Goal: Navigation & Orientation: Find specific page/section

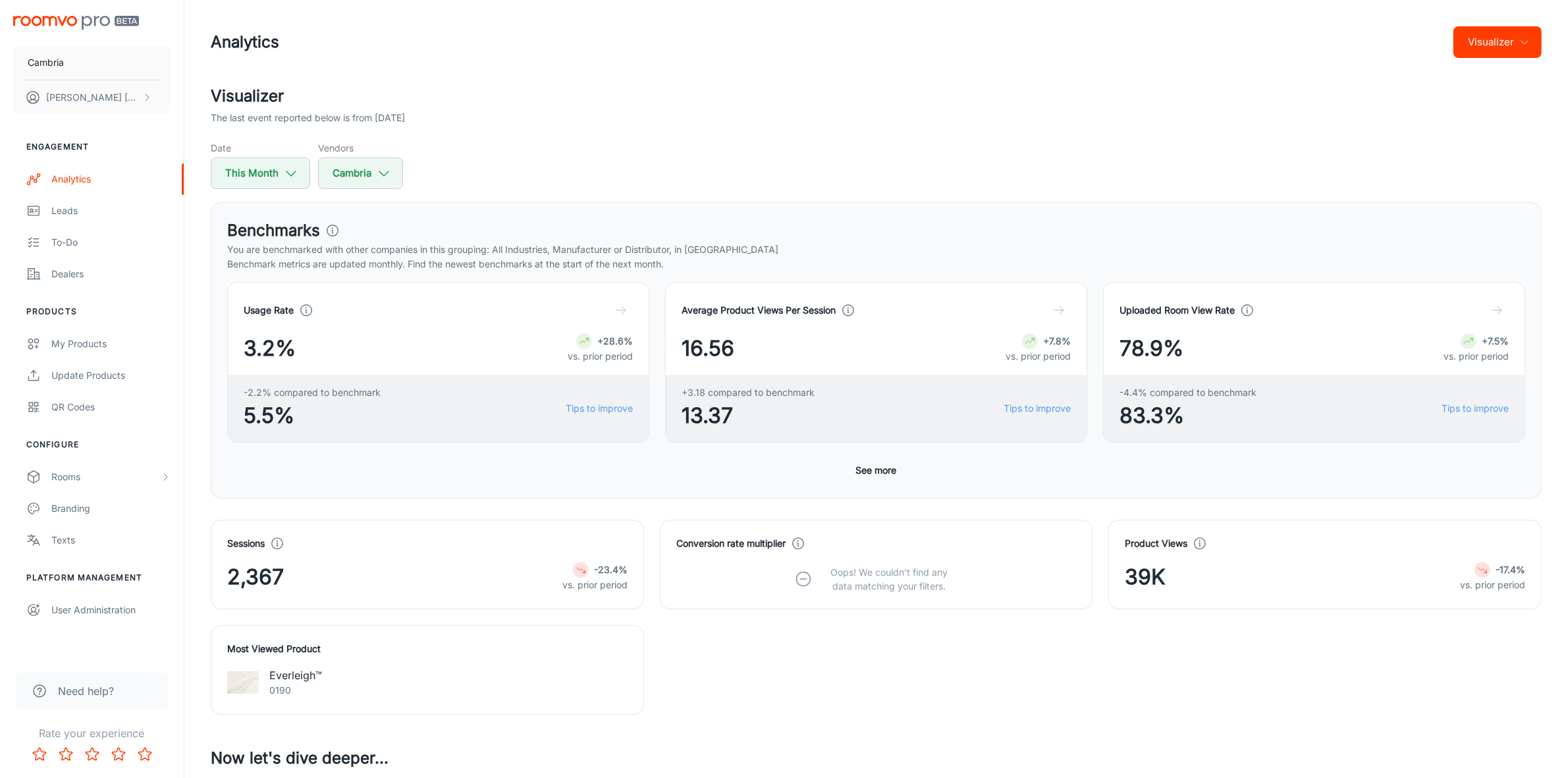
click at [1525, 38] on icon "button" at bounding box center [1525, 42] width 11 height 11
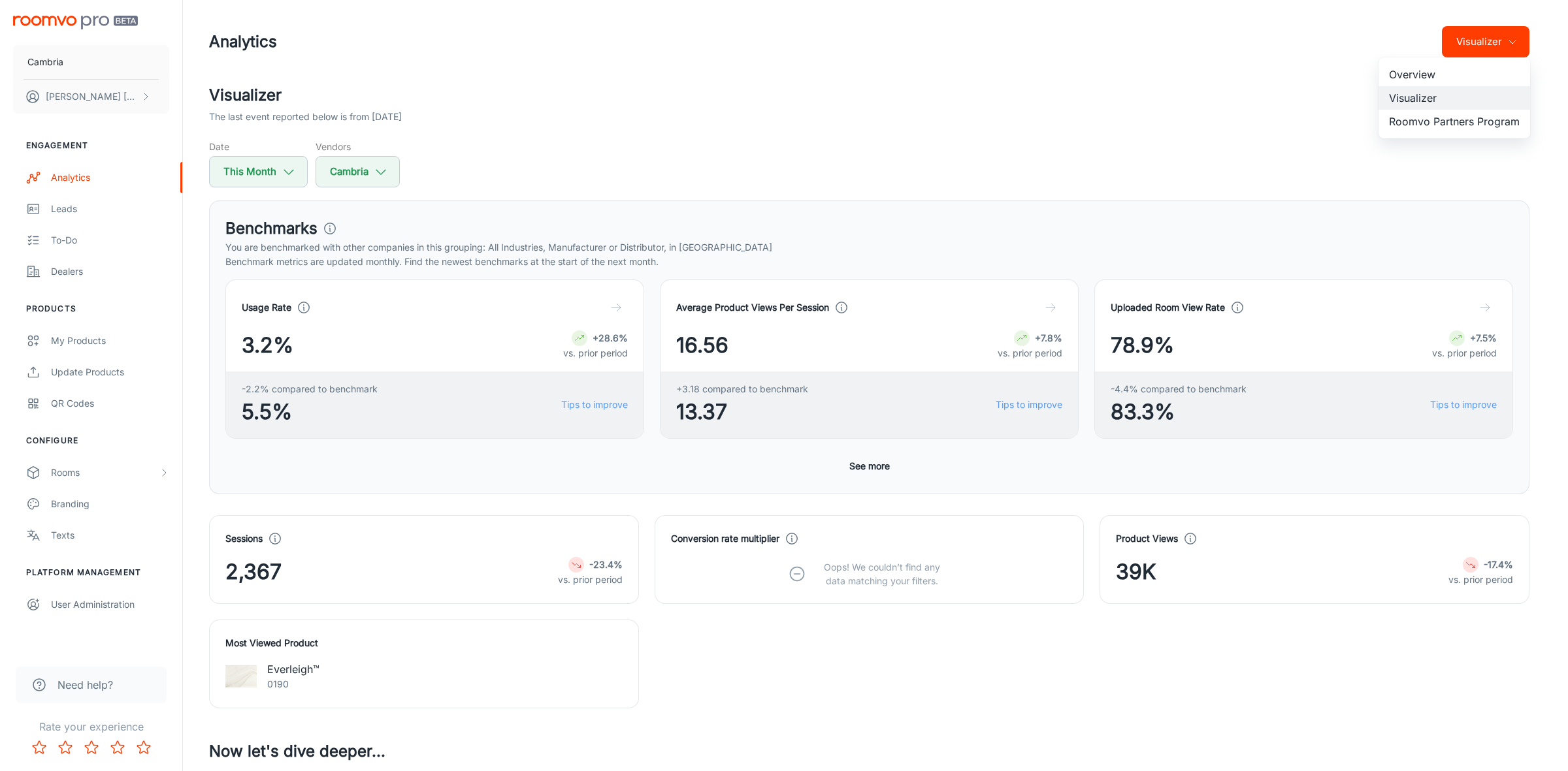
click at [1452, 118] on li "Roomvo Partners Program" at bounding box center [1454, 122] width 152 height 24
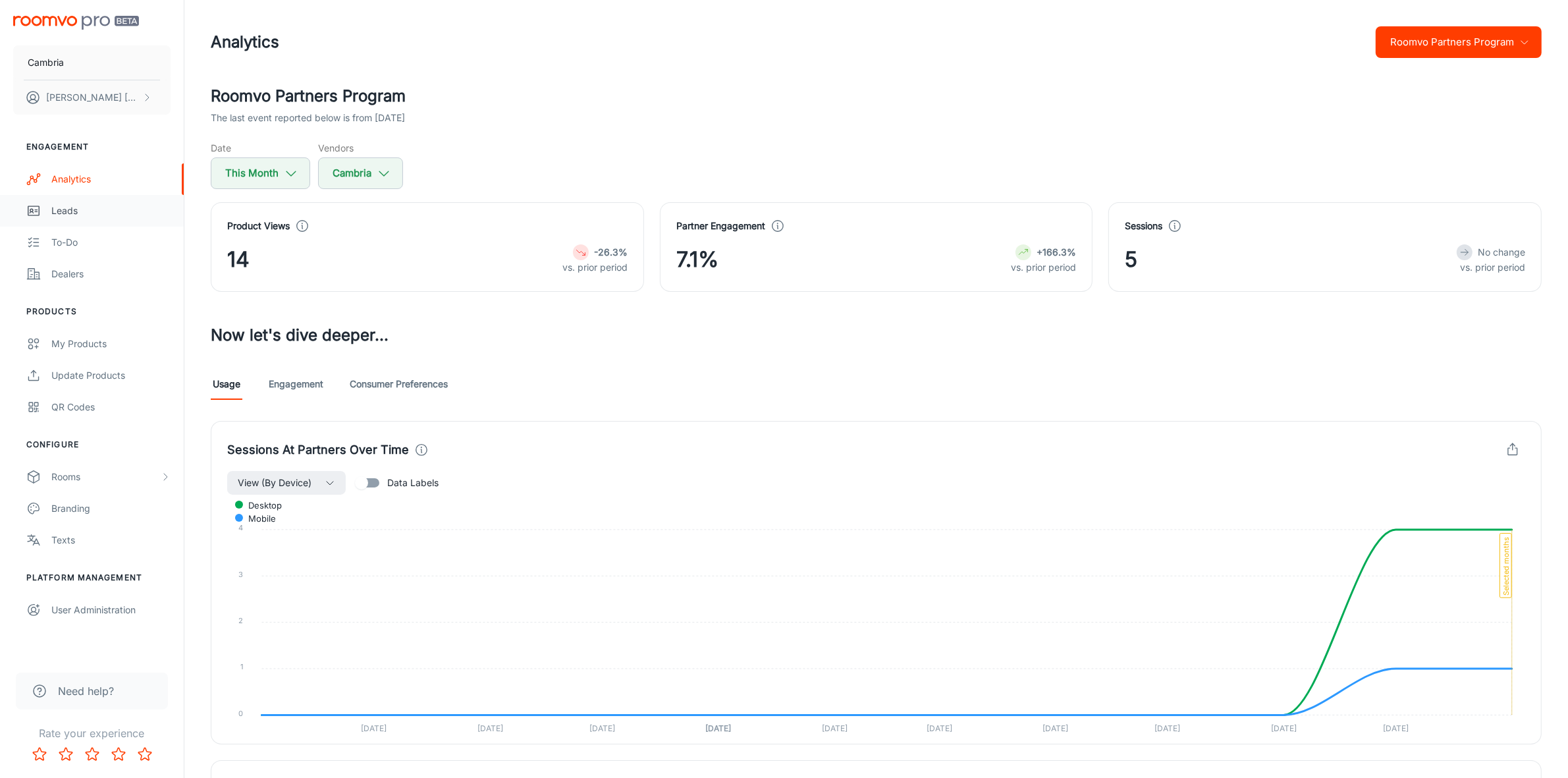
click at [63, 206] on div "Leads" at bounding box center [111, 211] width 119 height 15
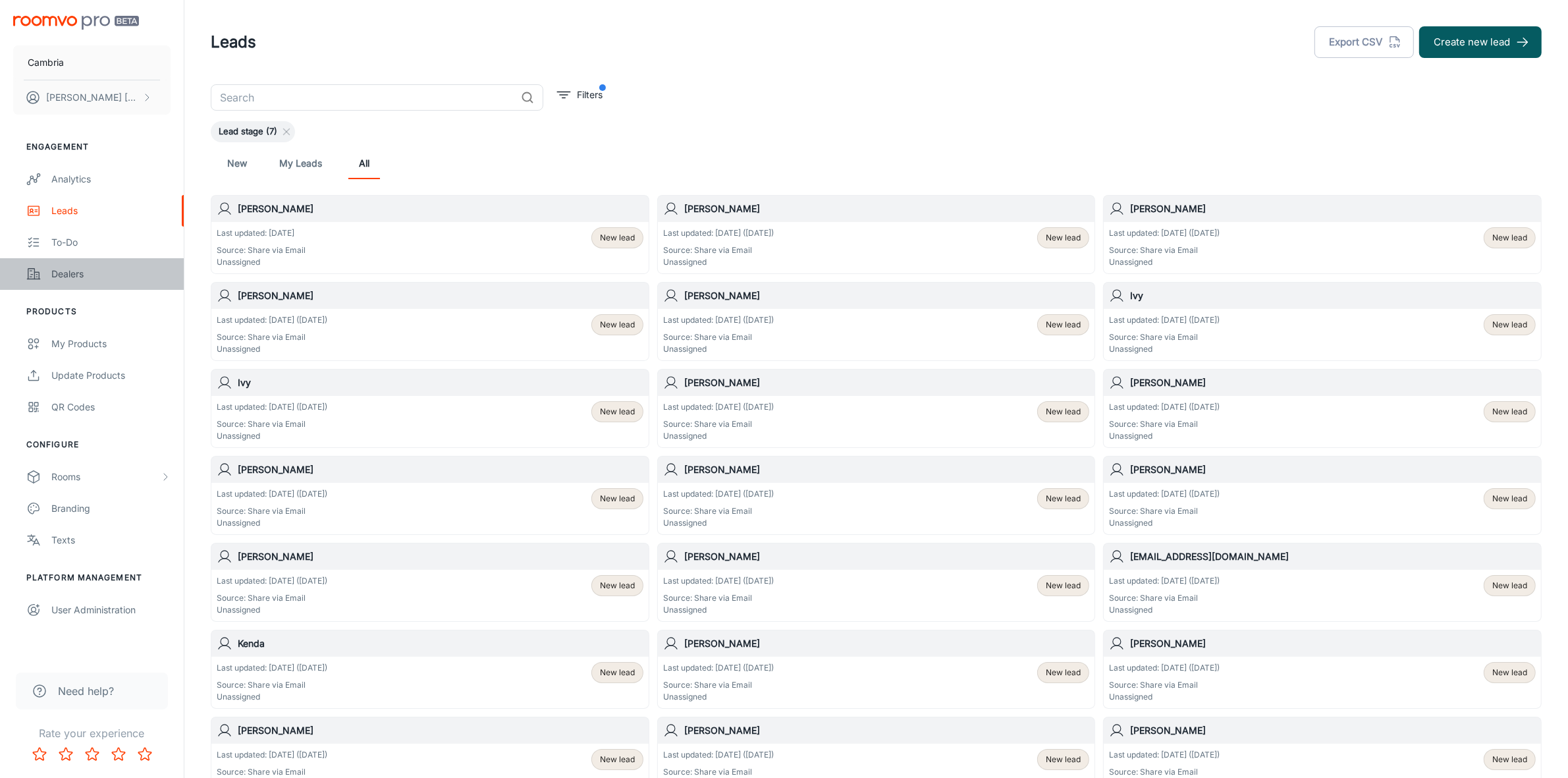
click at [68, 272] on div "Dealers" at bounding box center [111, 274] width 119 height 15
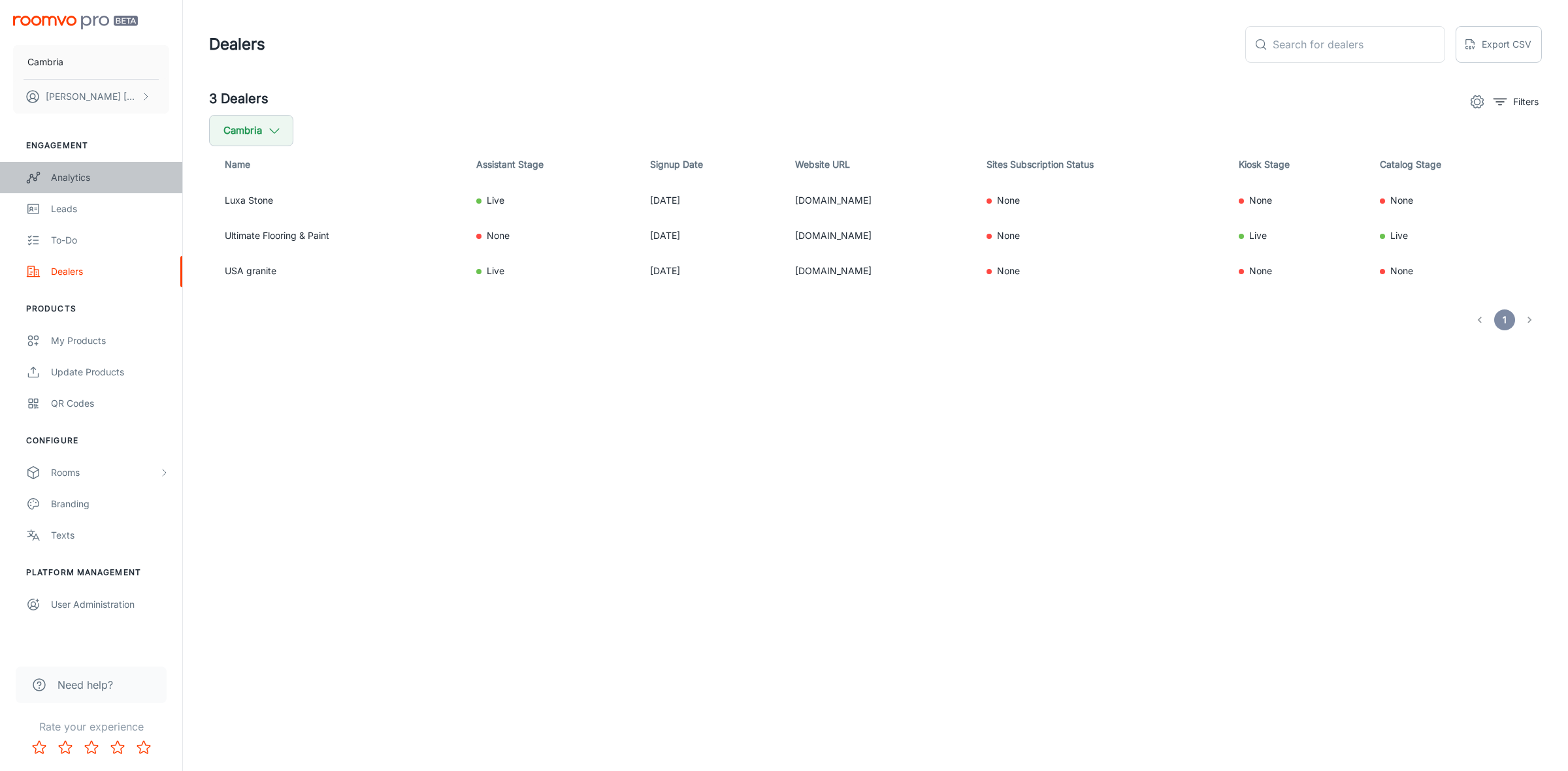
click at [66, 179] on div "Analytics" at bounding box center [110, 178] width 118 height 15
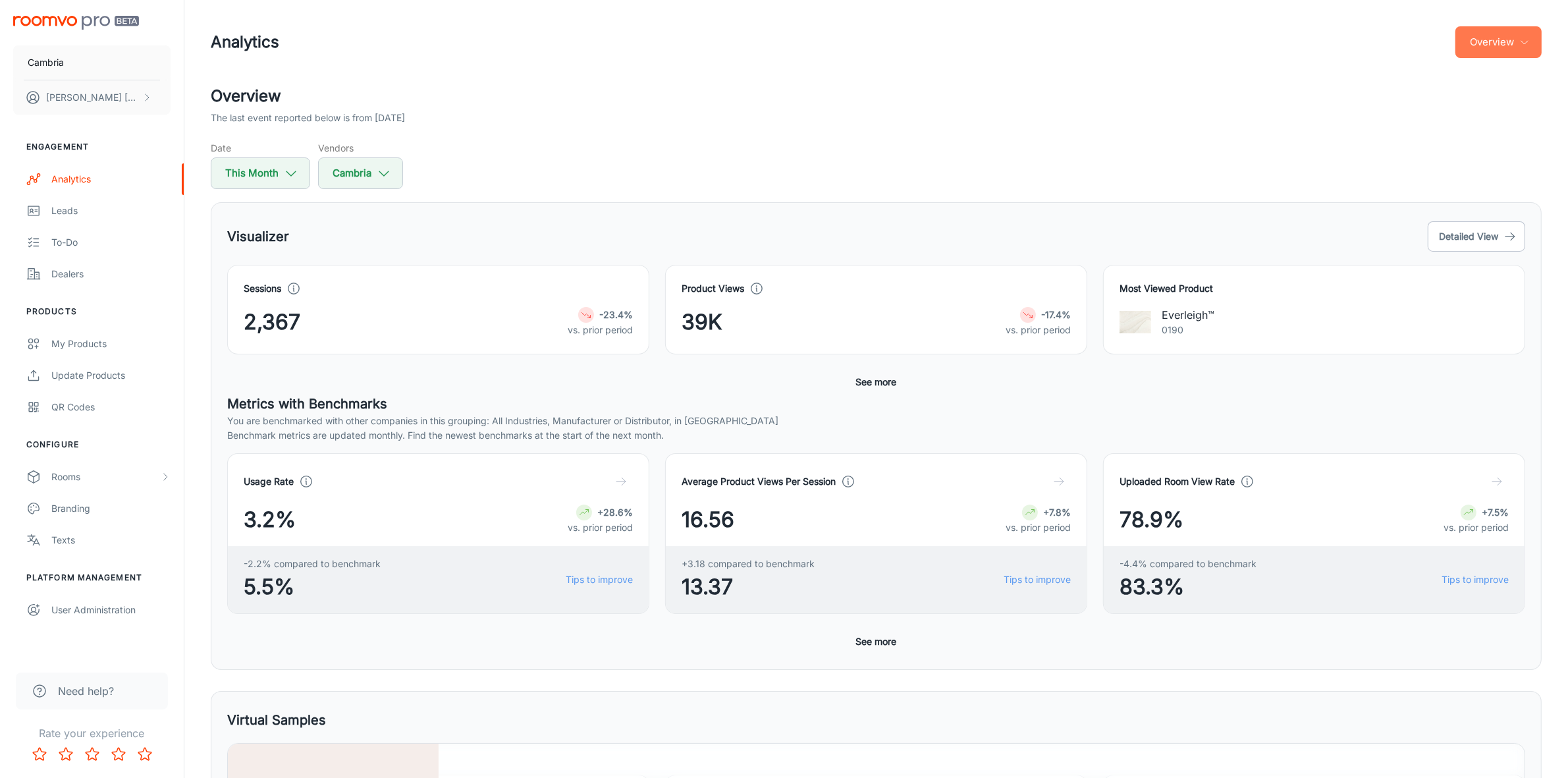
click at [1532, 39] on button "Overview" at bounding box center [1498, 41] width 86 height 31
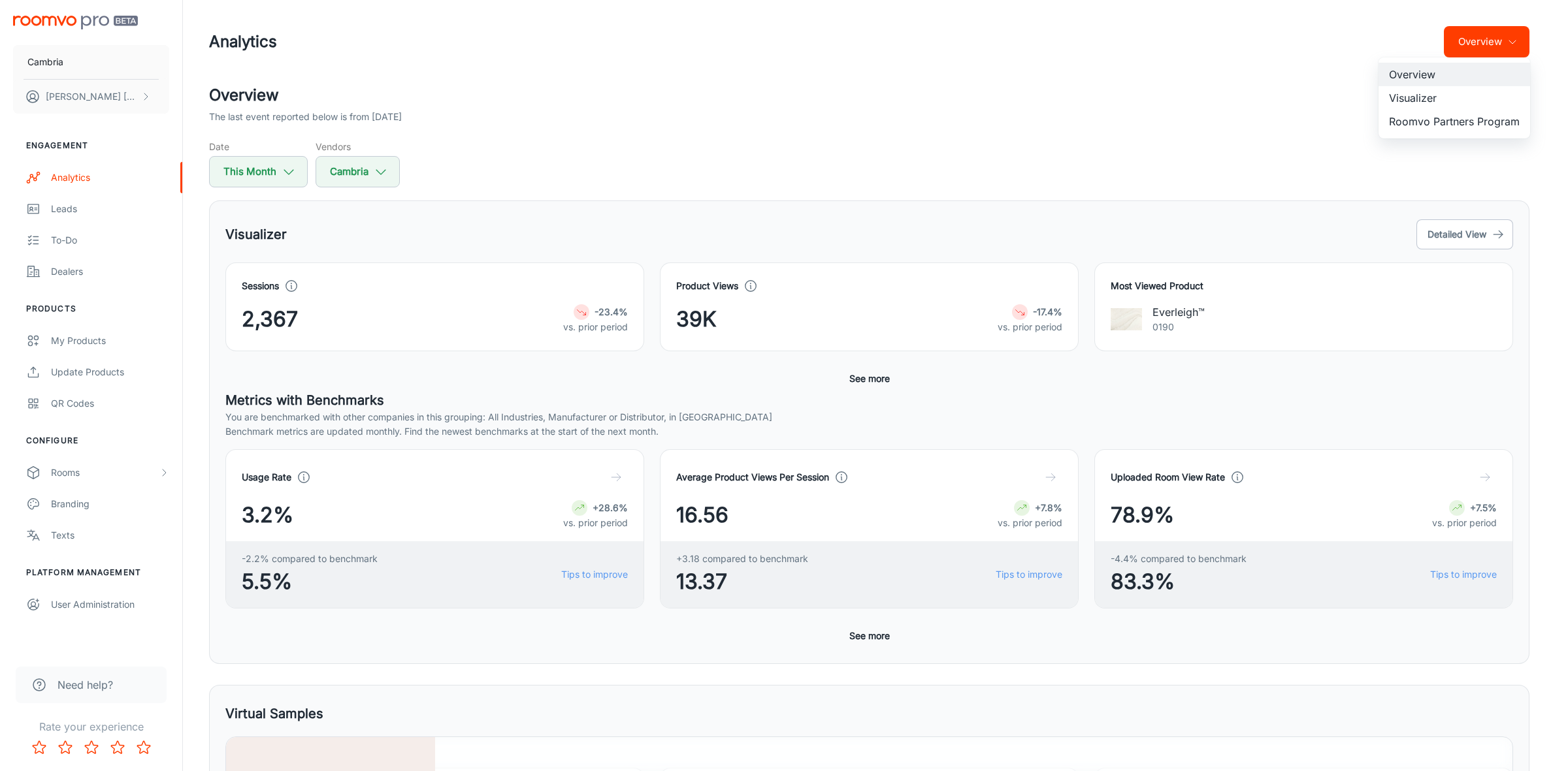
click at [1438, 121] on li "Roomvo Partners Program" at bounding box center [1454, 122] width 152 height 24
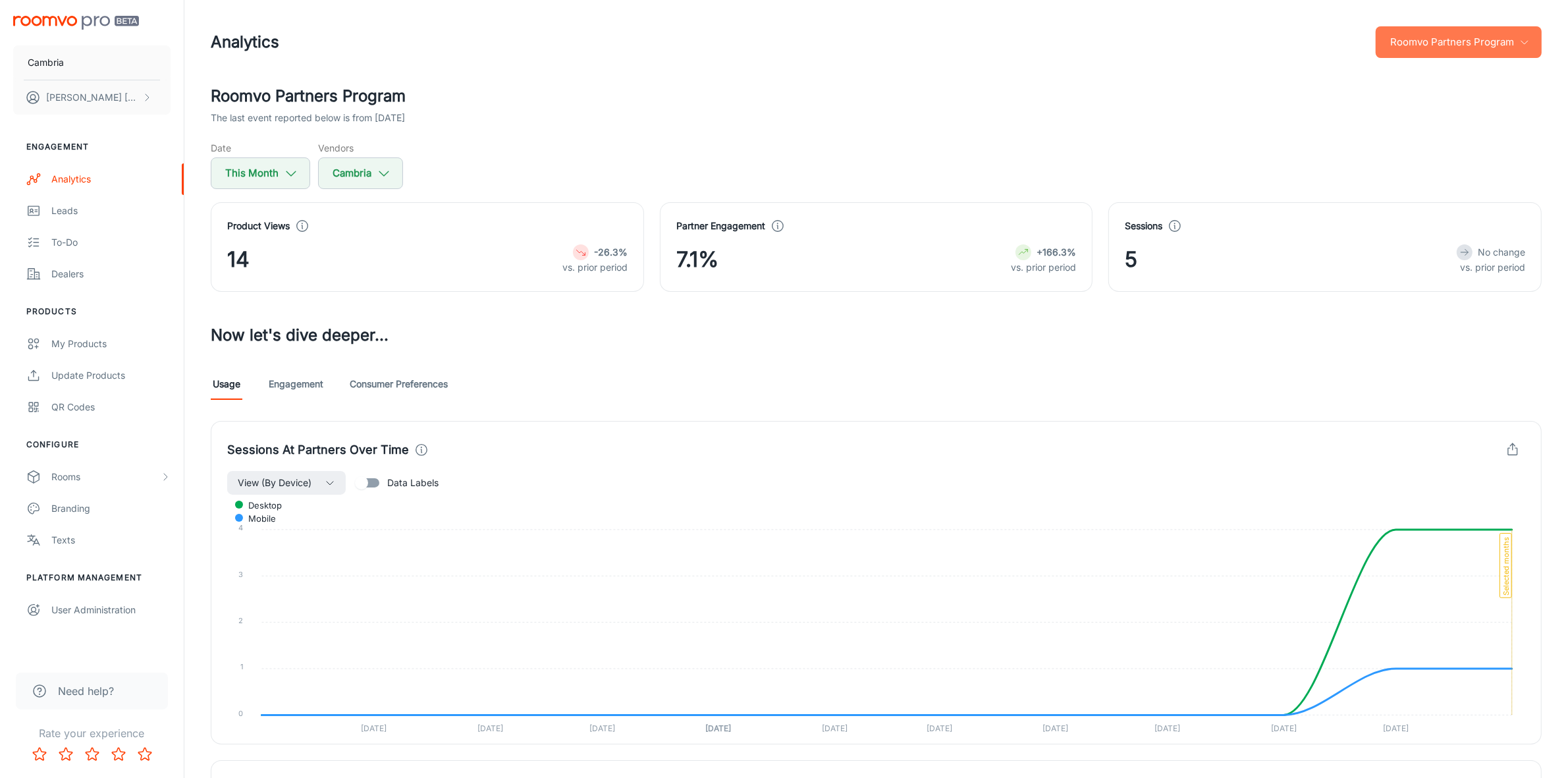
click at [1526, 31] on button "Roomvo Partners Program" at bounding box center [1459, 41] width 166 height 31
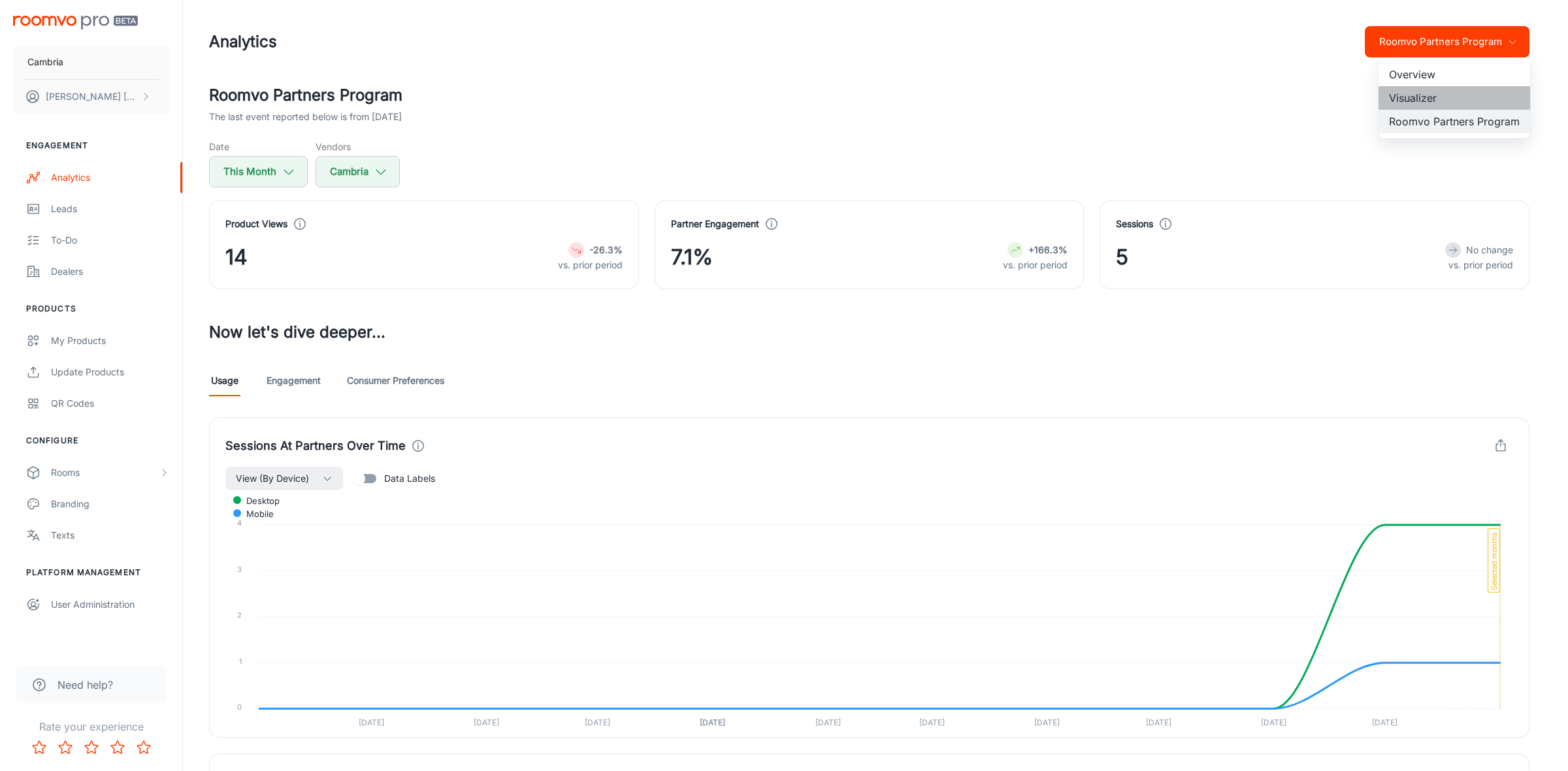
click at [1422, 91] on li "Visualizer" at bounding box center [1454, 98] width 152 height 24
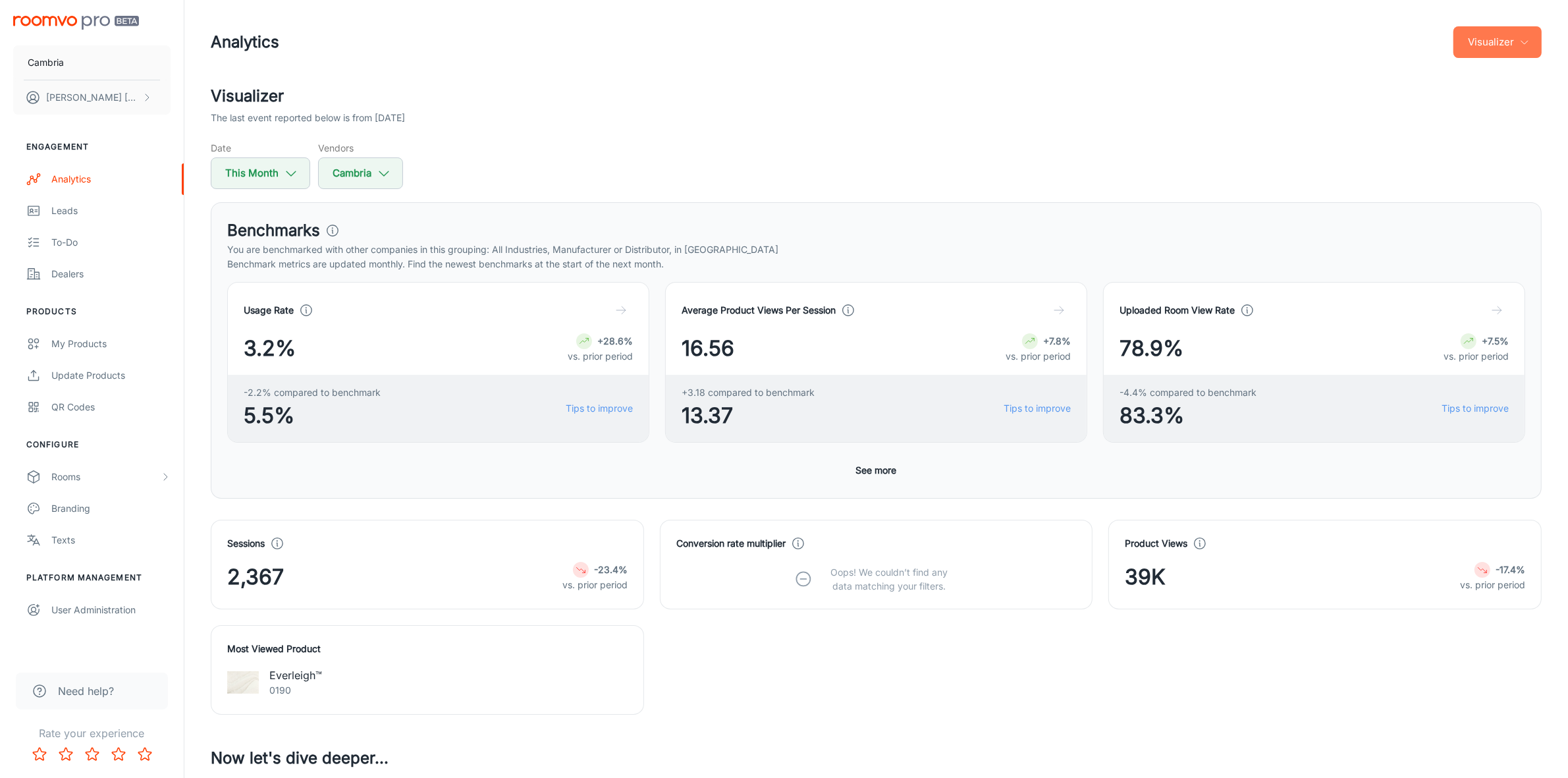
click at [1529, 31] on button "Visualizer" at bounding box center [1497, 41] width 88 height 31
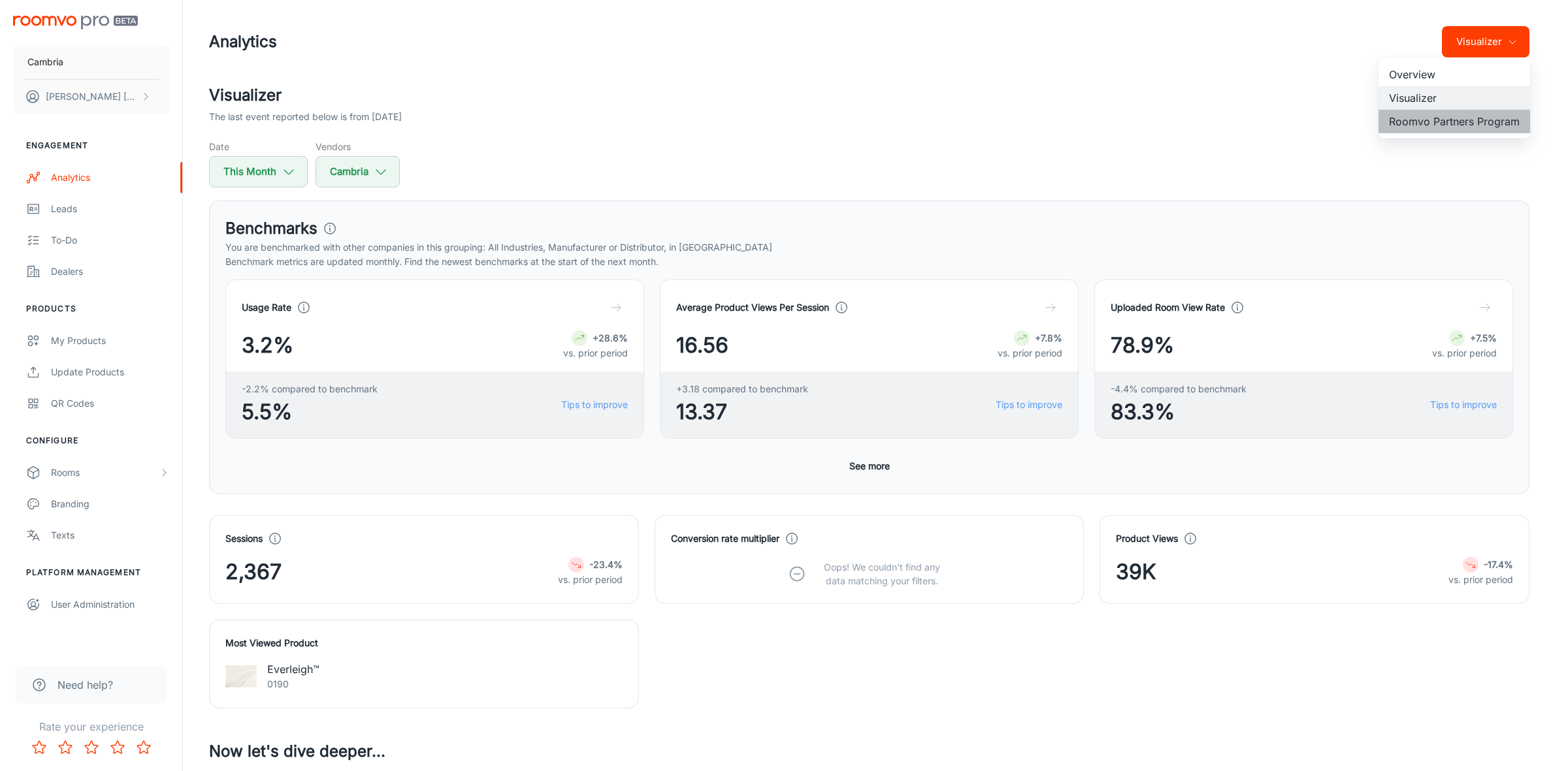
click at [1427, 122] on li "Roomvo Partners Program" at bounding box center [1454, 122] width 152 height 24
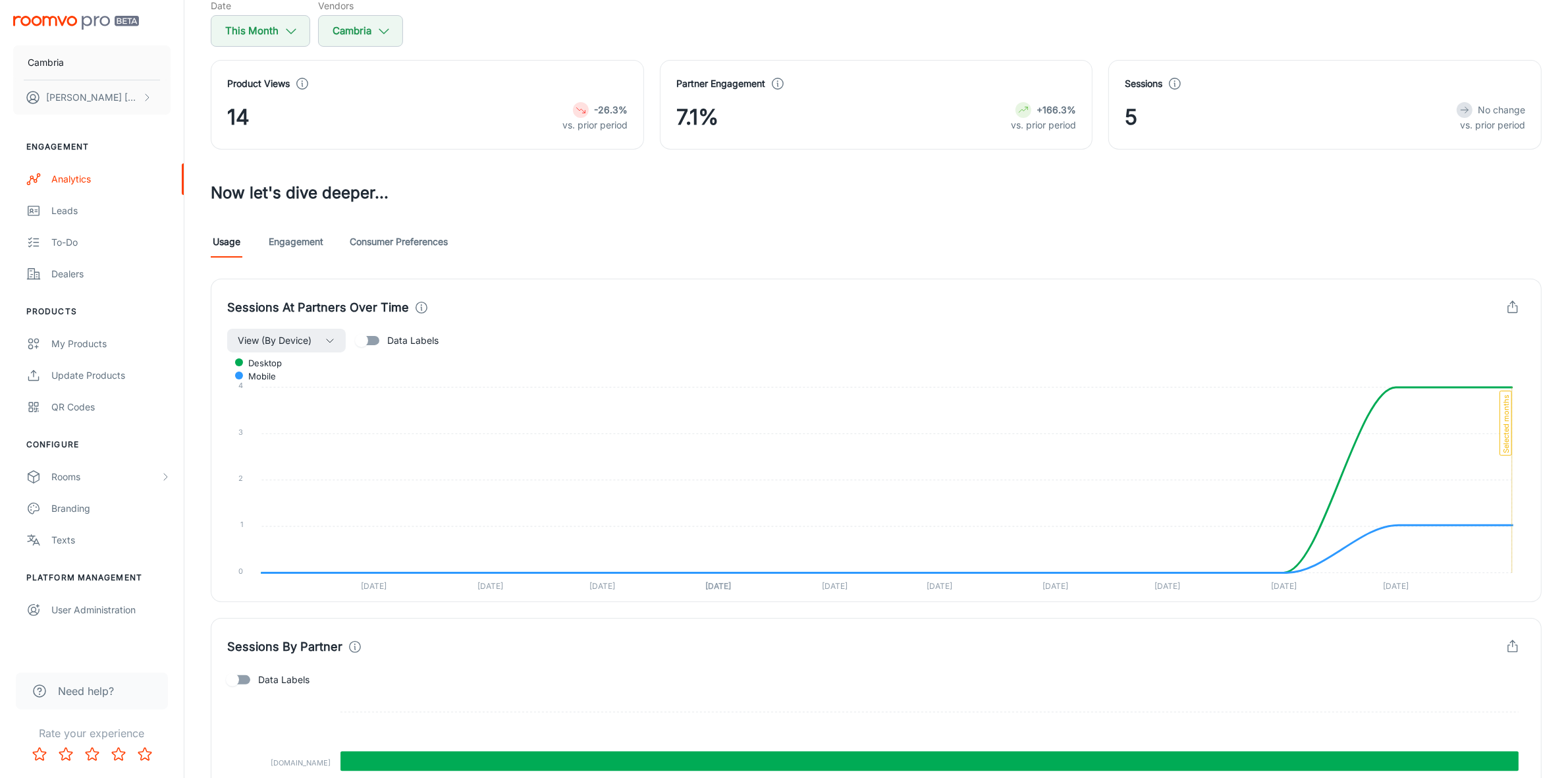
scroll to position [359, 0]
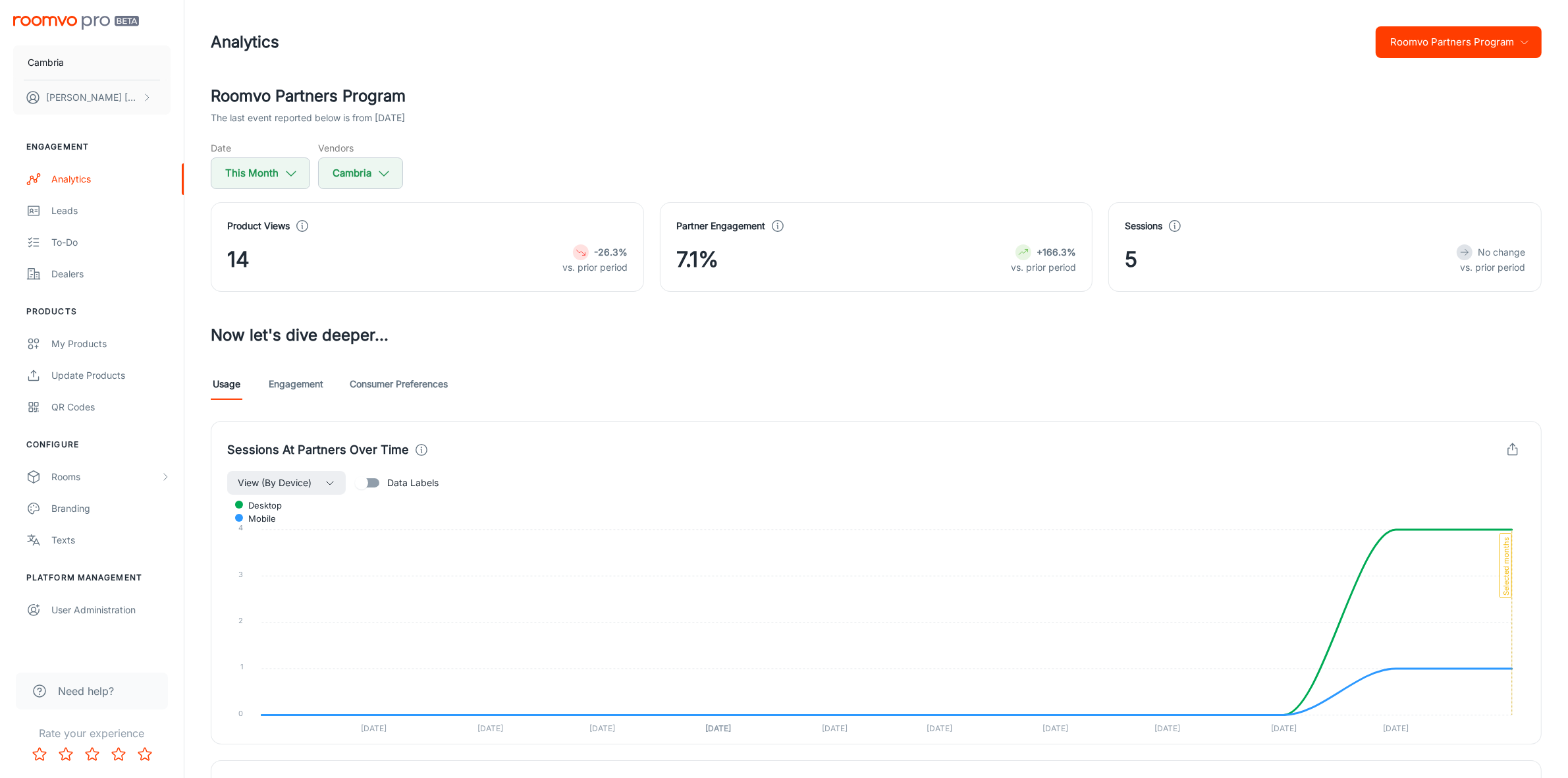
click at [1532, 36] on button "Roomvo Partners Program" at bounding box center [1459, 41] width 166 height 31
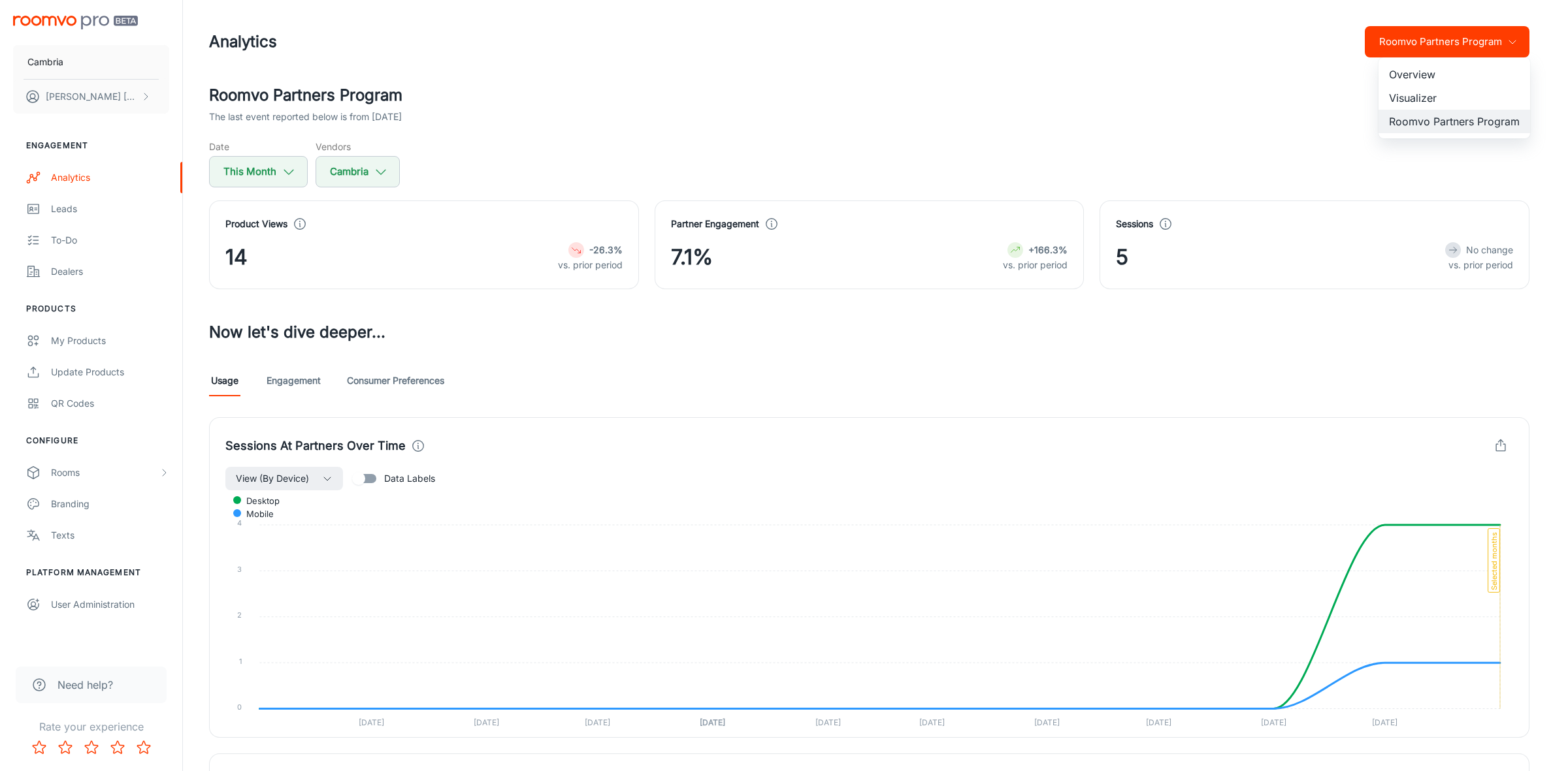
click at [1413, 99] on li "Visualizer" at bounding box center [1454, 98] width 152 height 24
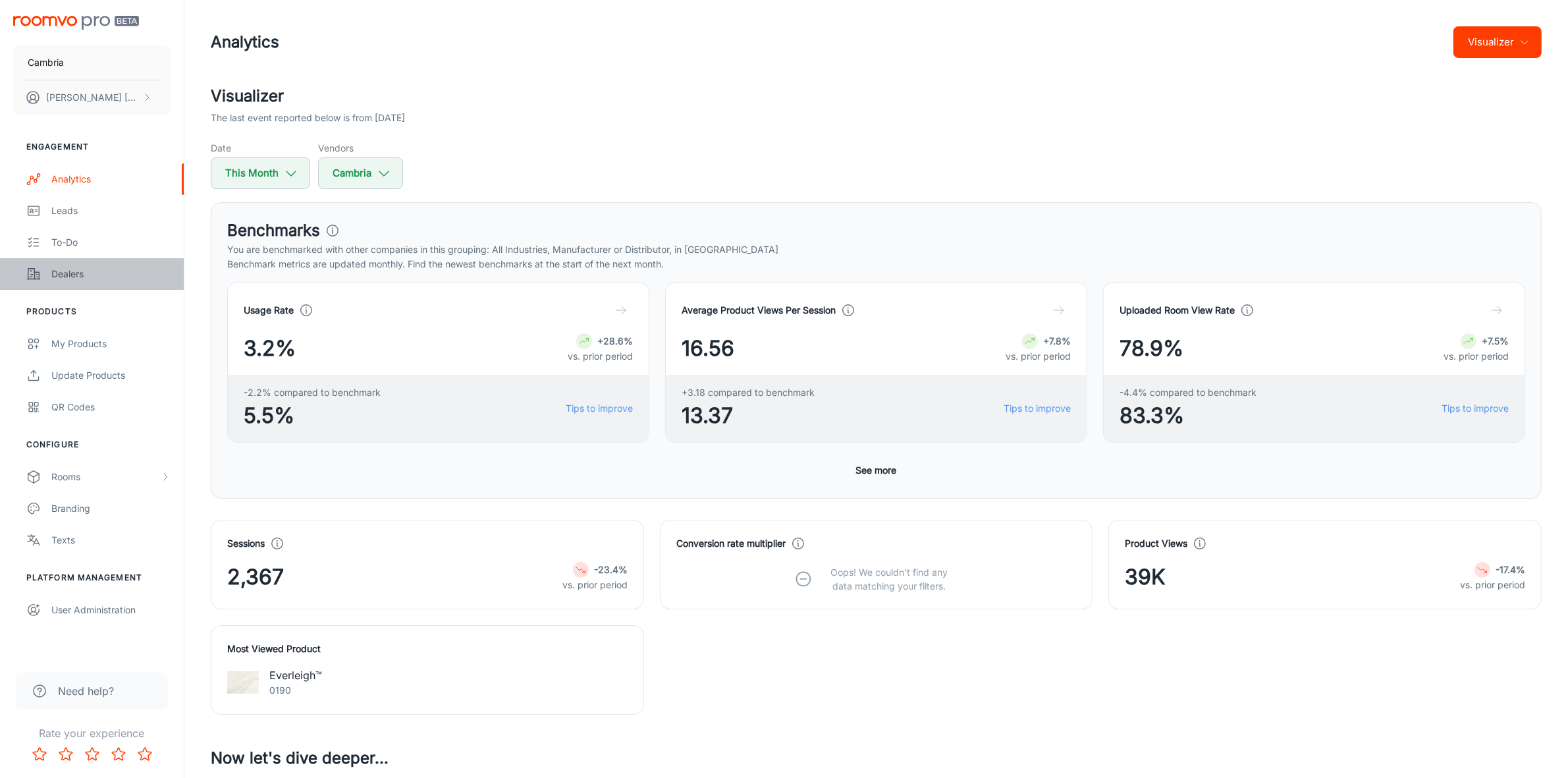
click at [58, 268] on div "Dealers" at bounding box center [111, 274] width 119 height 15
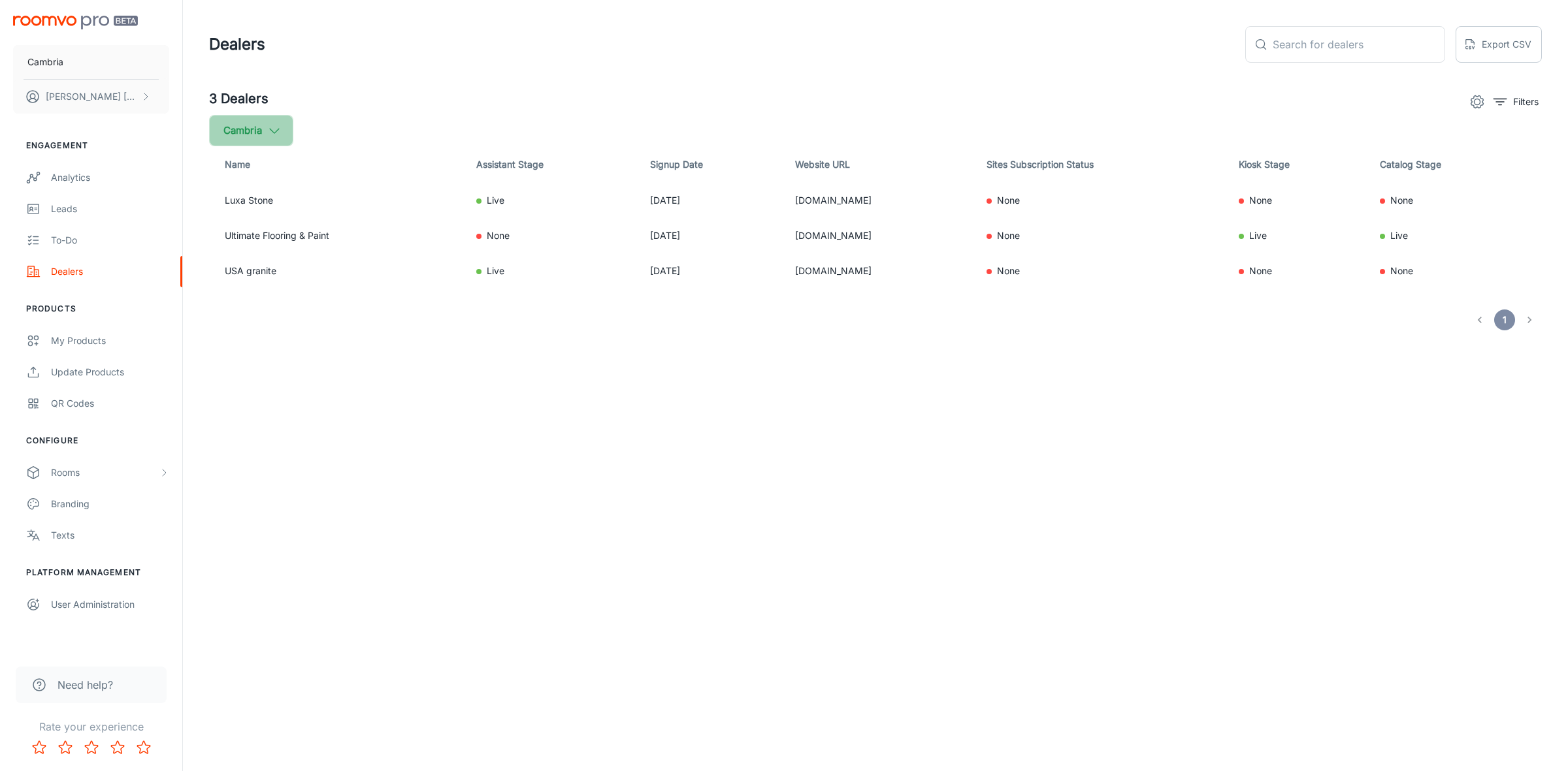
click at [271, 126] on icon "button" at bounding box center [275, 131] width 15 height 15
click at [271, 126] on div at bounding box center [784, 386] width 1568 height 771
click at [73, 175] on div "Analytics" at bounding box center [110, 178] width 118 height 15
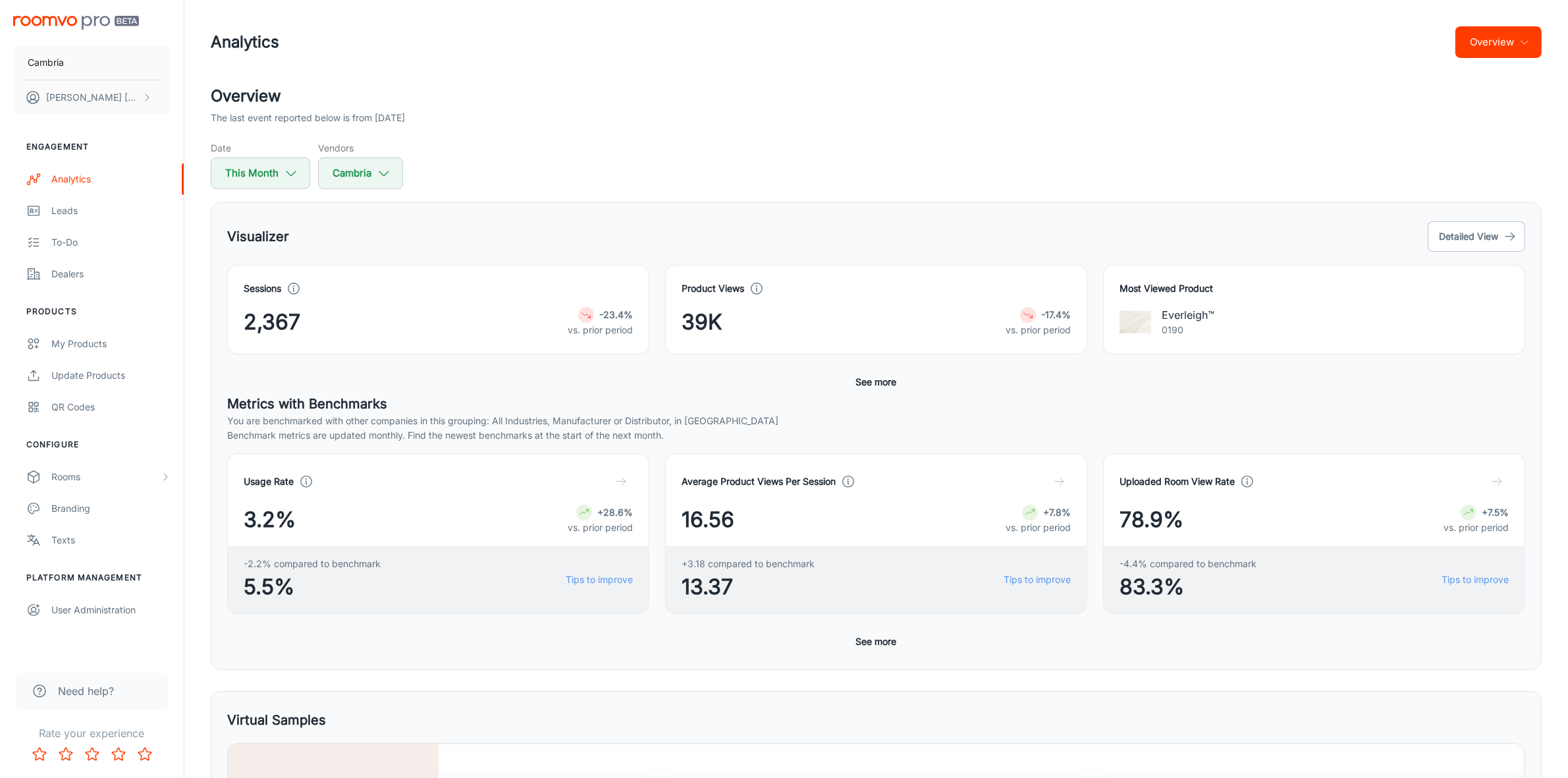
click at [1525, 50] on button "Overview" at bounding box center [1498, 41] width 86 height 31
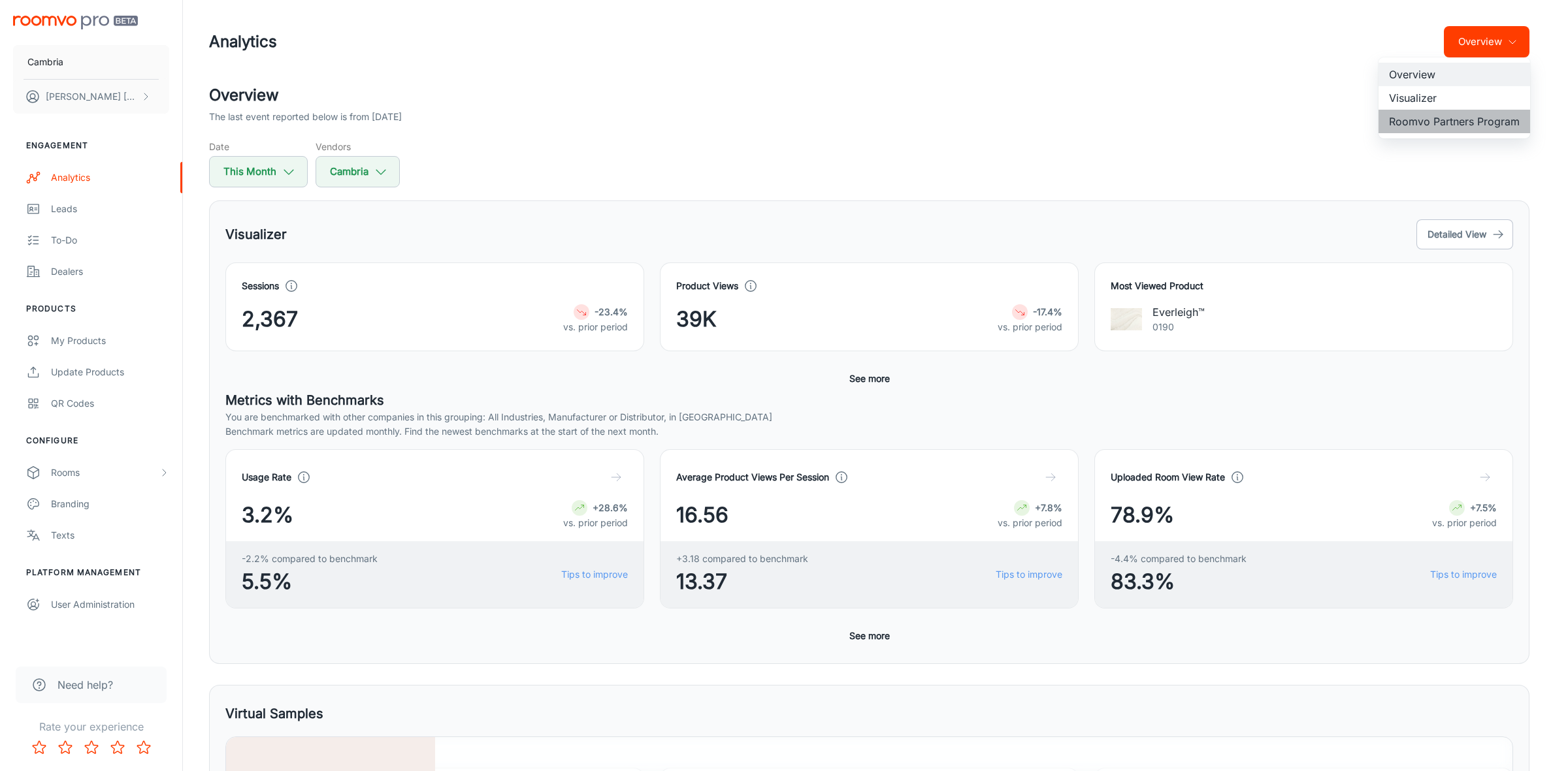
click at [1444, 124] on li "Roomvo Partners Program" at bounding box center [1454, 122] width 152 height 24
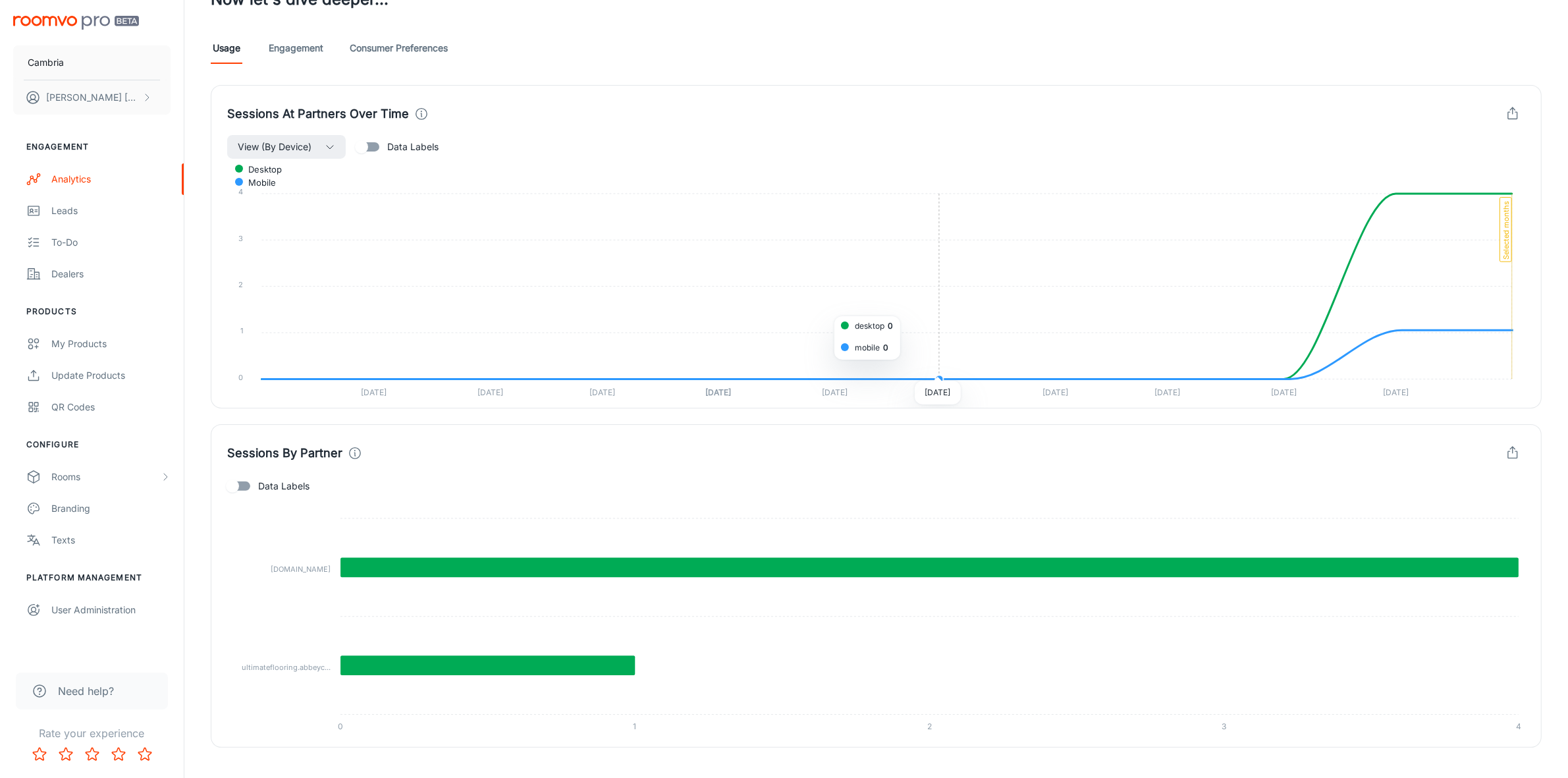
scroll to position [359, 0]
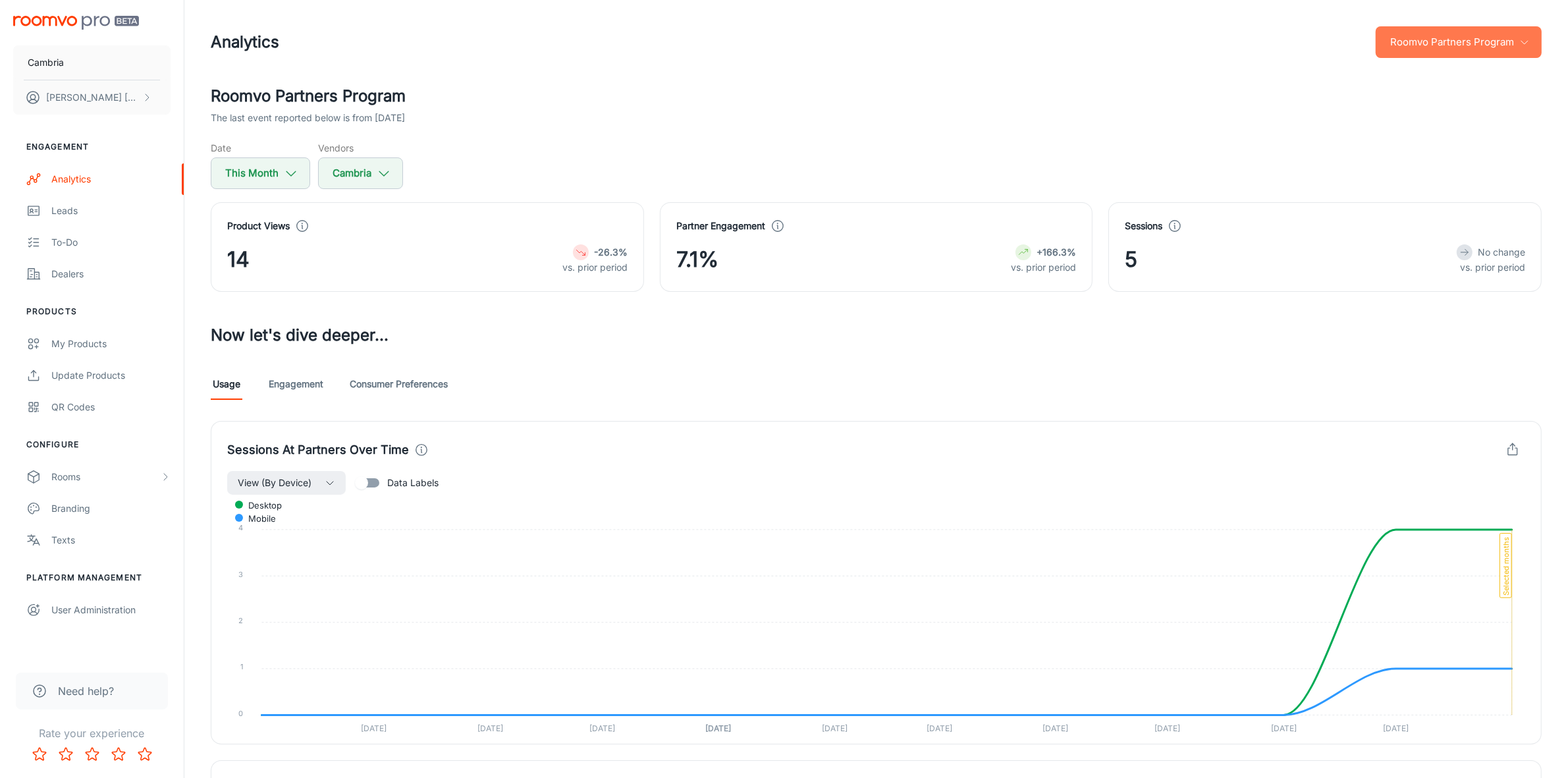
click at [1517, 37] on button "Roomvo Partners Program" at bounding box center [1459, 41] width 166 height 31
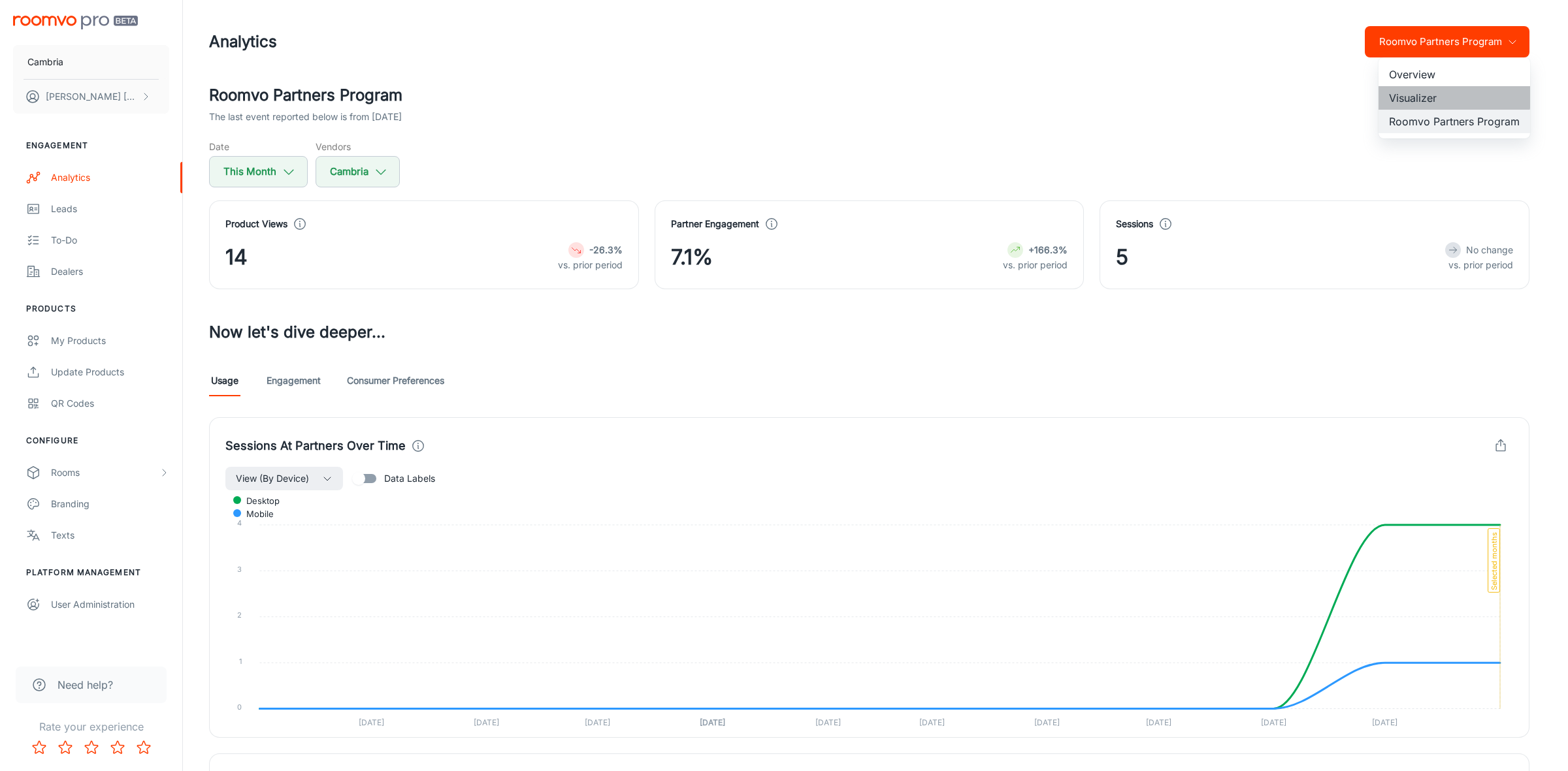
click at [1398, 95] on li "Visualizer" at bounding box center [1454, 98] width 152 height 24
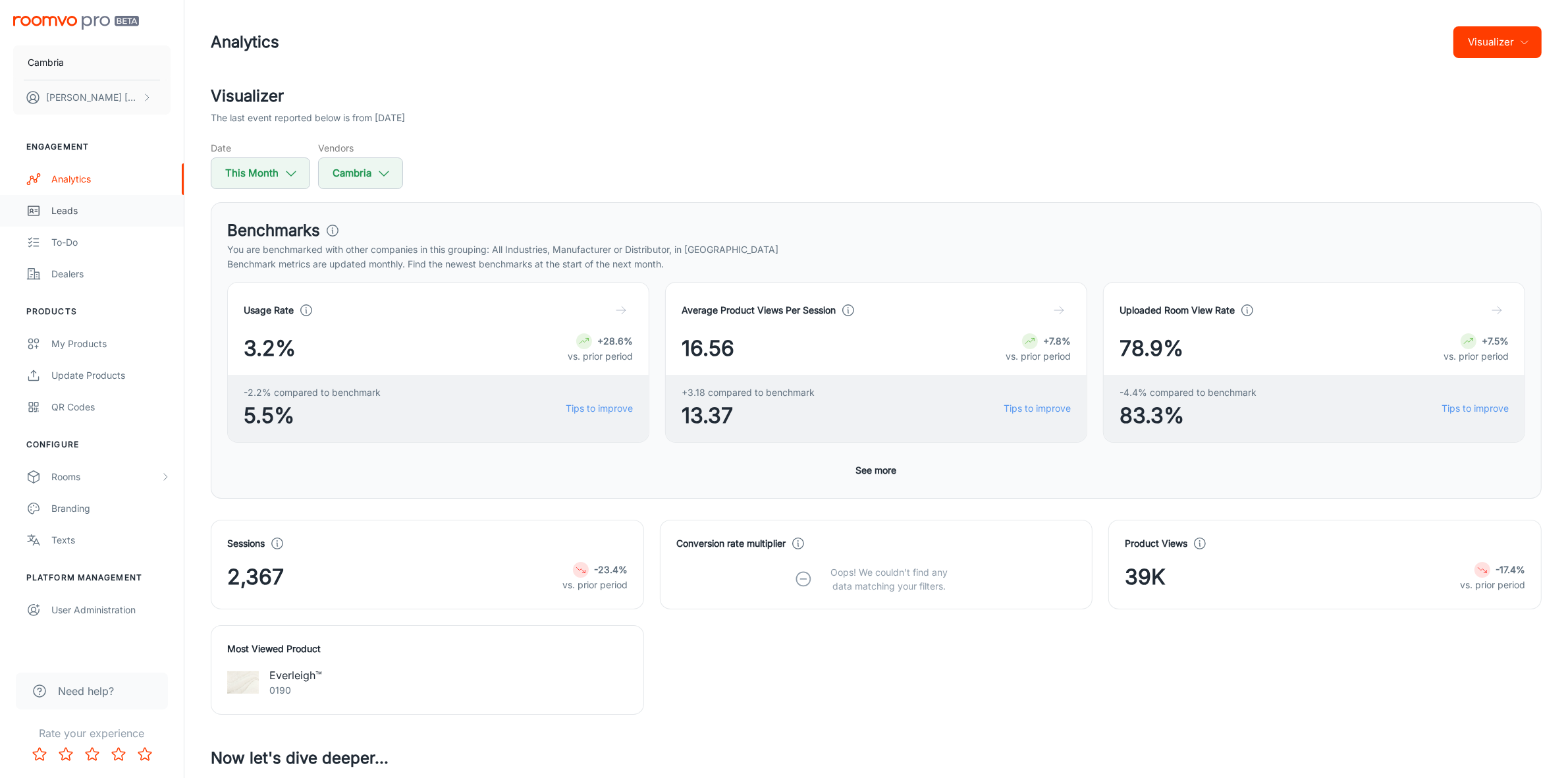
click at [63, 204] on div "Leads" at bounding box center [111, 211] width 119 height 15
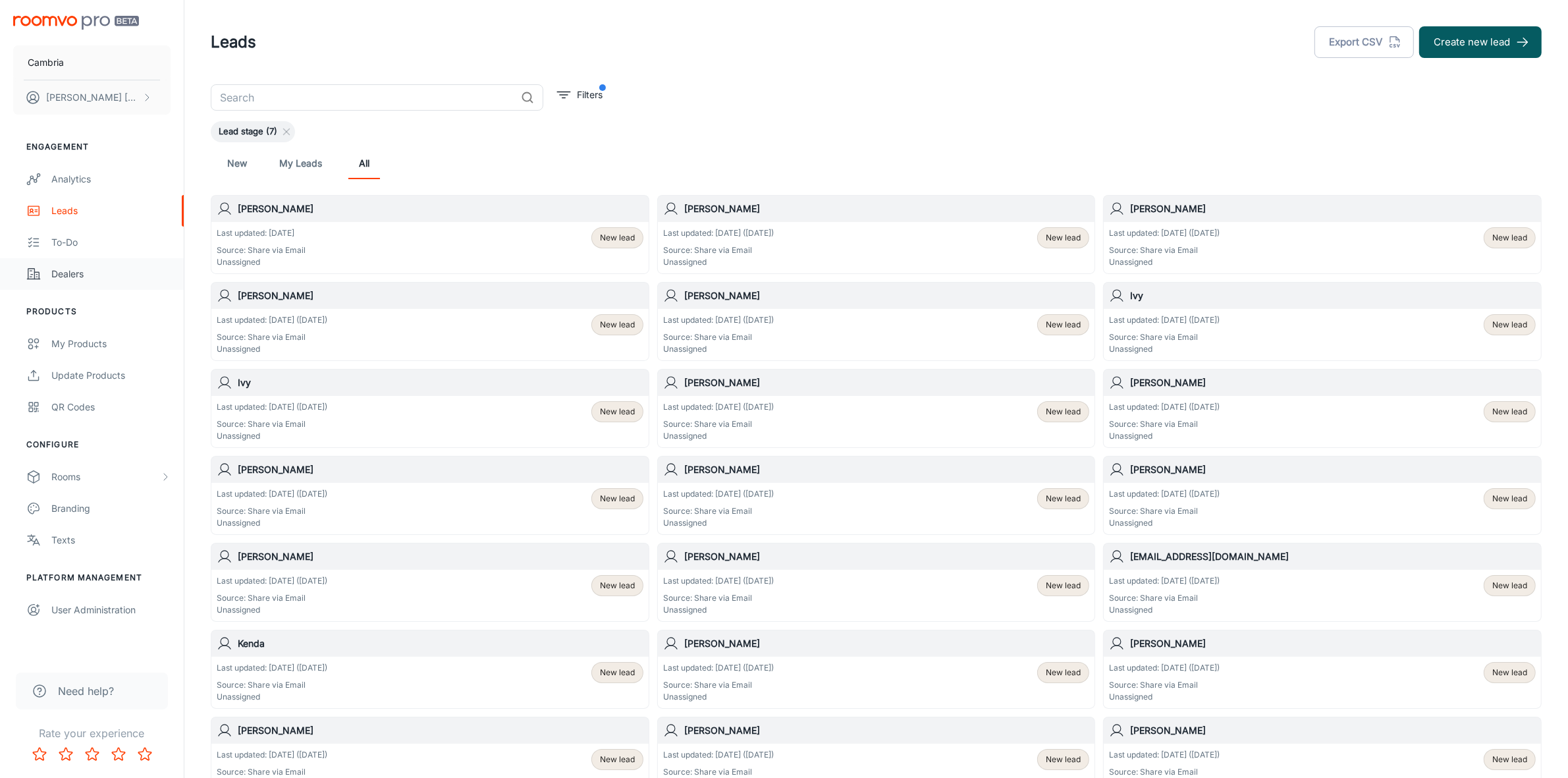
click at [64, 278] on div "Dealers" at bounding box center [111, 274] width 119 height 15
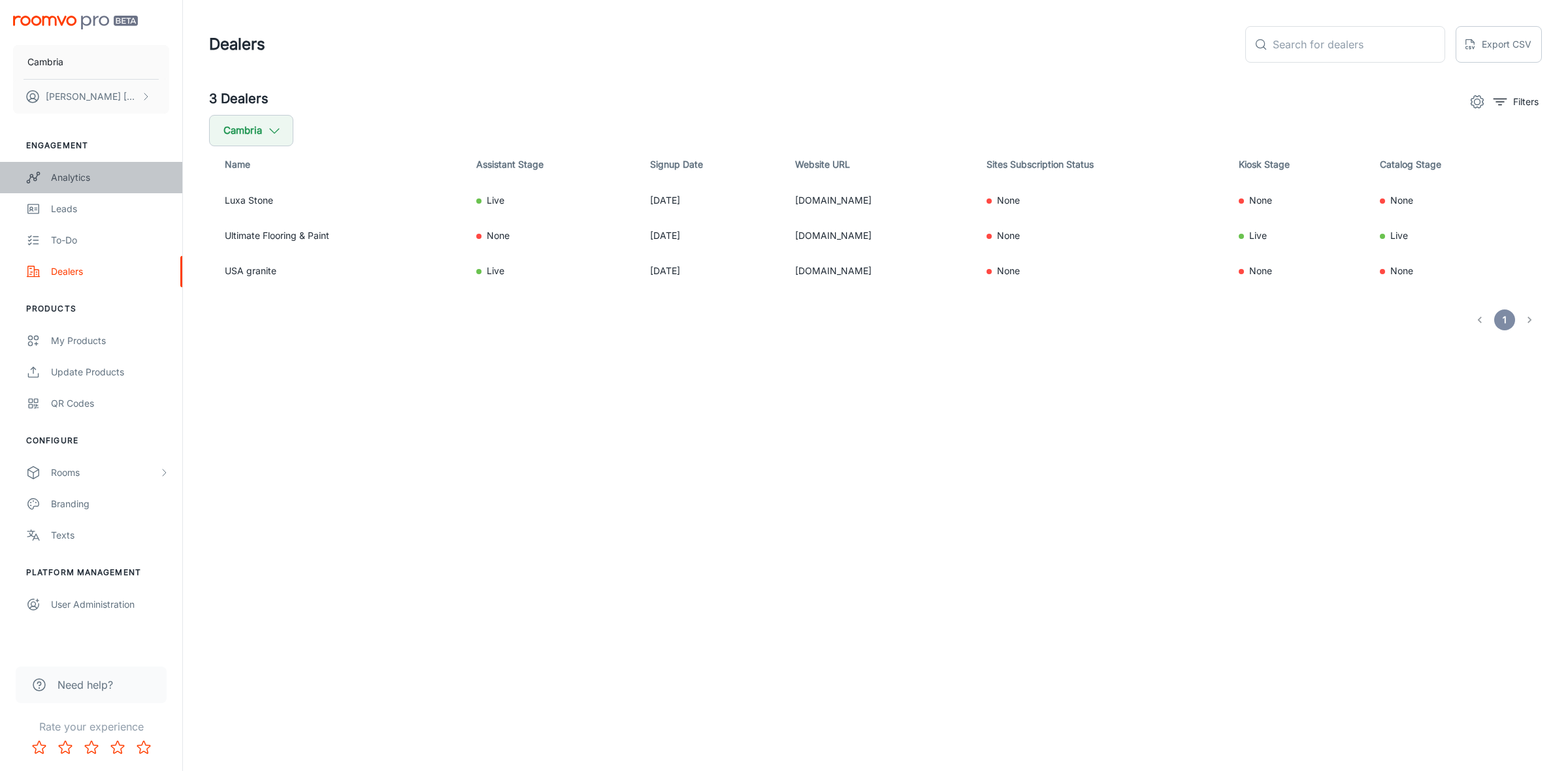
click at [80, 175] on div "Analytics" at bounding box center [110, 178] width 118 height 15
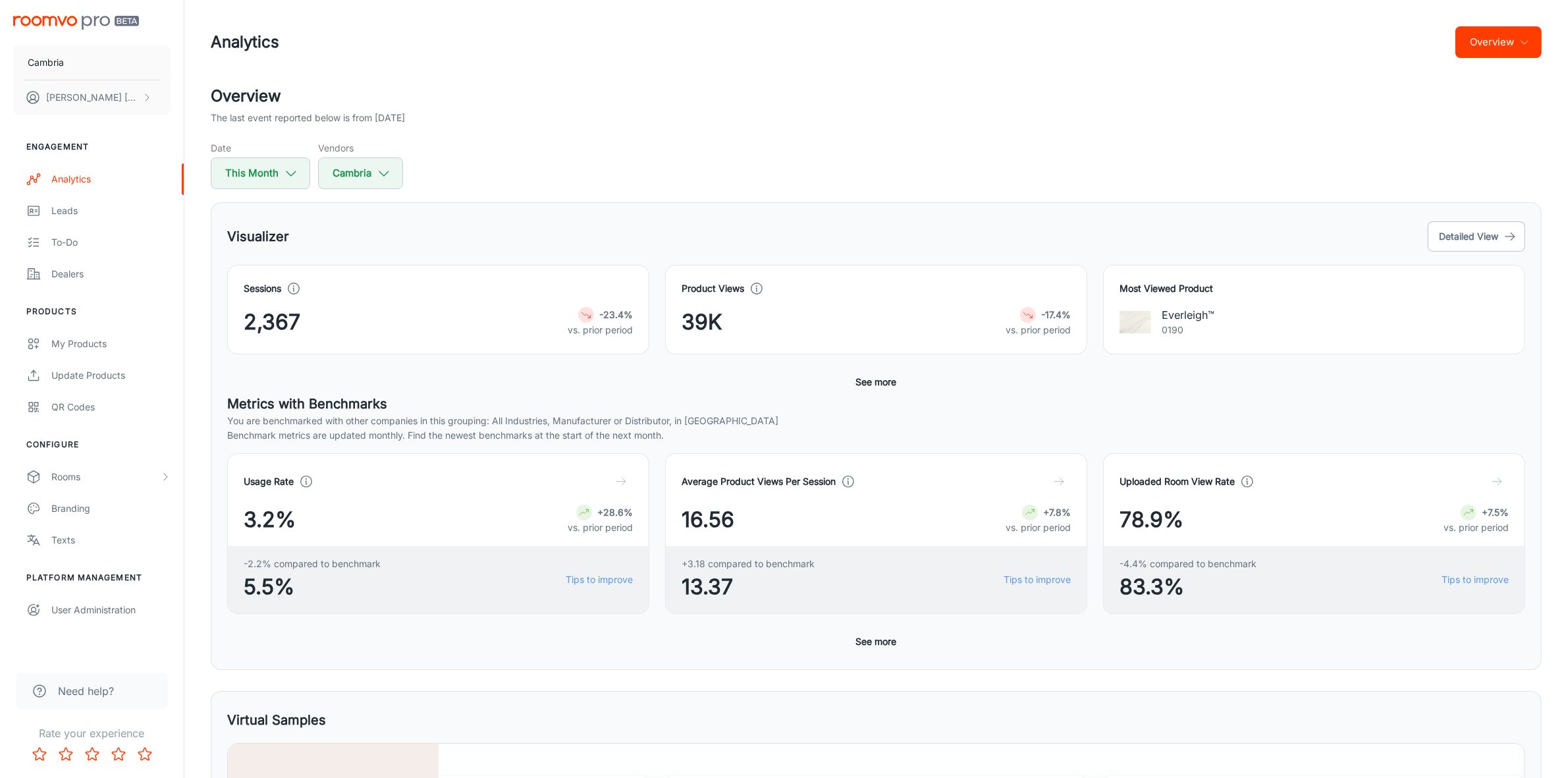
click at [1530, 37] on button "Overview" at bounding box center [1498, 41] width 86 height 31
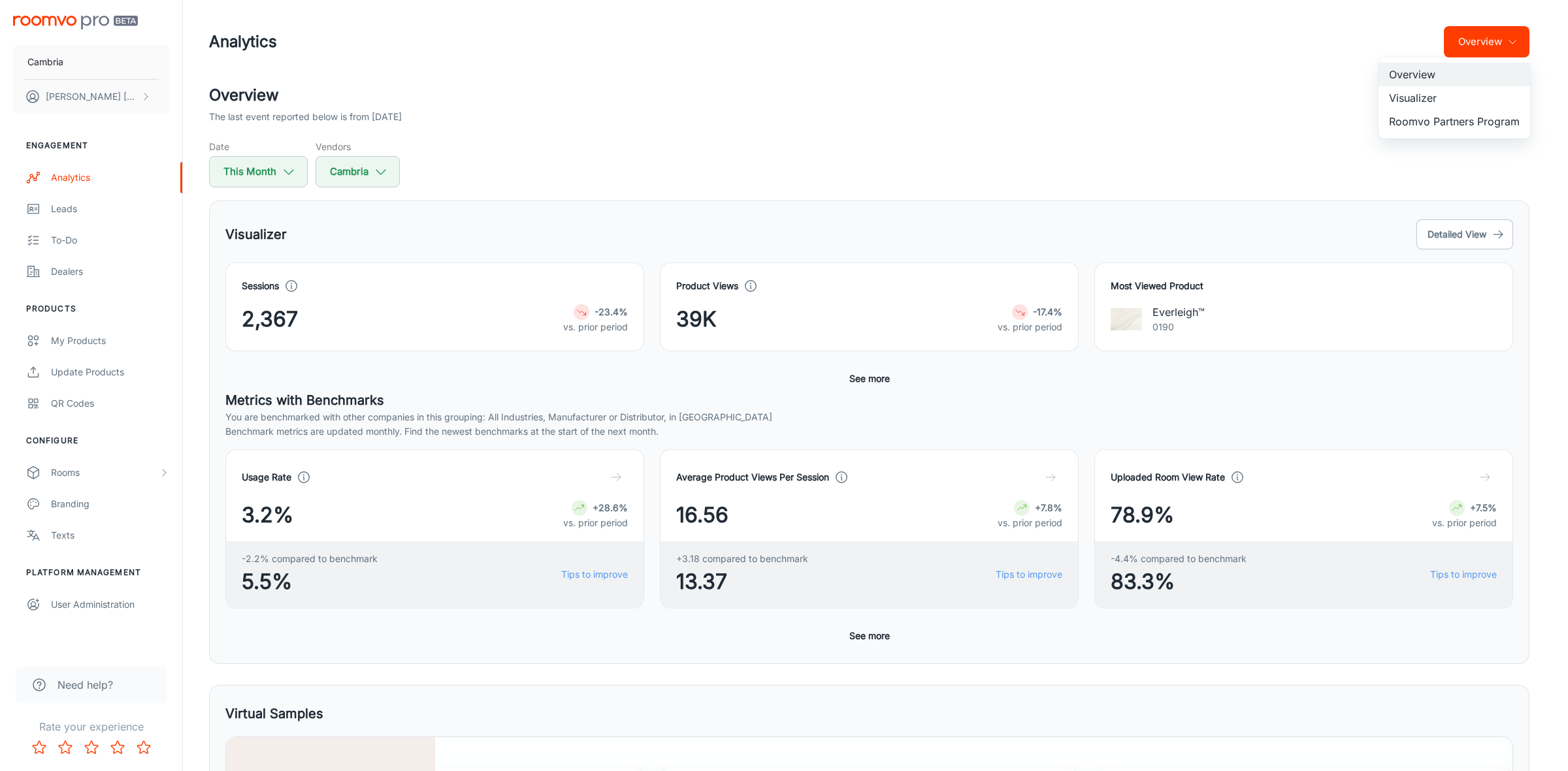
click at [1415, 99] on li "Visualizer" at bounding box center [1454, 98] width 152 height 24
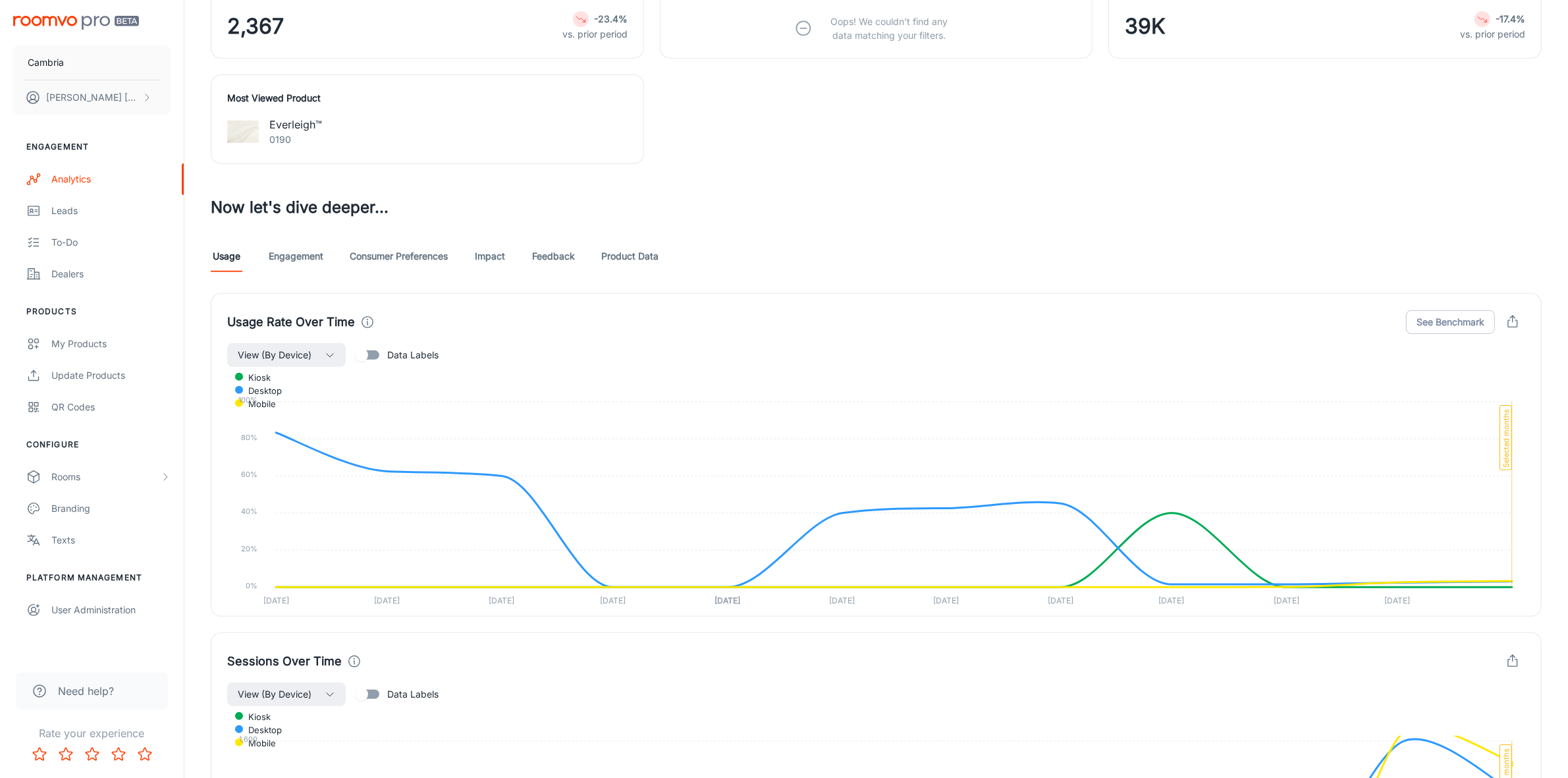
scroll to position [659, 0]
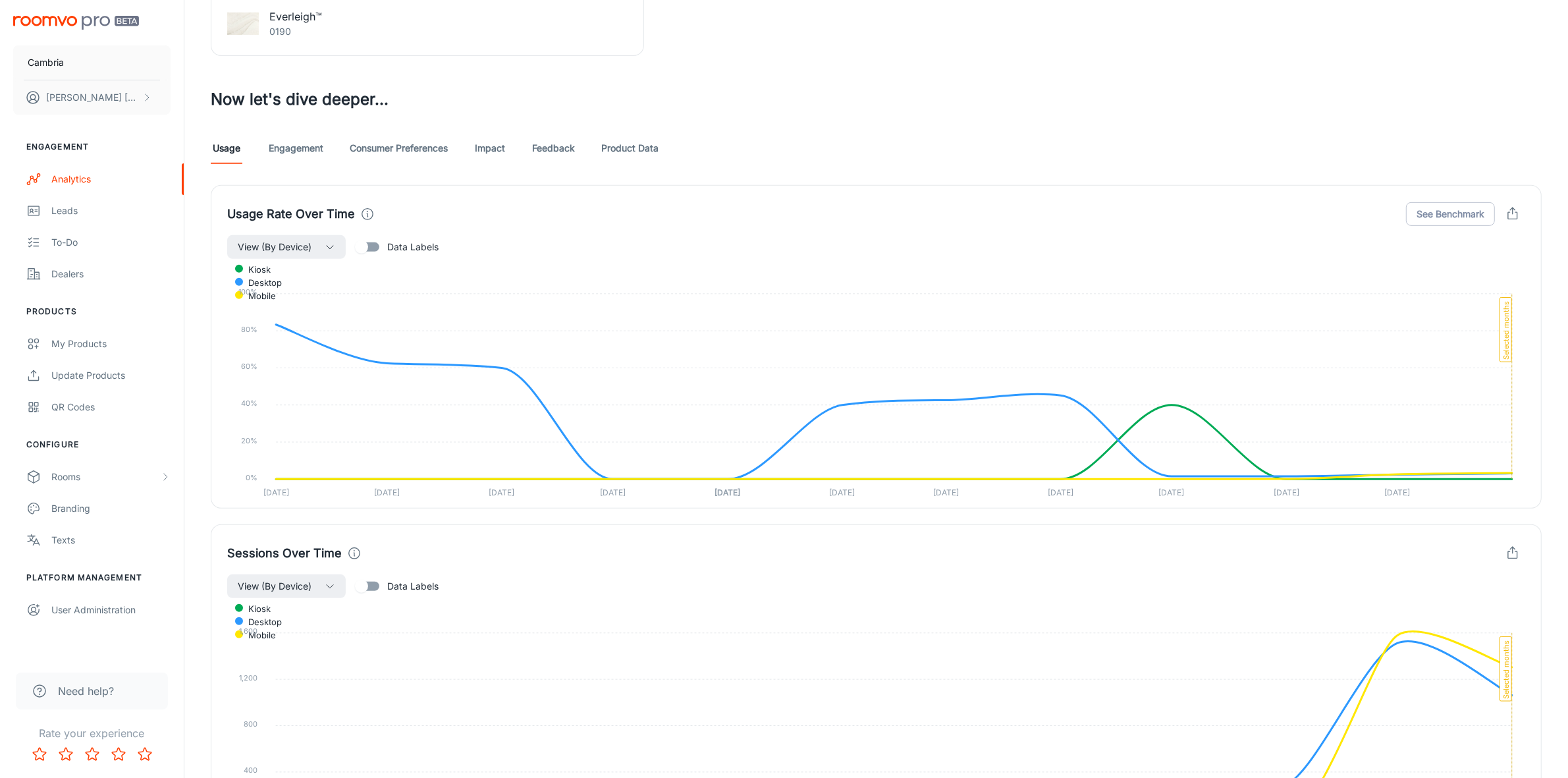
click at [544, 142] on link "Feedback" at bounding box center [554, 147] width 43 height 31
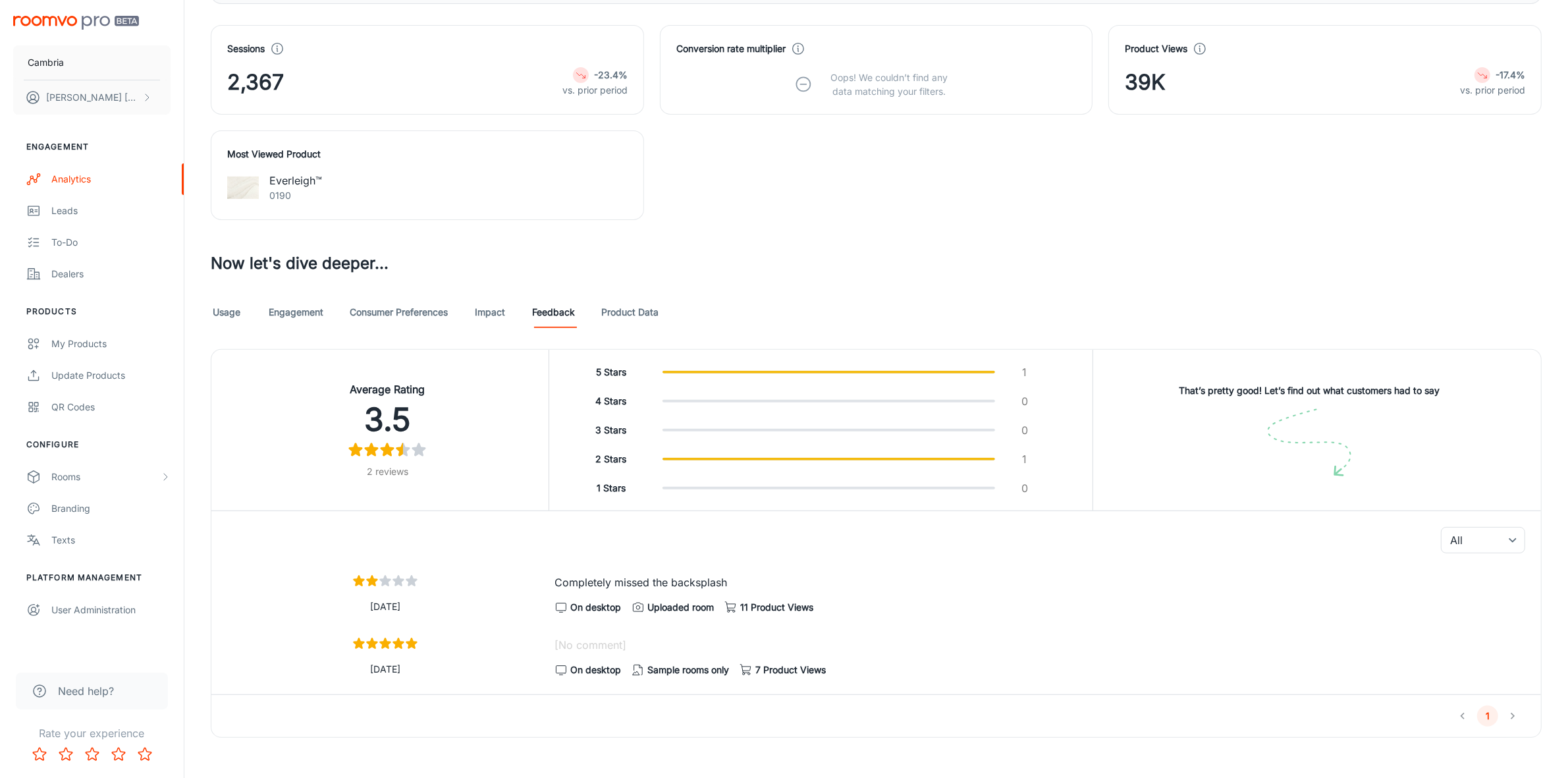
scroll to position [508, 0]
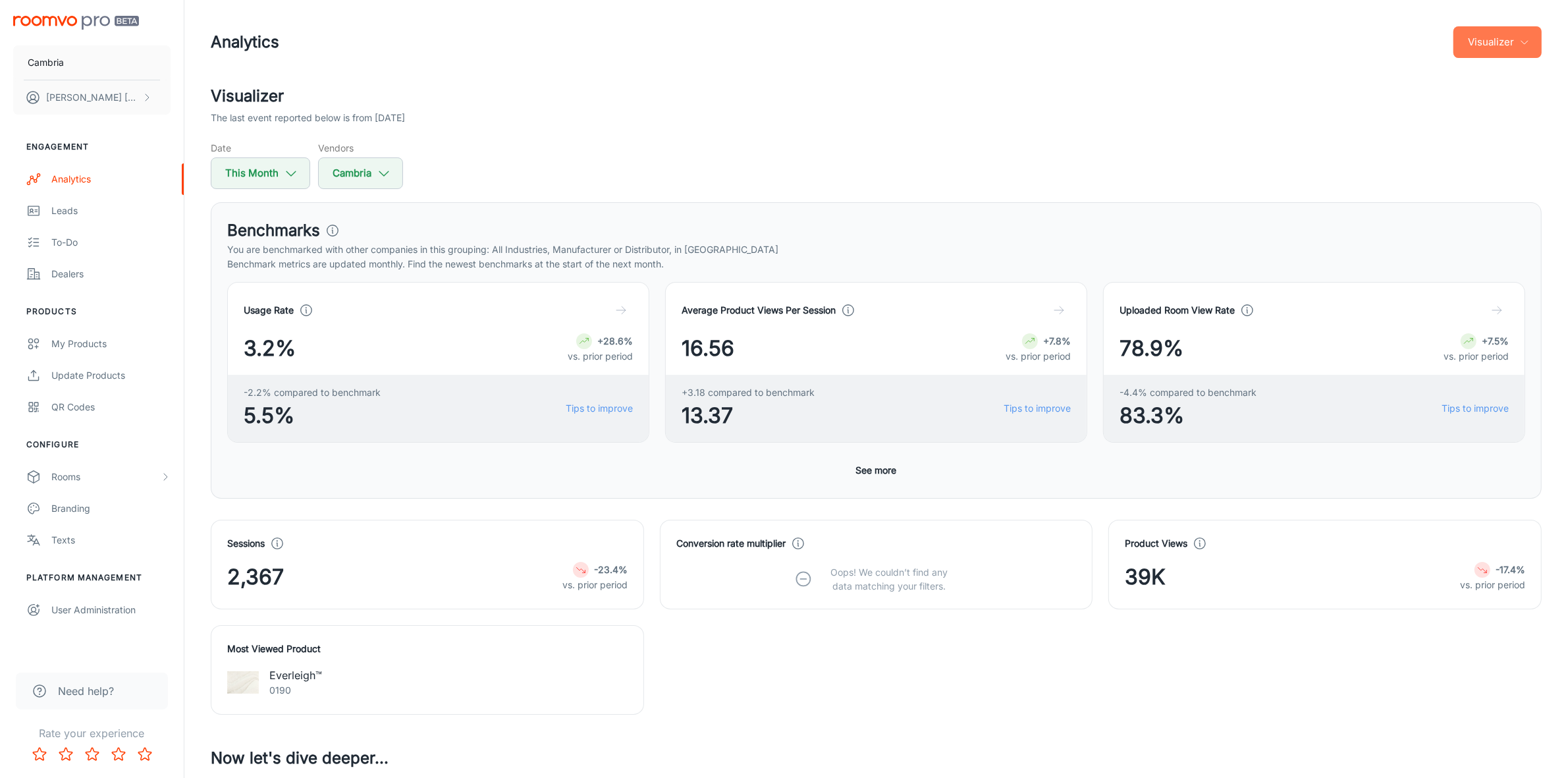
click at [1530, 47] on button "Visualizer" at bounding box center [1497, 41] width 88 height 31
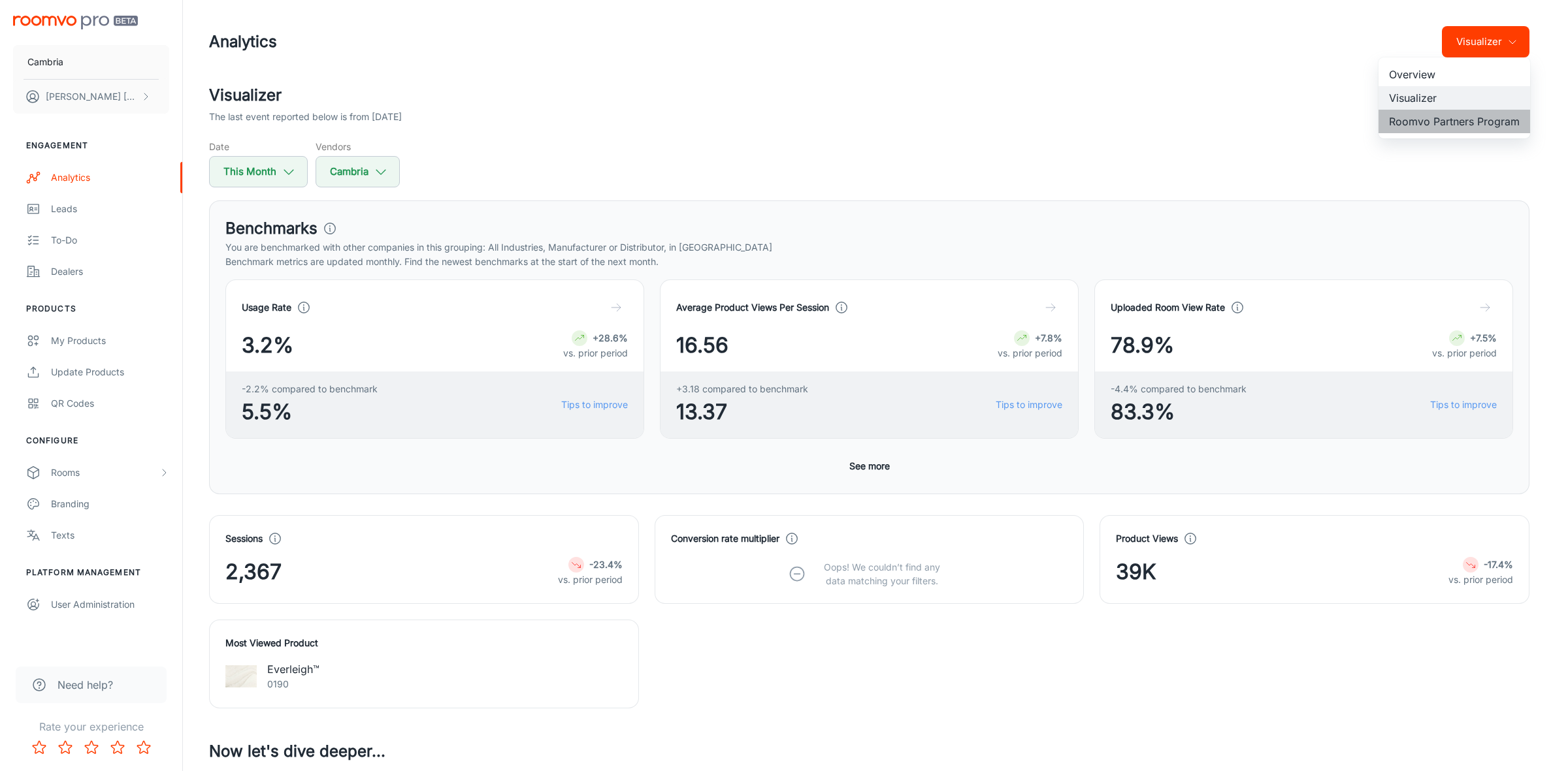
click at [1467, 121] on li "Roomvo Partners Program" at bounding box center [1454, 122] width 152 height 24
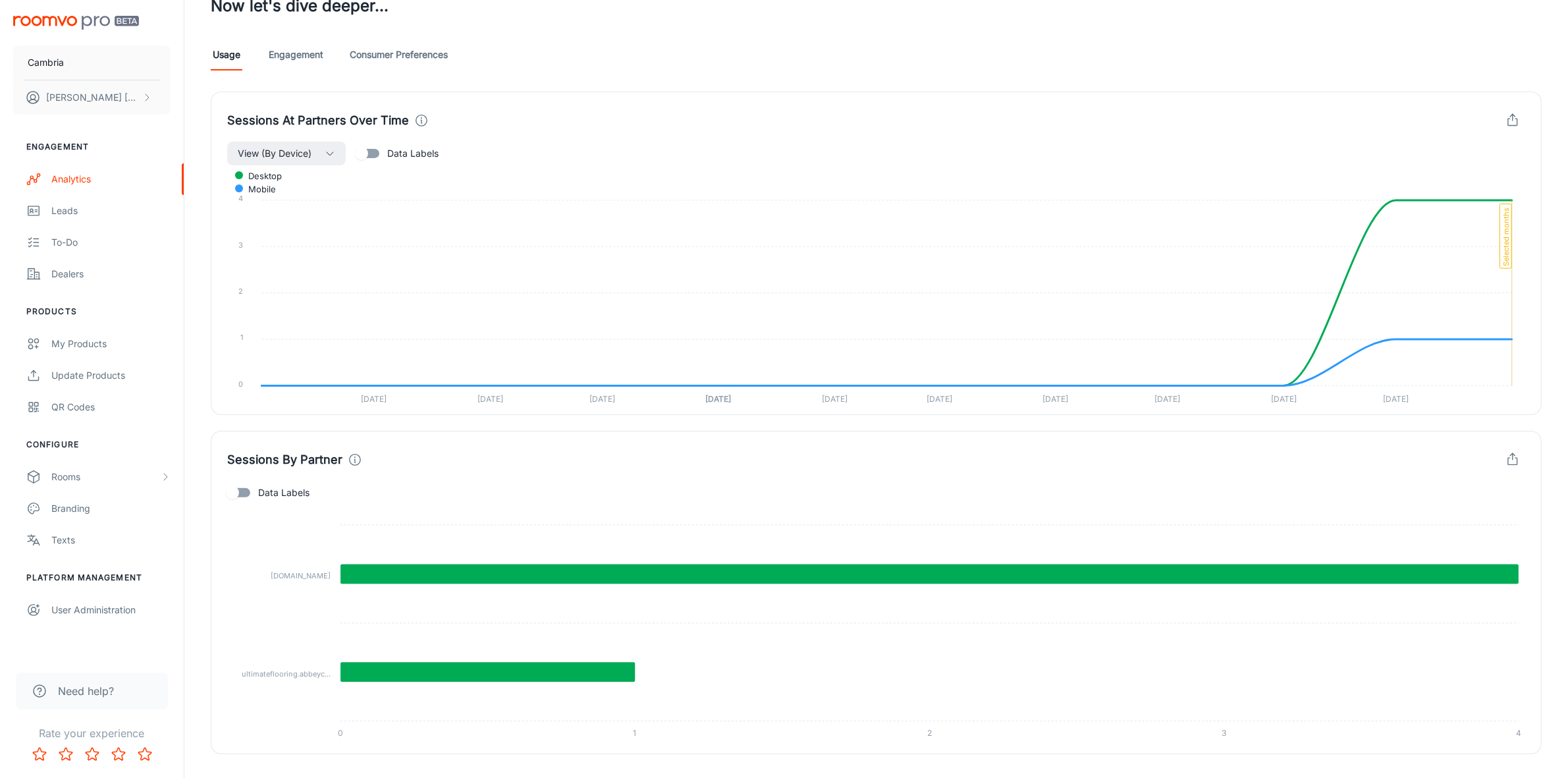
scroll to position [359, 0]
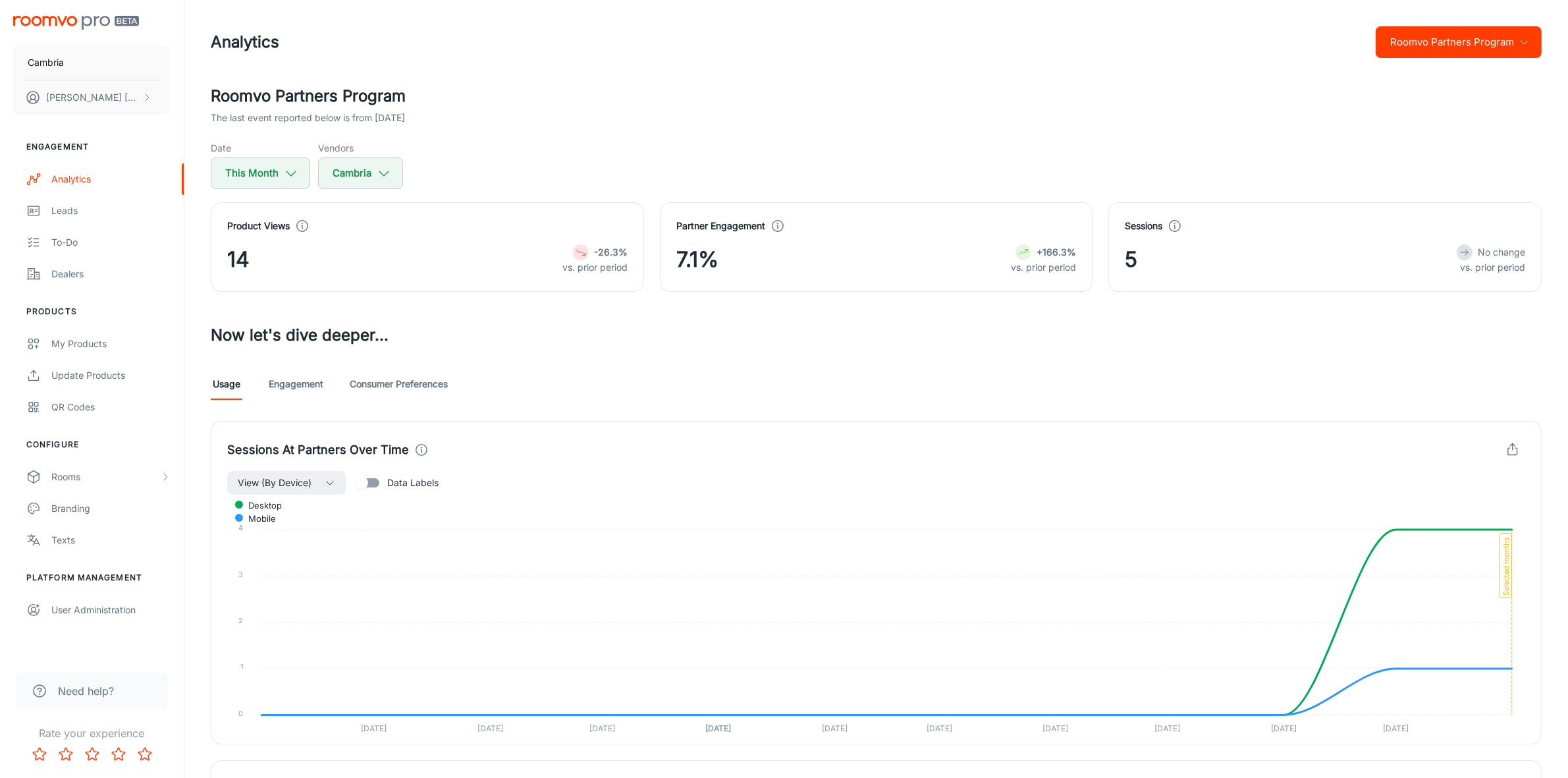
click at [1487, 45] on button "Roomvo Partners Program" at bounding box center [1459, 41] width 166 height 31
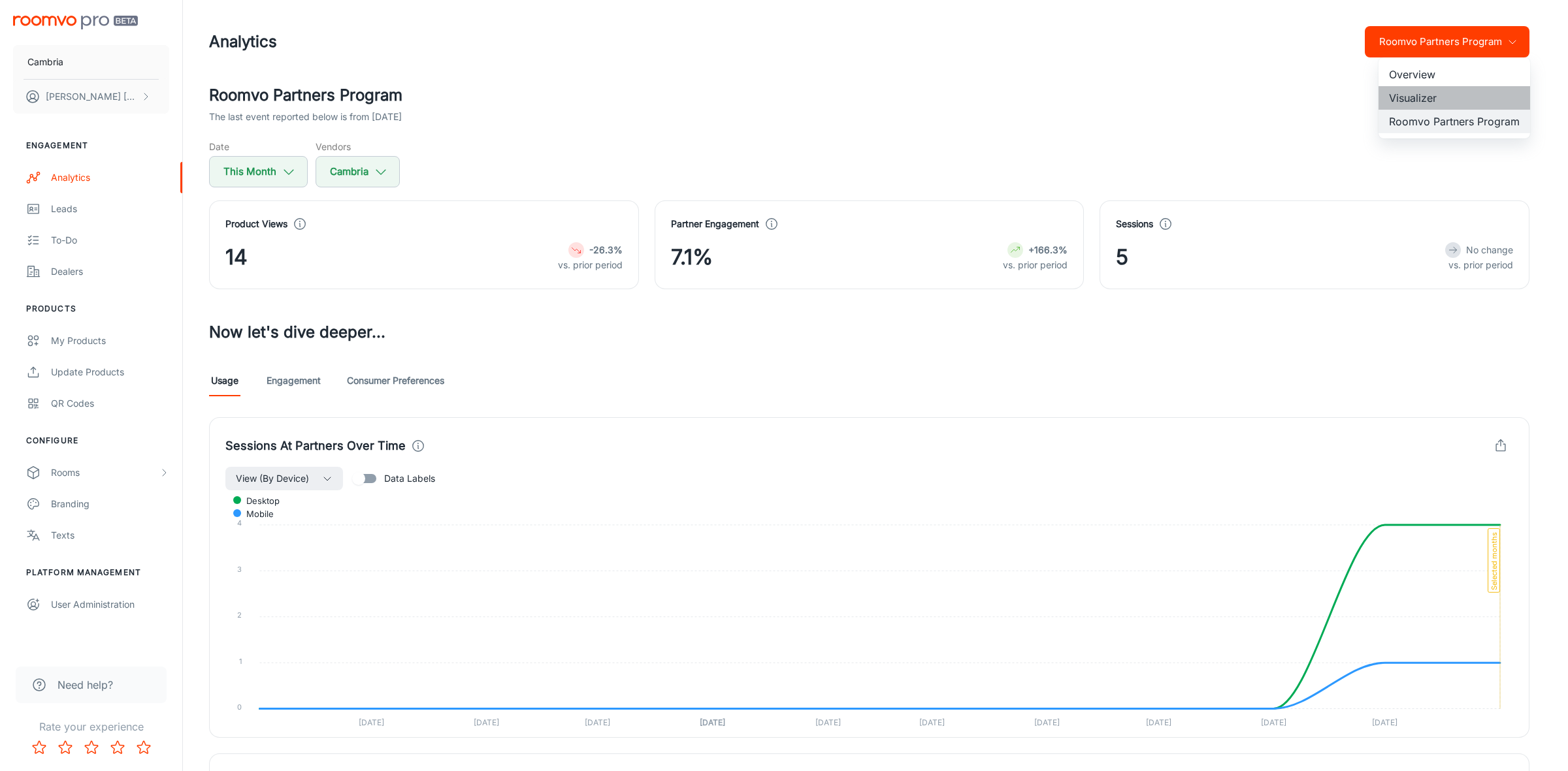
click at [1418, 98] on li "Visualizer" at bounding box center [1454, 98] width 152 height 24
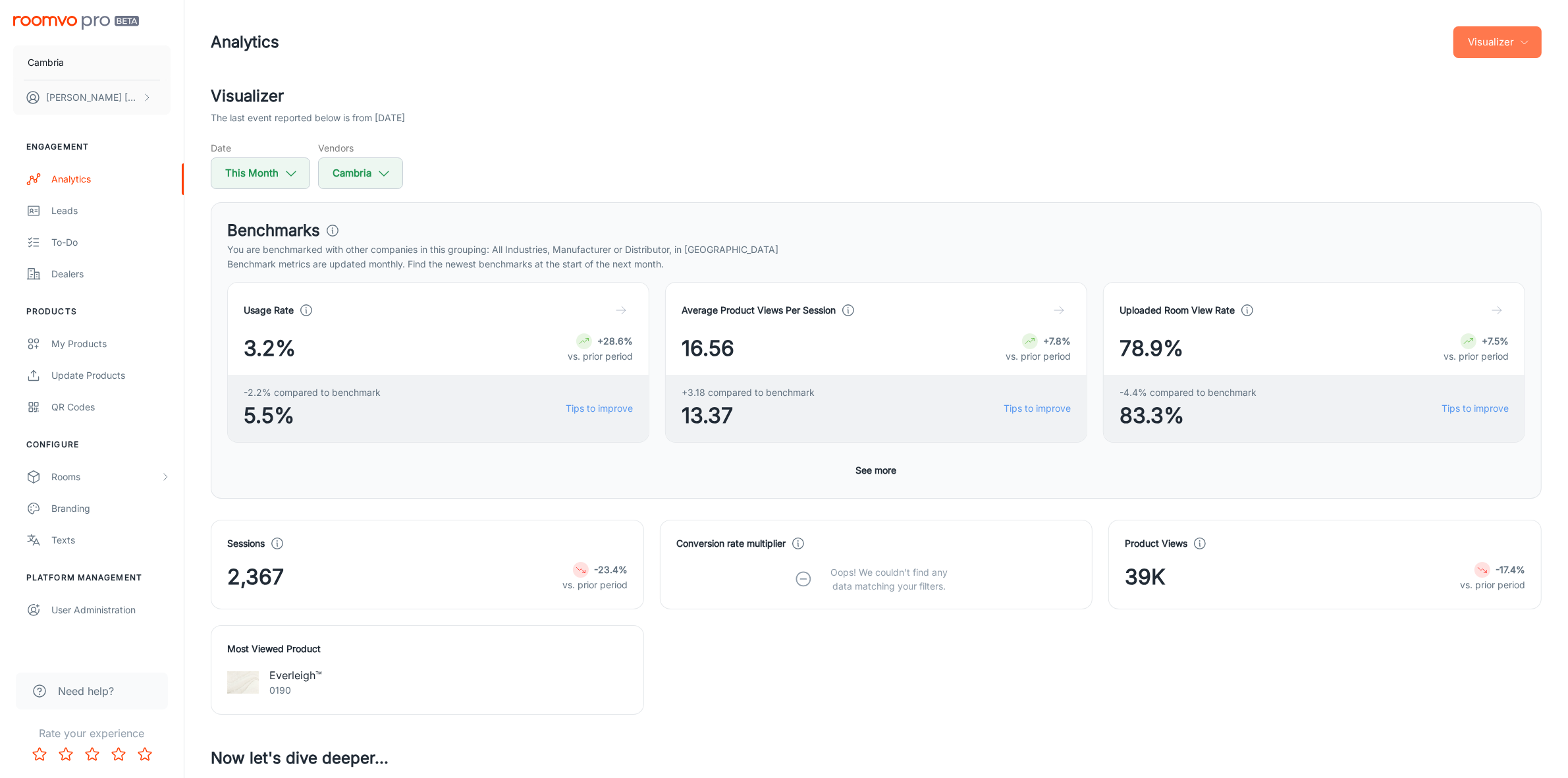
click at [1515, 39] on button "Visualizer" at bounding box center [1497, 41] width 88 height 31
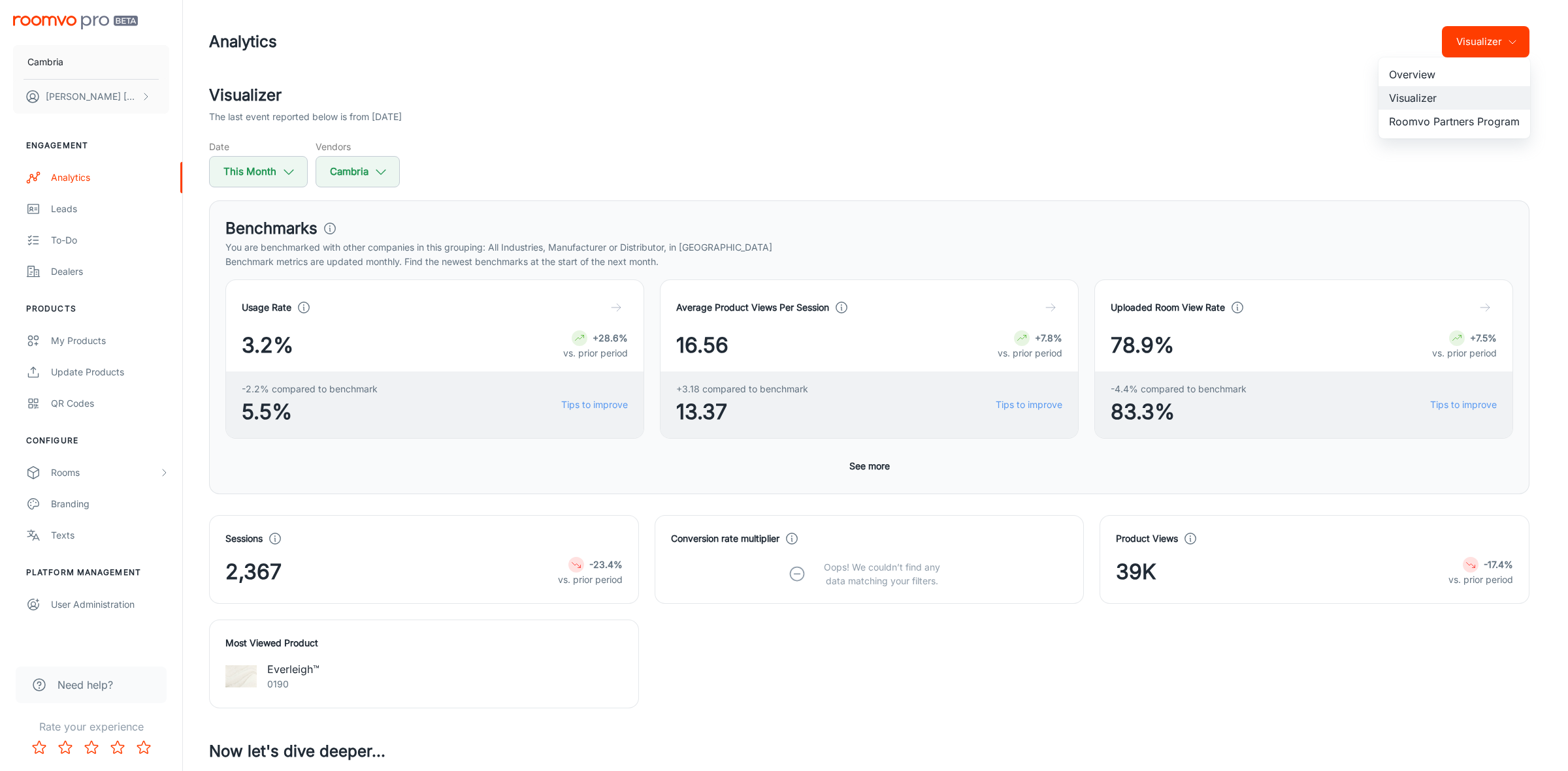
click at [1442, 126] on li "Roomvo Partners Program" at bounding box center [1454, 122] width 152 height 24
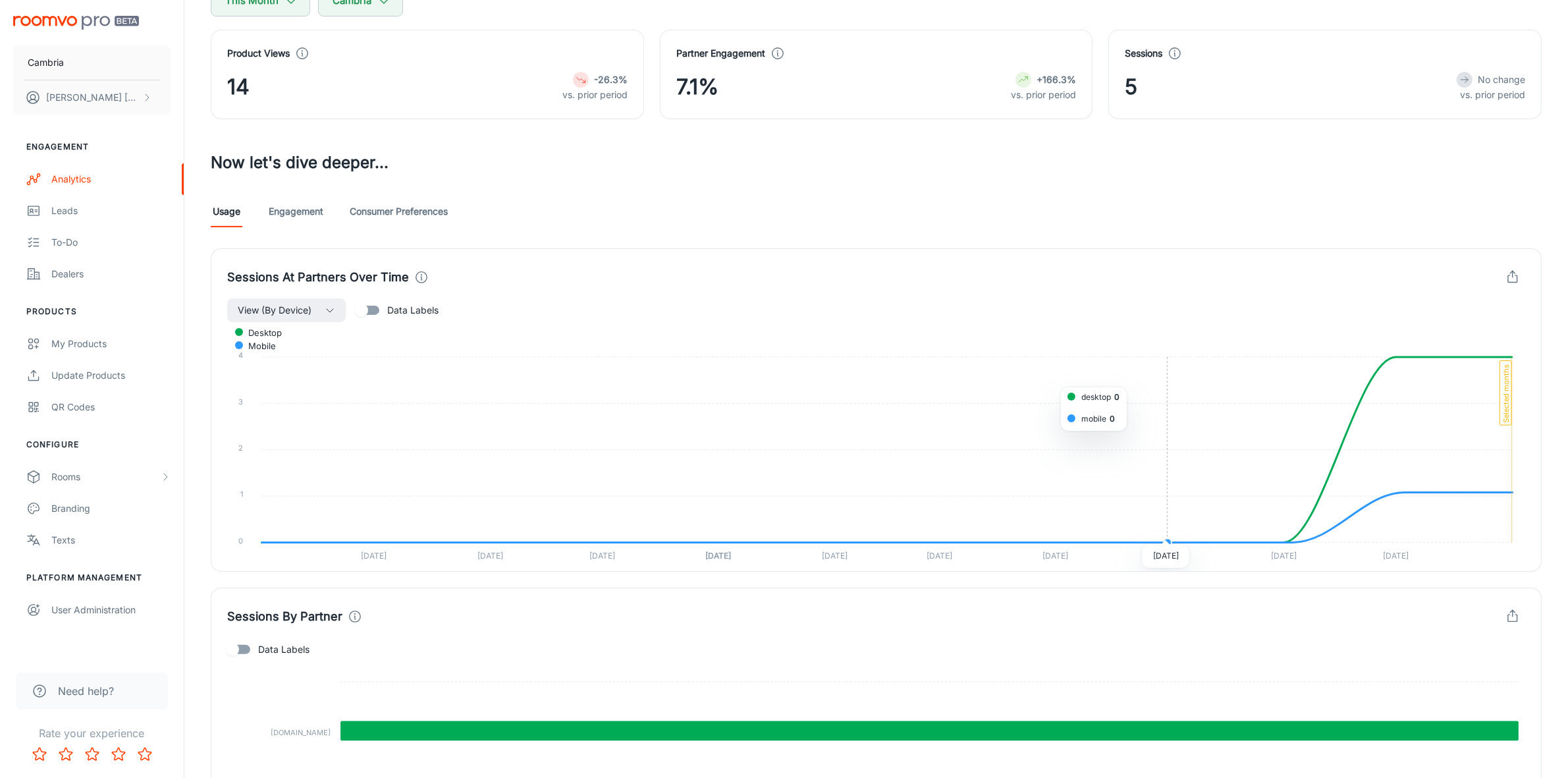
scroll to position [359, 0]
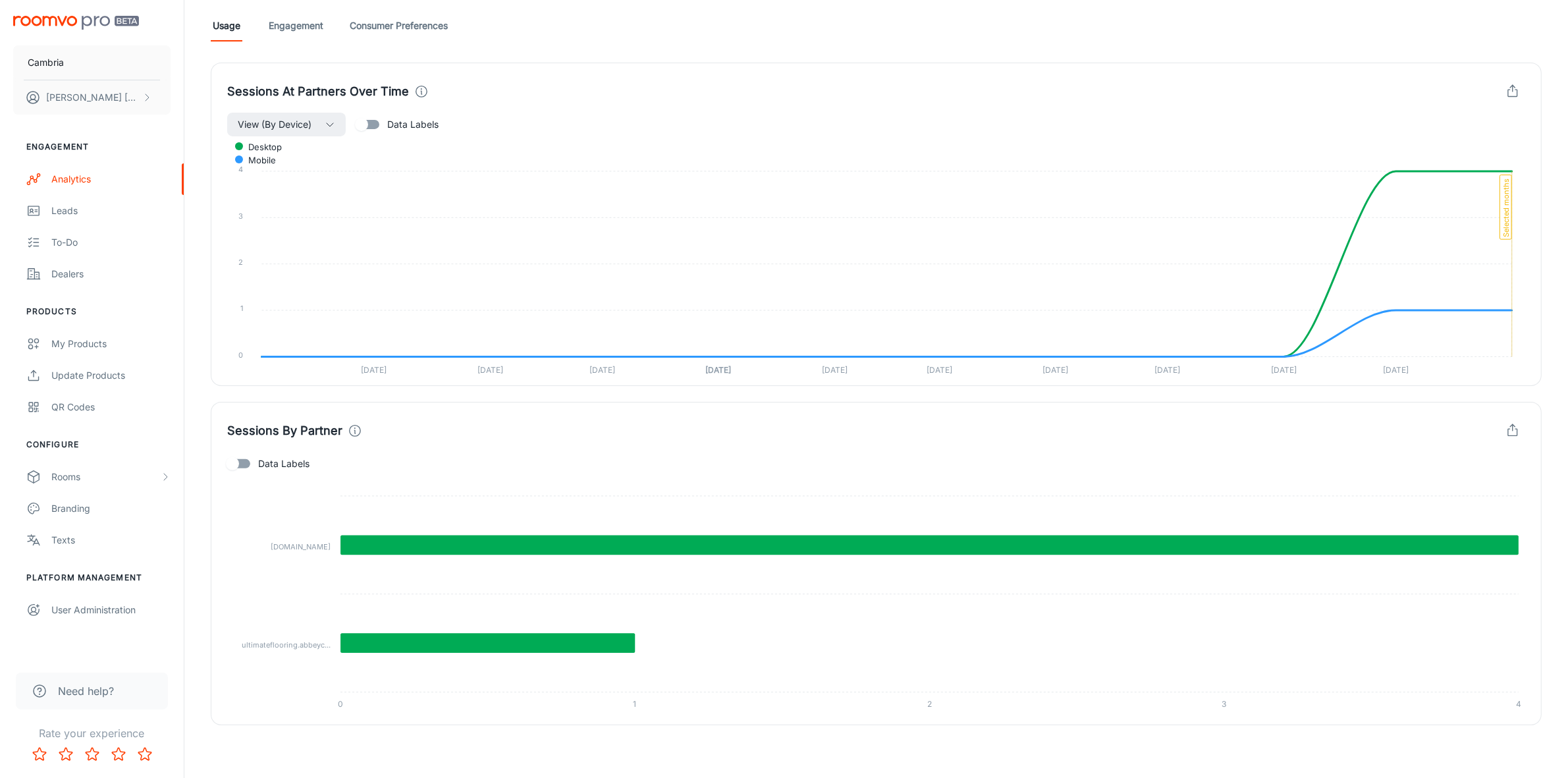
click at [263, 462] on span "Data Labels" at bounding box center [283, 464] width 51 height 15
click at [263, 462] on input "Data Labels" at bounding box center [232, 464] width 75 height 25
checkbox input "true"
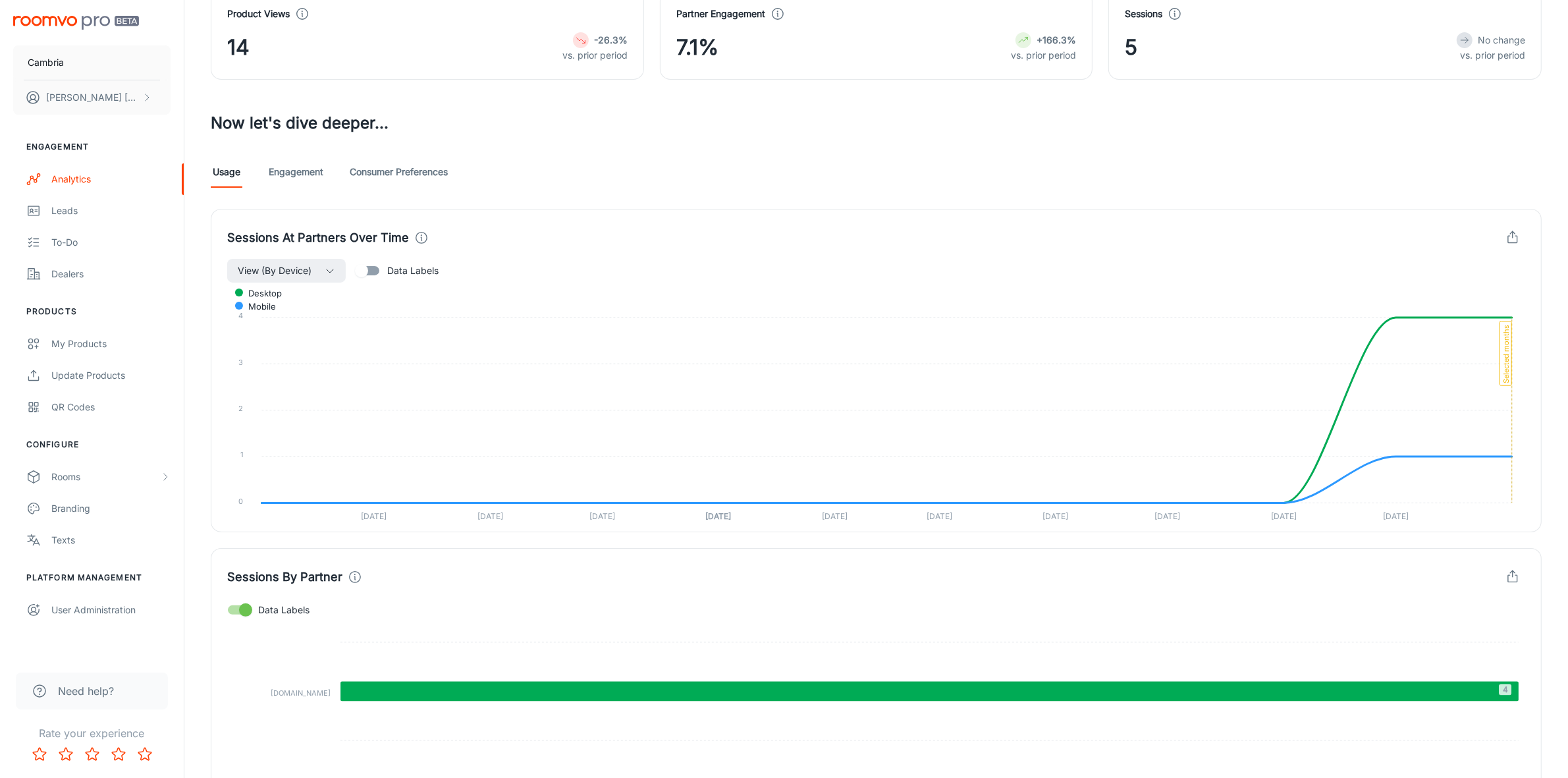
scroll to position [29, 0]
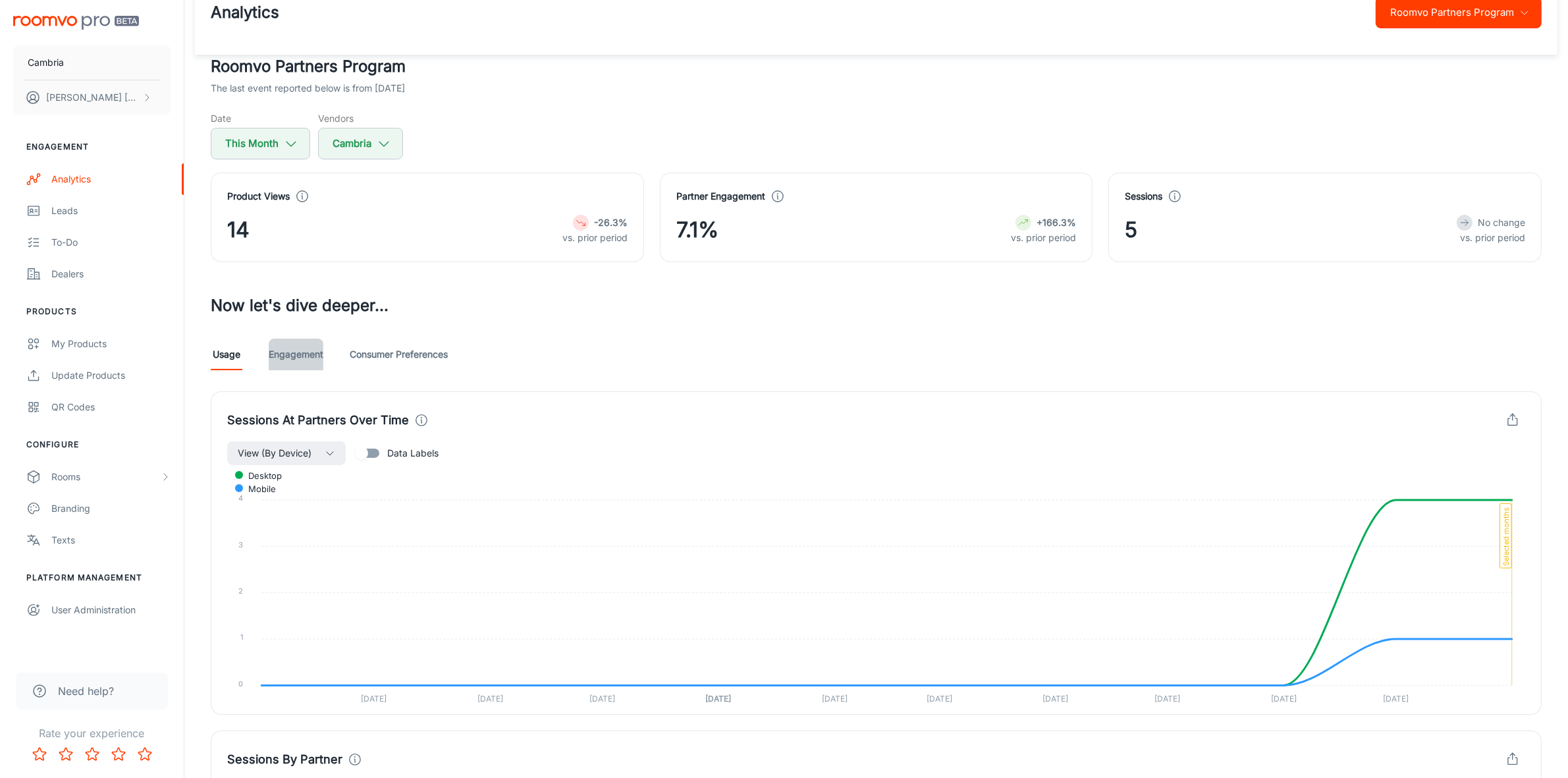
click at [282, 367] on link "Engagement" at bounding box center [296, 354] width 55 height 31
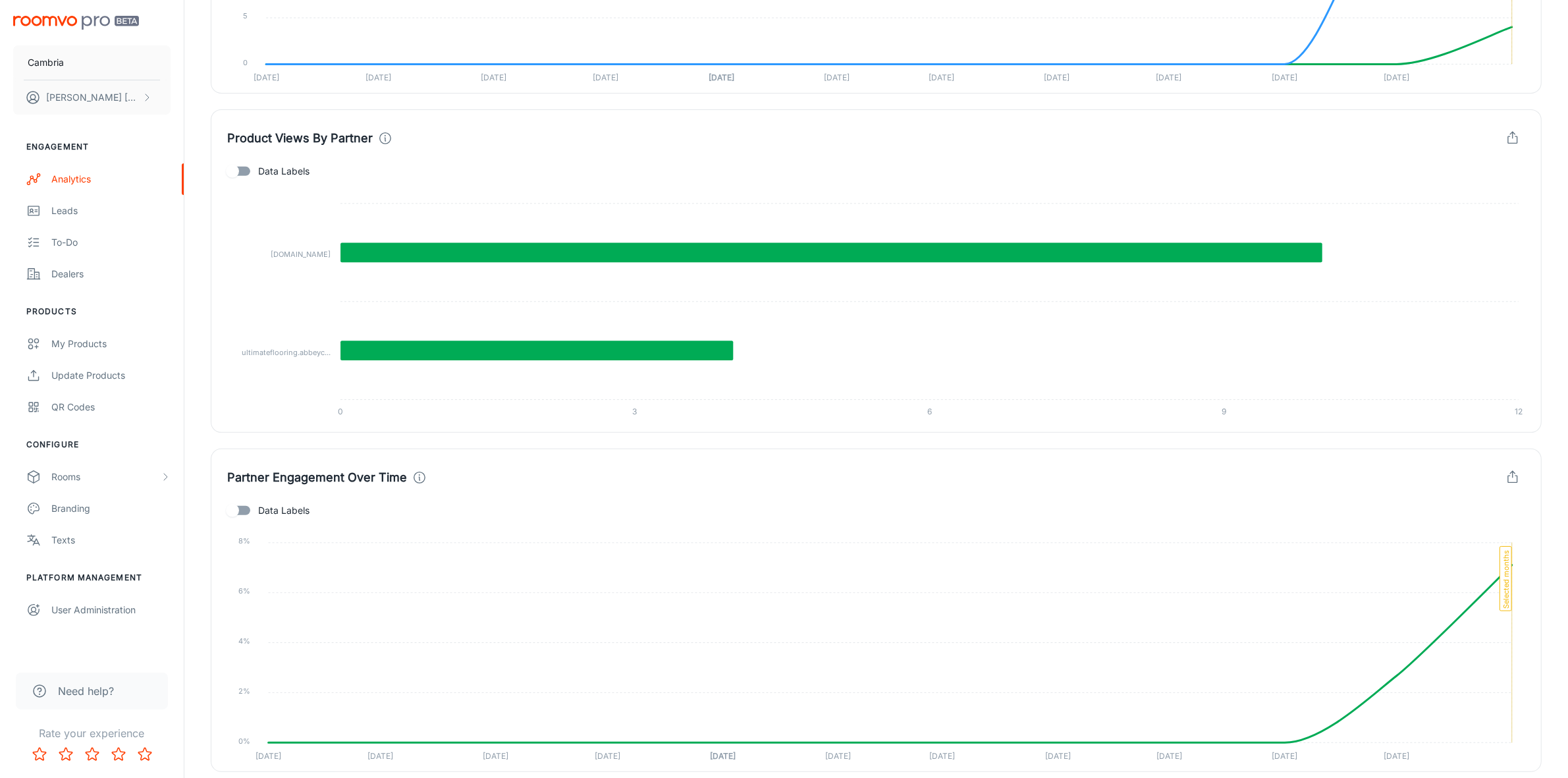
scroll to position [659, 0]
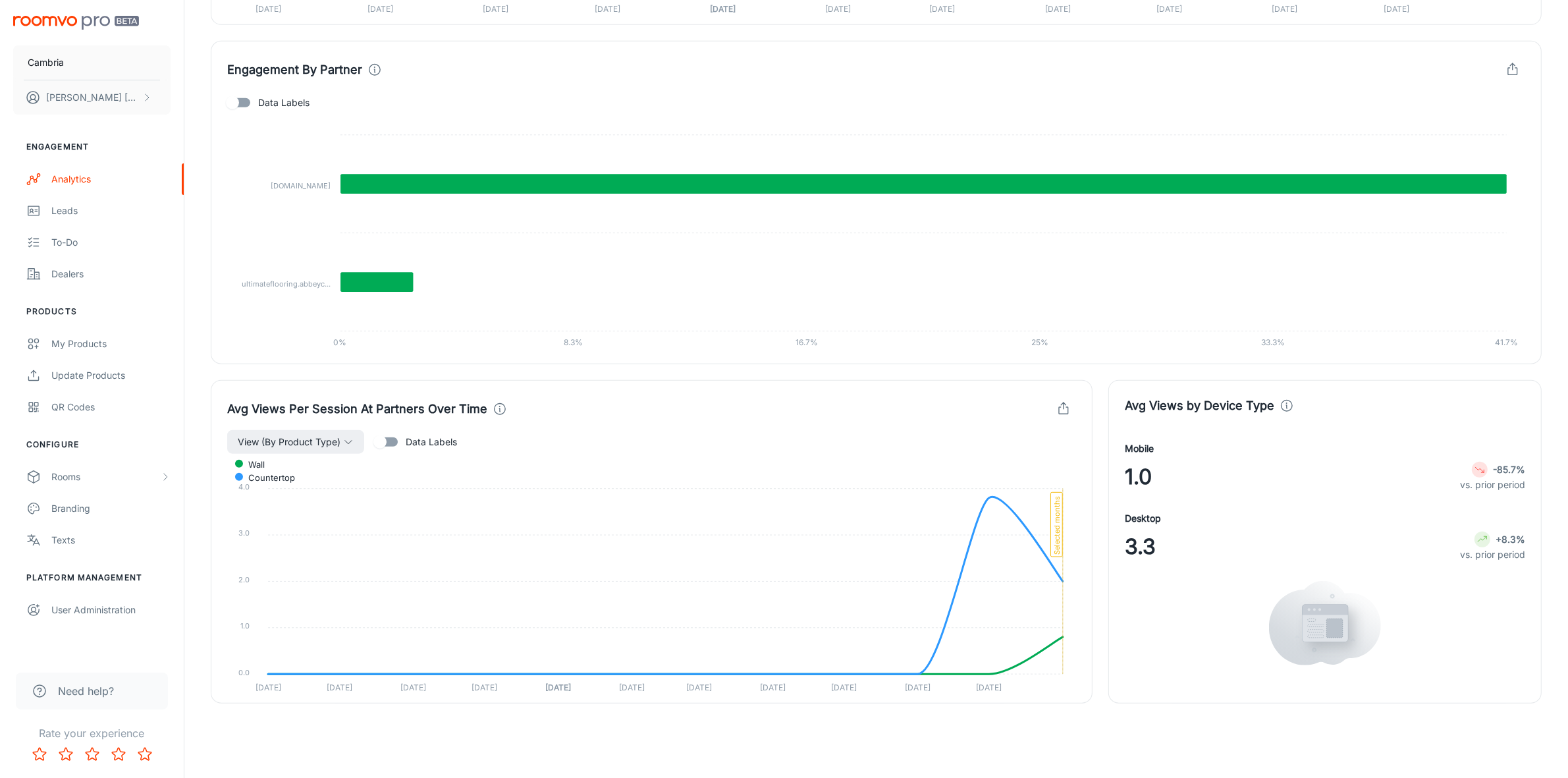
scroll to position [1409, 0]
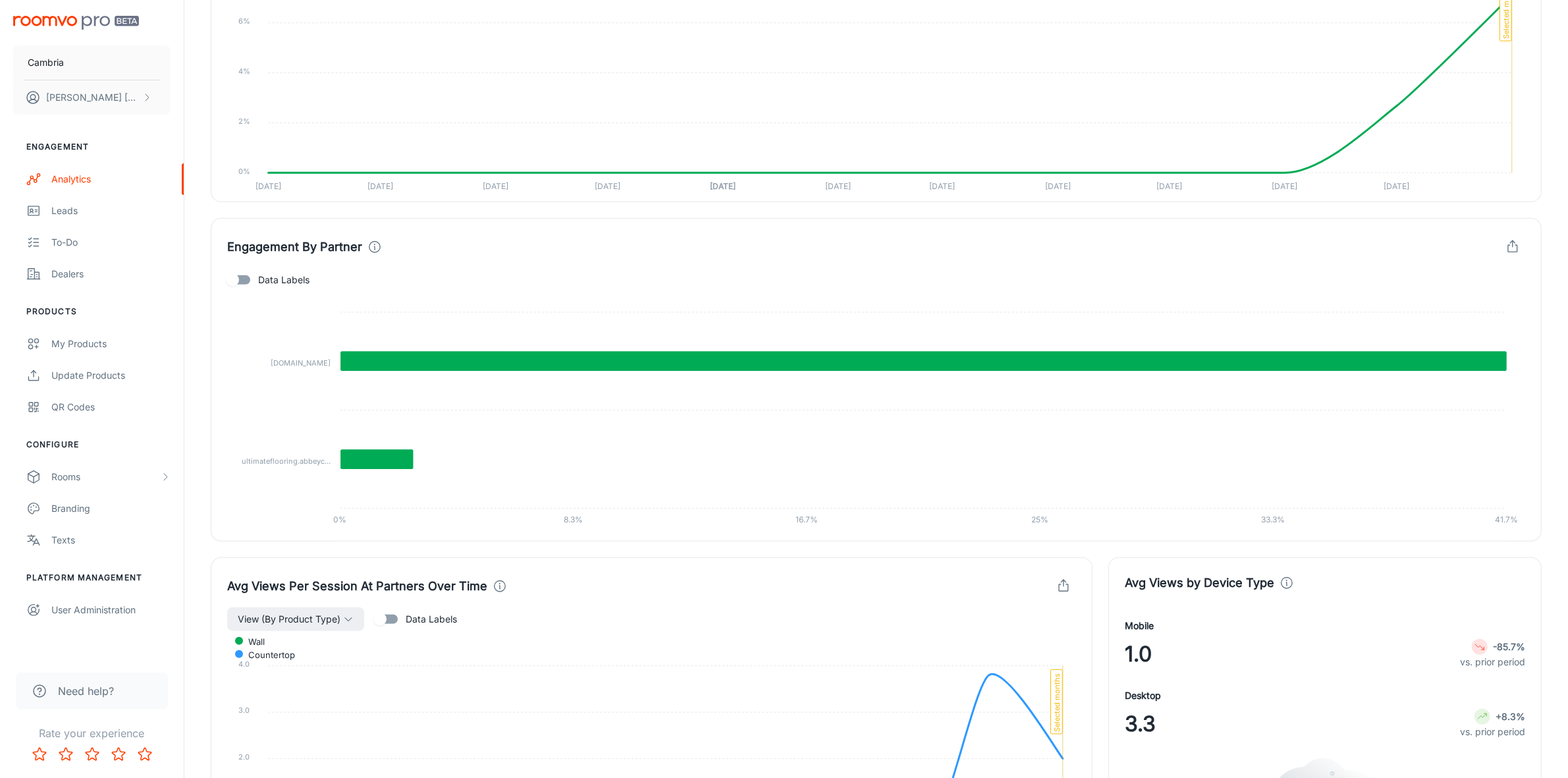
scroll to position [1409, 0]
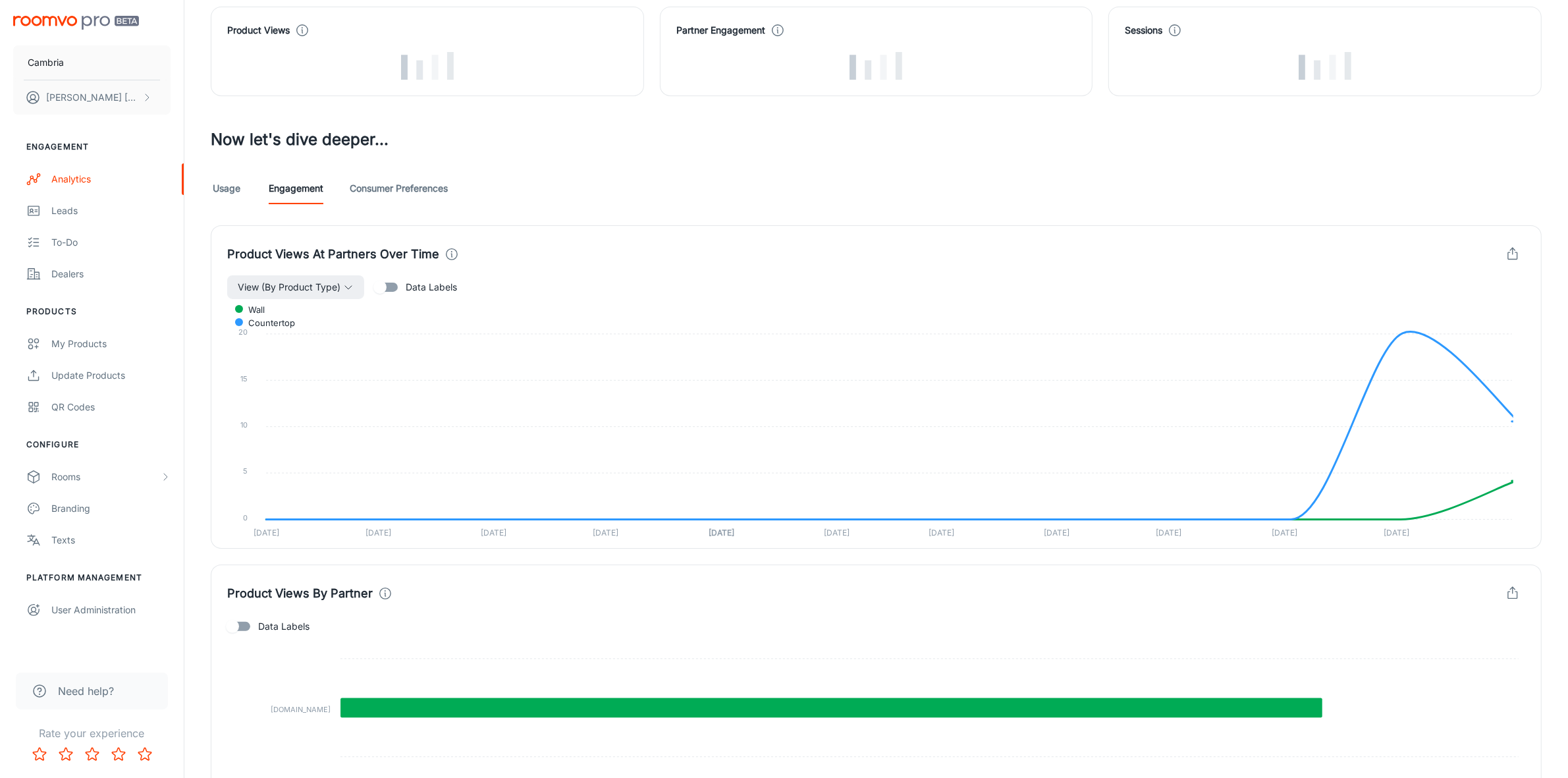
scroll to position [412, 0]
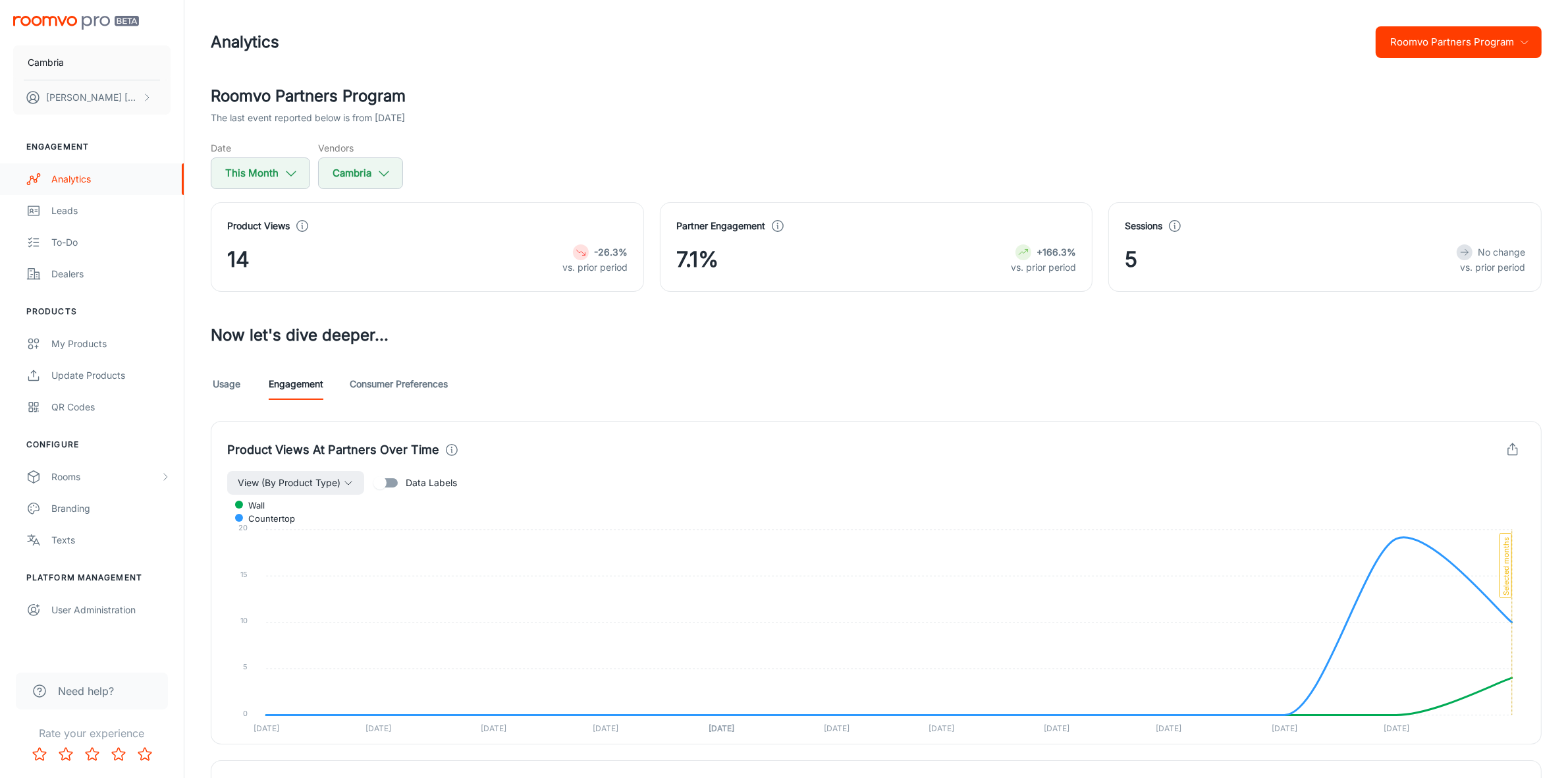
click at [59, 181] on div "Analytics" at bounding box center [111, 179] width 119 height 15
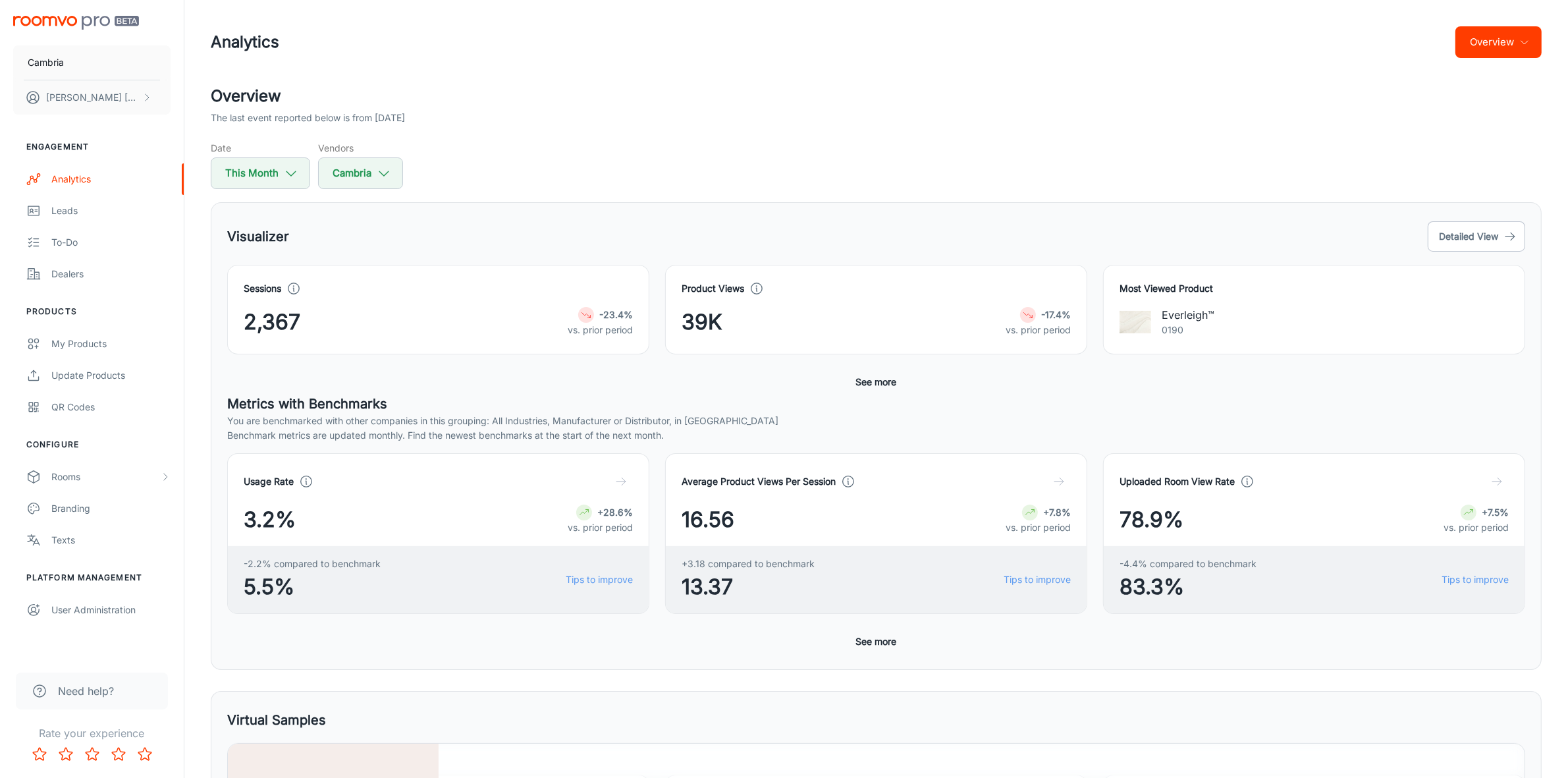
click at [1487, 51] on button "Overview" at bounding box center [1498, 41] width 86 height 31
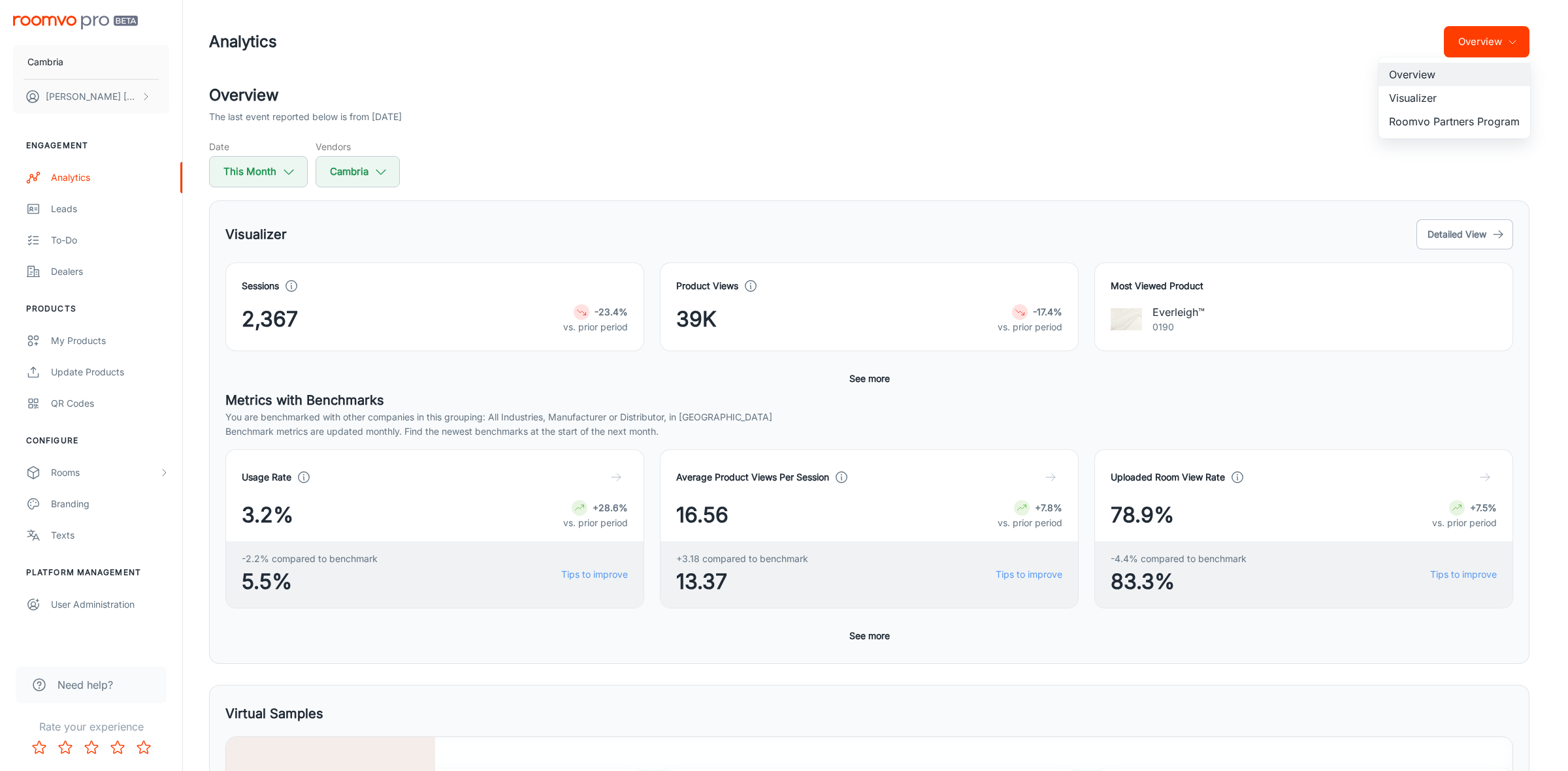
click at [1413, 92] on li "Visualizer" at bounding box center [1454, 98] width 152 height 24
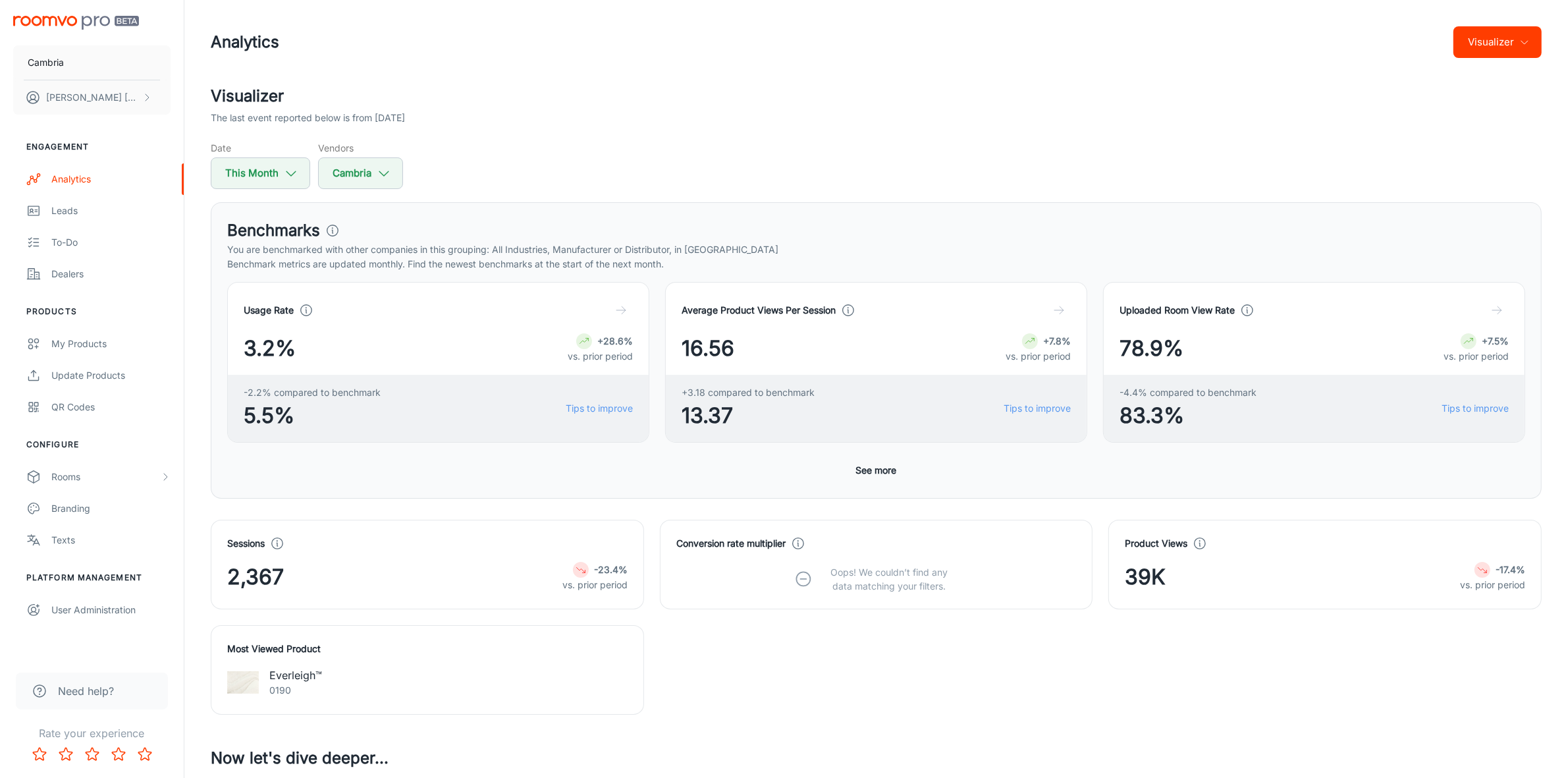
click at [1527, 37] on icon "button" at bounding box center [1525, 42] width 11 height 11
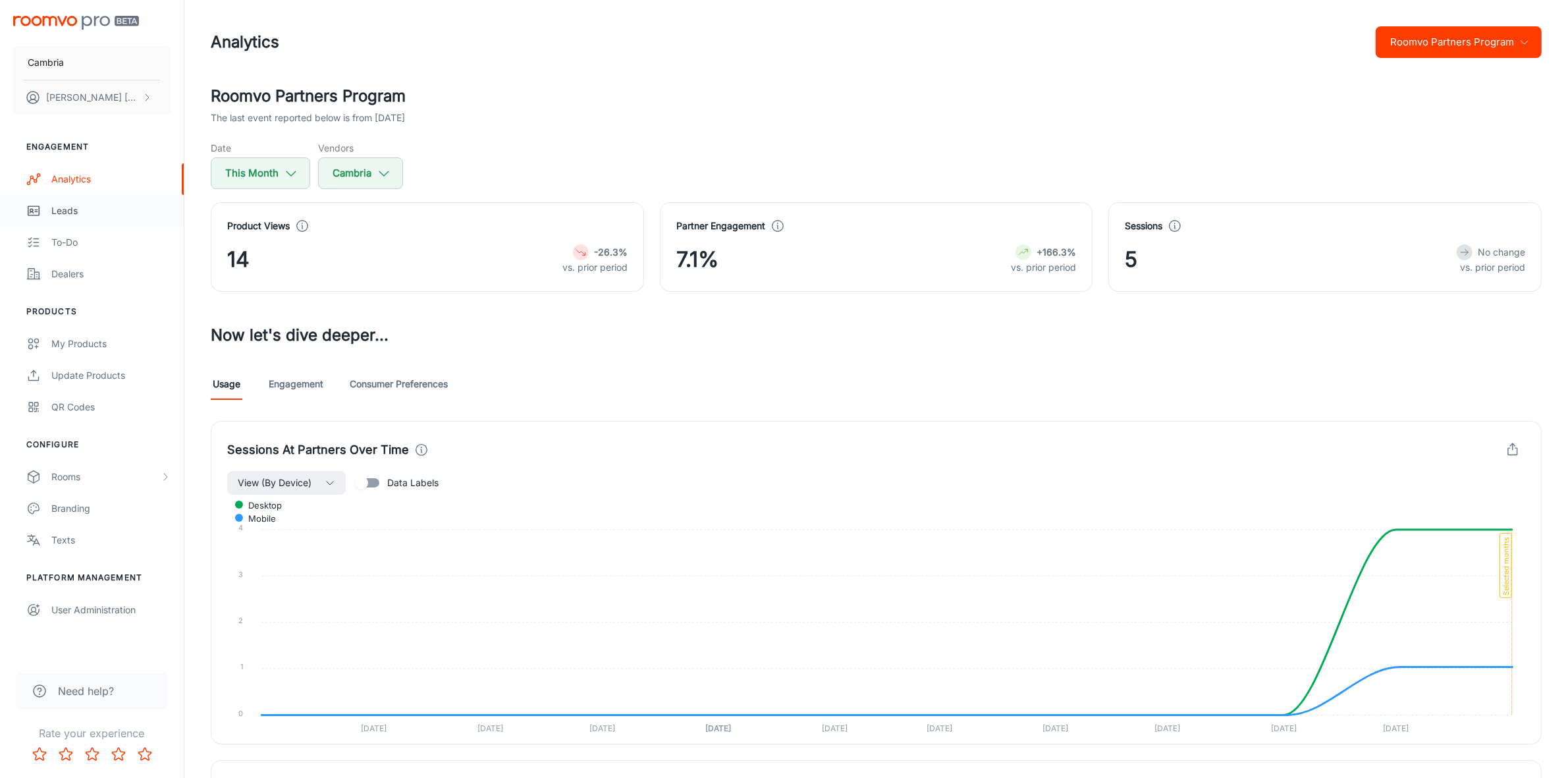
click at [68, 205] on div "Leads" at bounding box center [111, 211] width 119 height 15
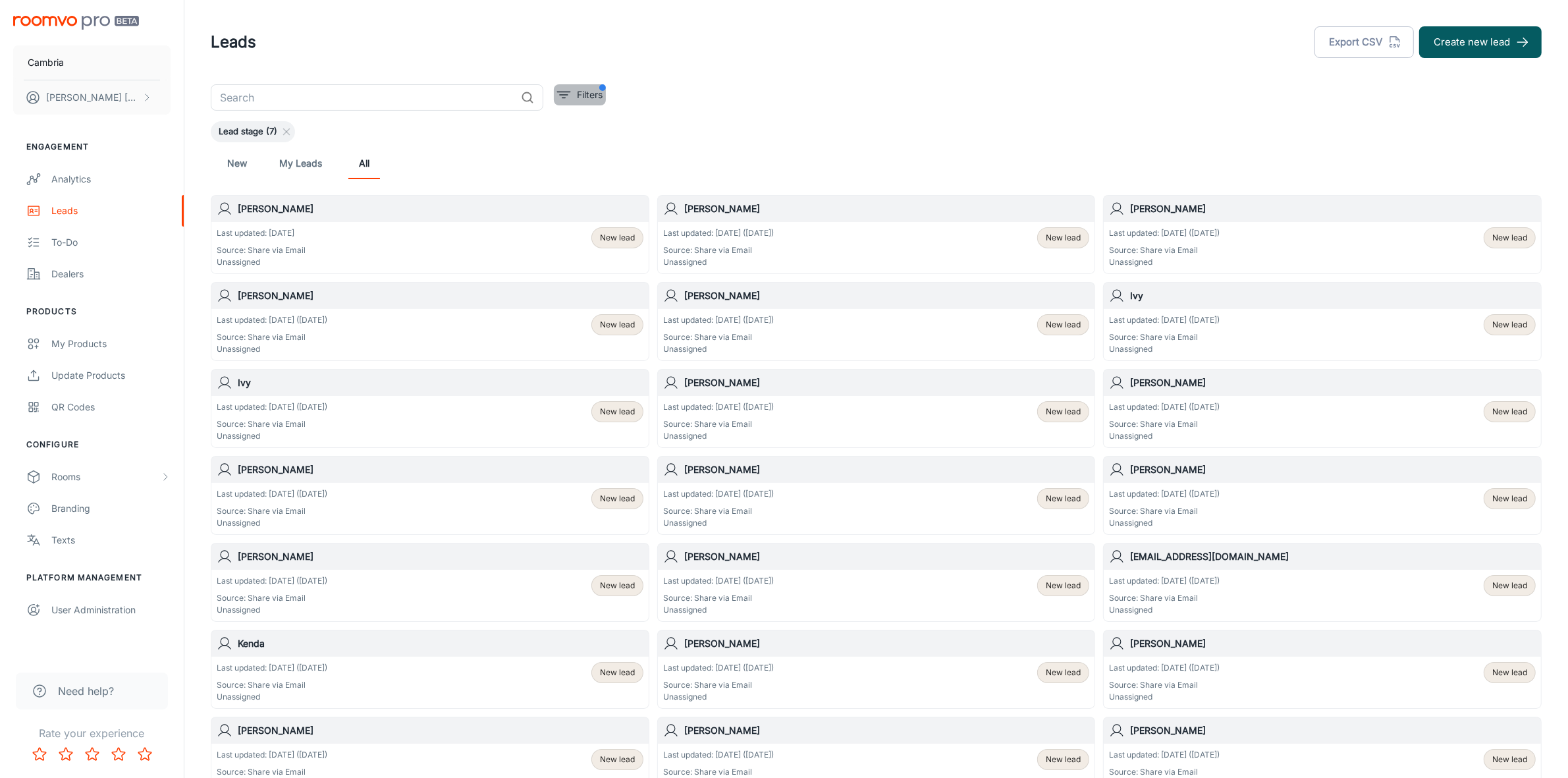
click at [577, 97] on p "Filters" at bounding box center [590, 95] width 26 height 15
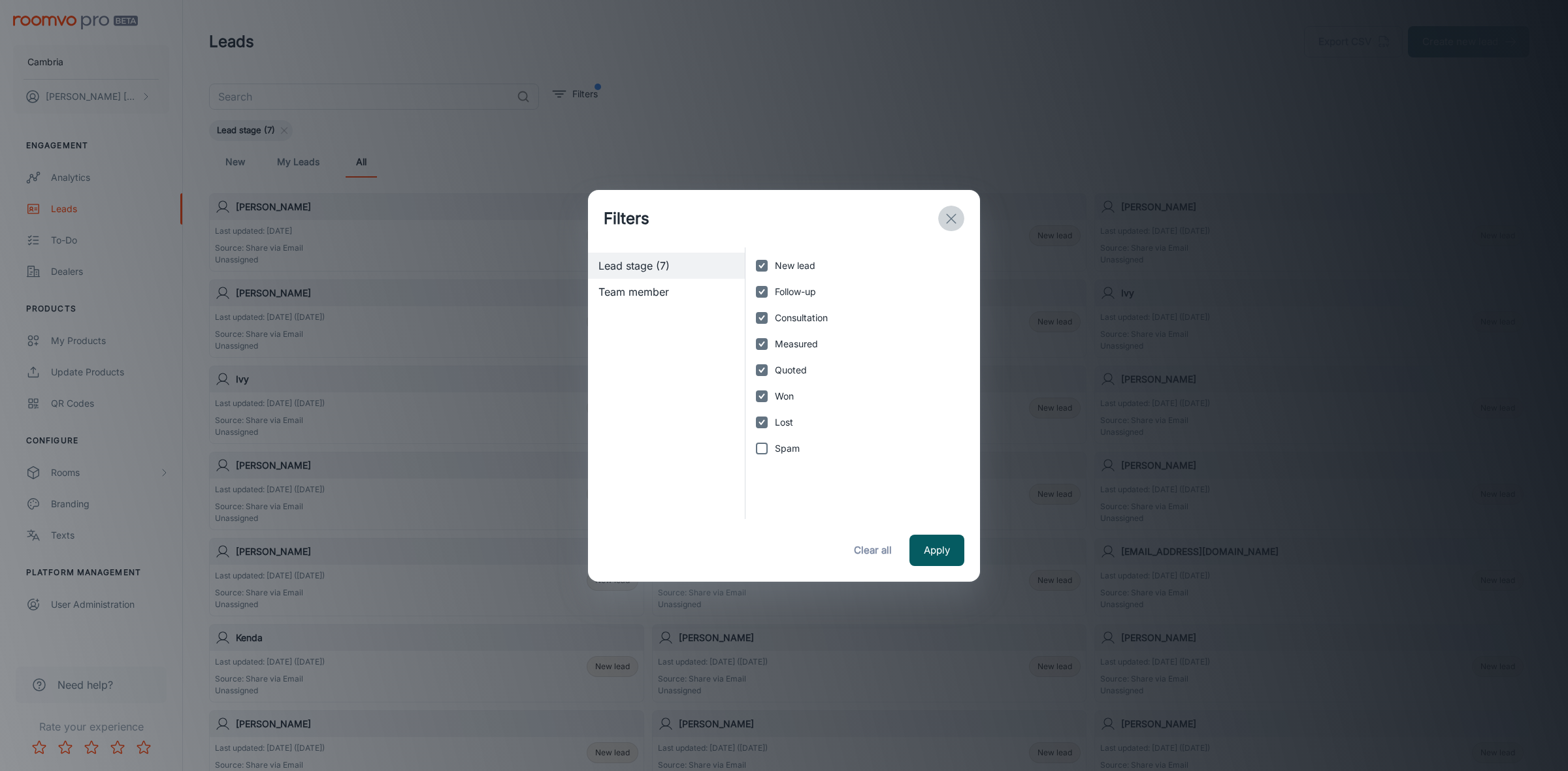
click at [953, 220] on line "exit" at bounding box center [951, 219] width 9 height 9
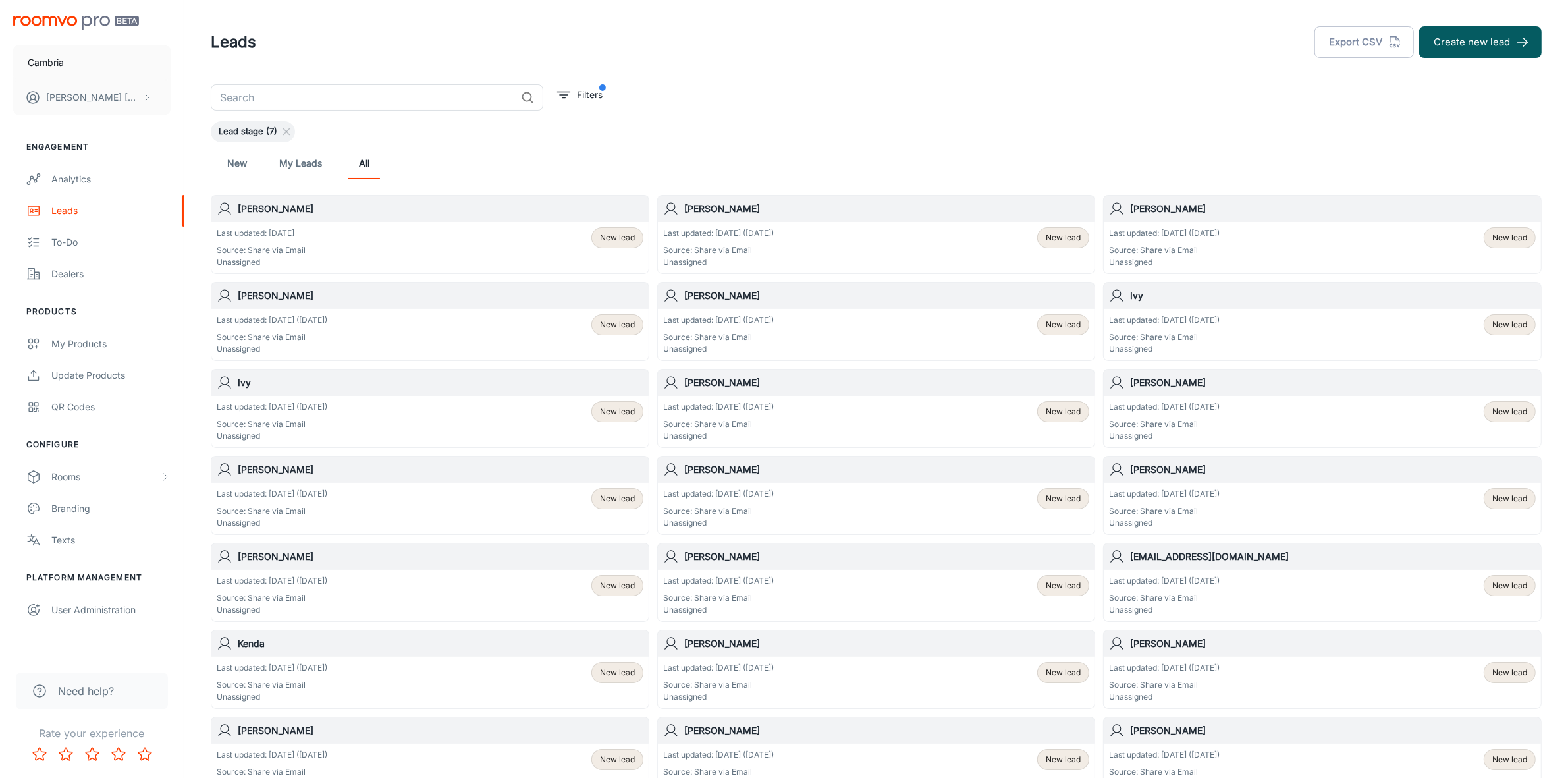
click at [239, 170] on link "New" at bounding box center [237, 163] width 31 height 31
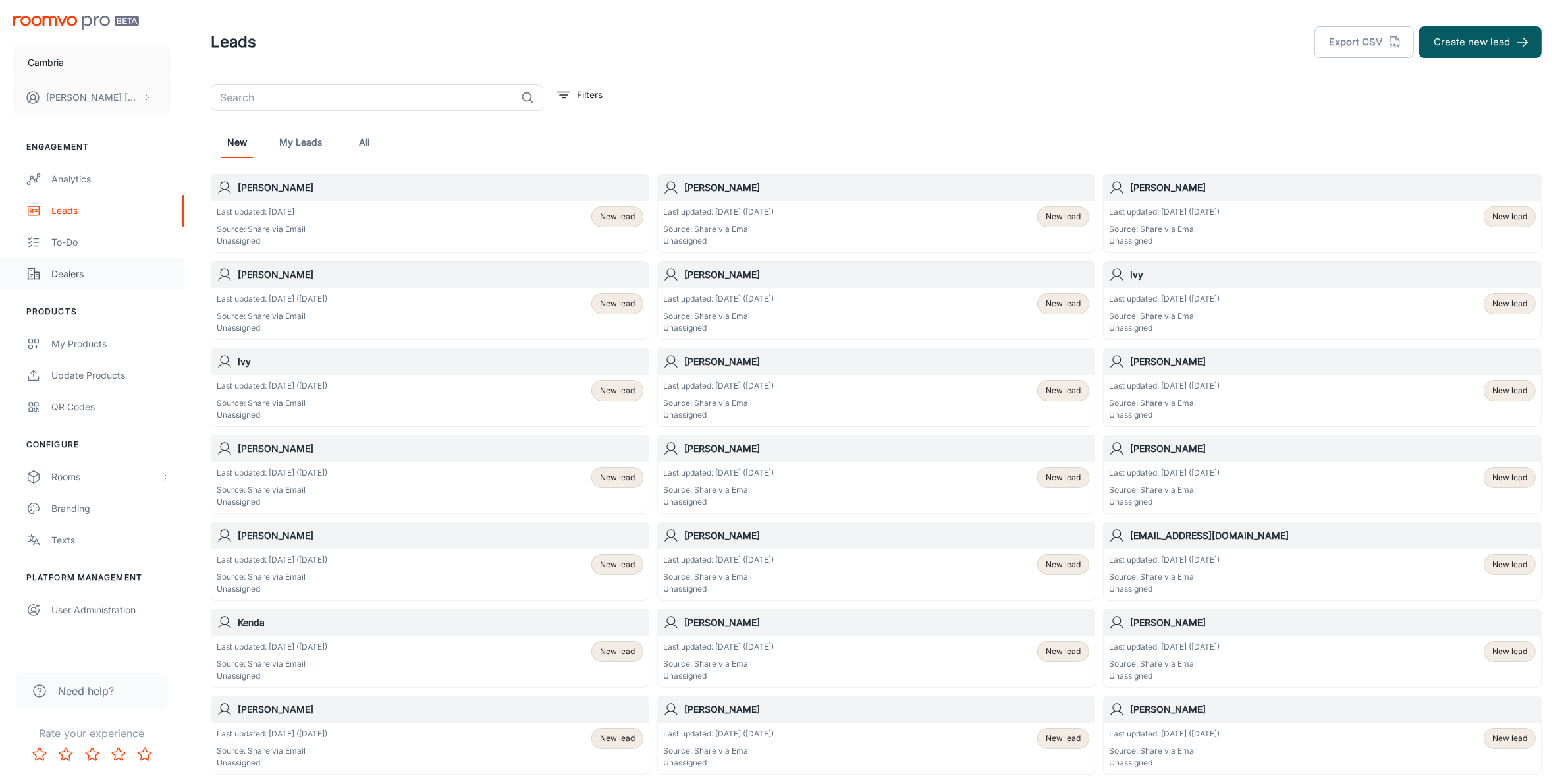
click at [69, 275] on div "Dealers" at bounding box center [111, 274] width 119 height 15
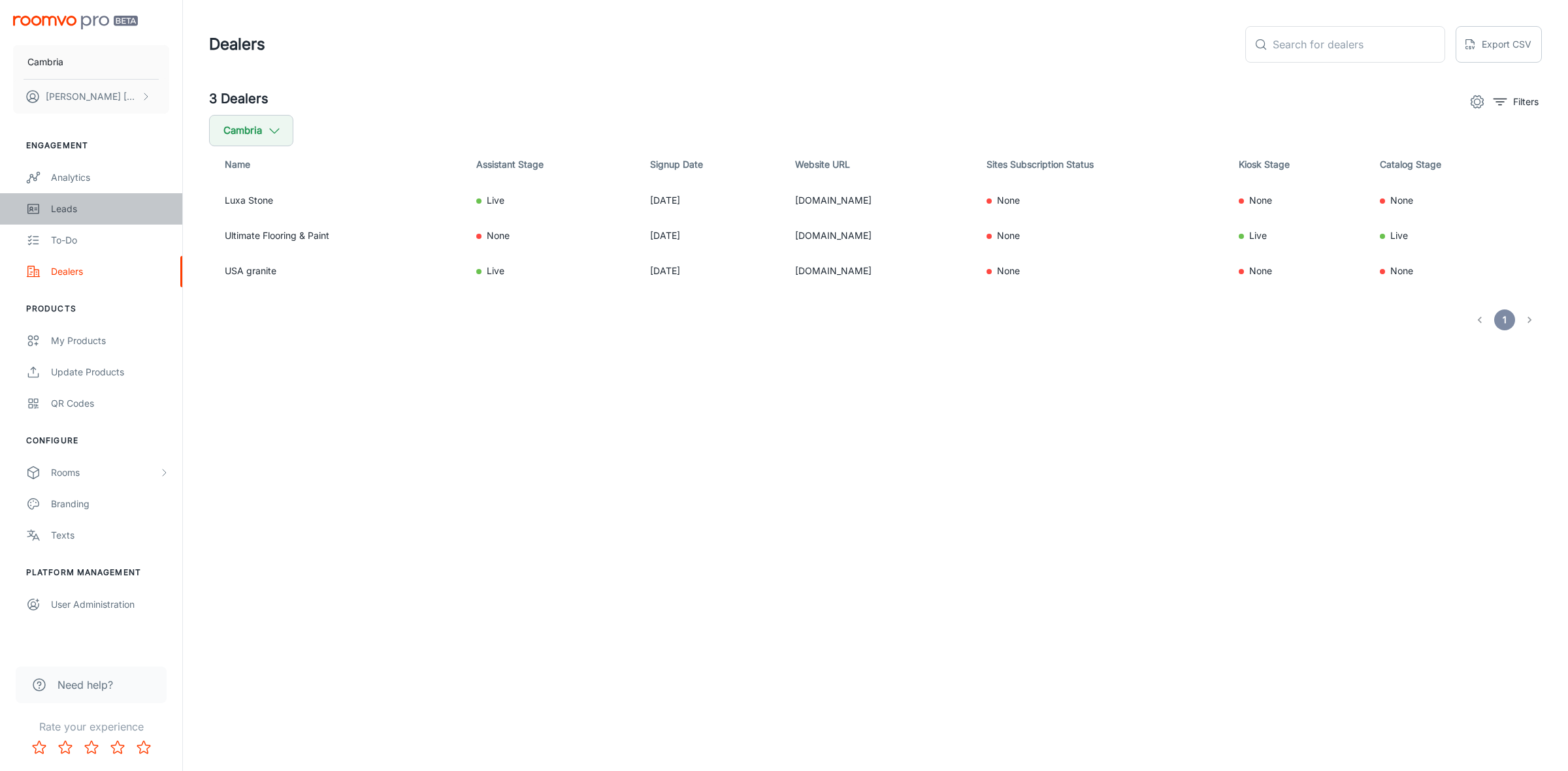
click at [66, 202] on div "Leads" at bounding box center [110, 209] width 118 height 15
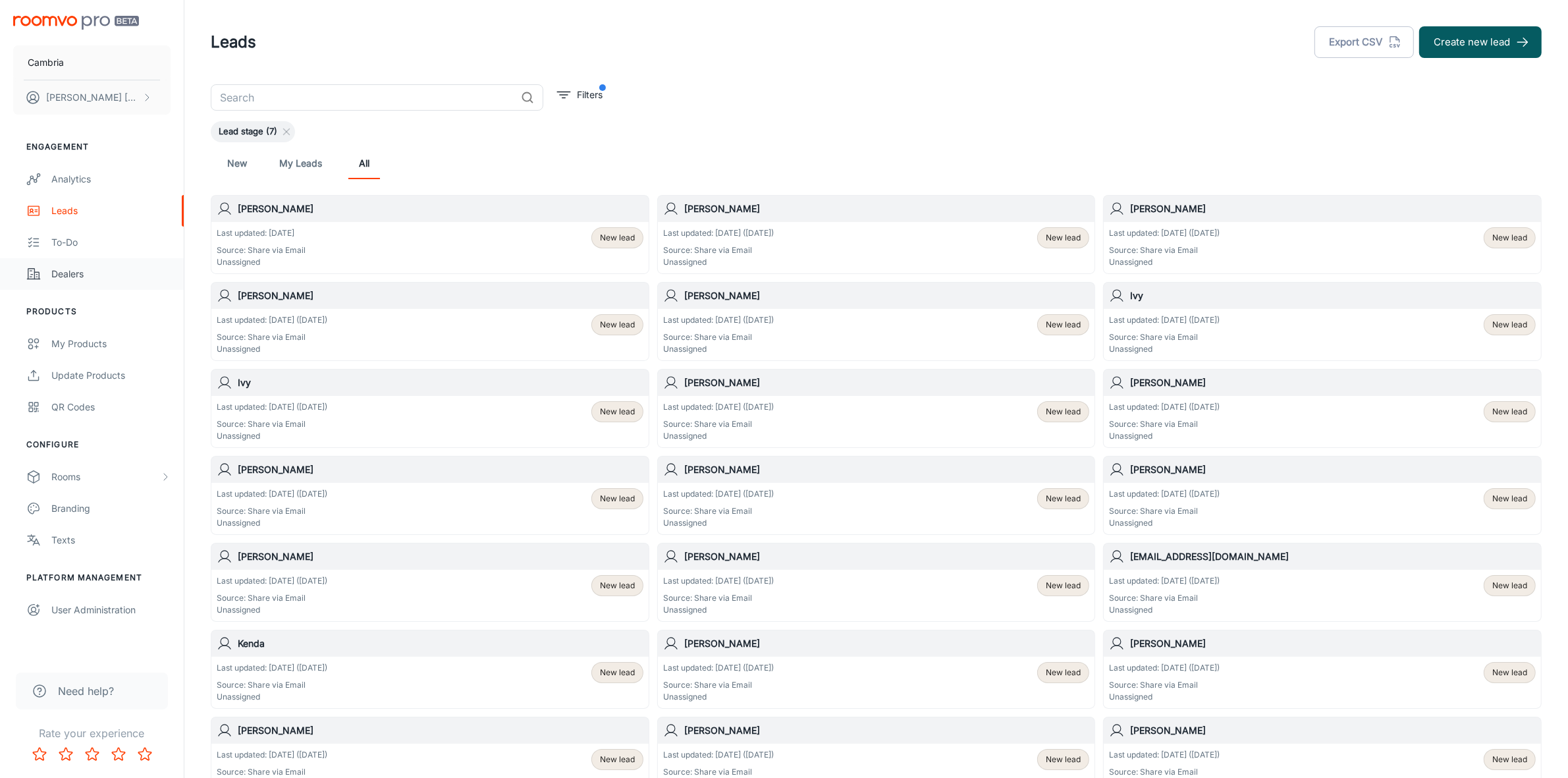
click at [68, 276] on div "Dealers" at bounding box center [111, 274] width 119 height 15
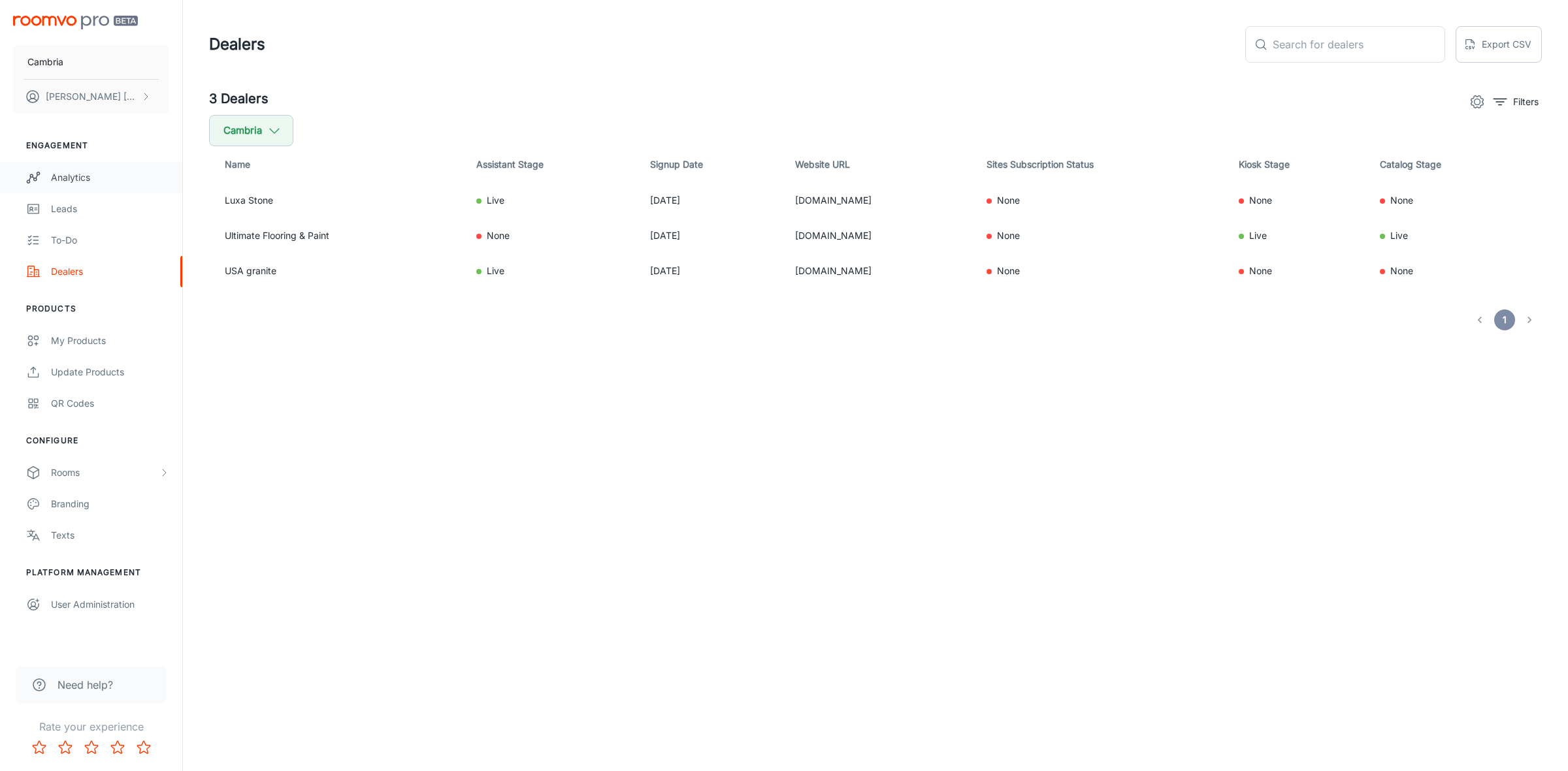
click at [61, 175] on div "Analytics" at bounding box center [110, 178] width 118 height 15
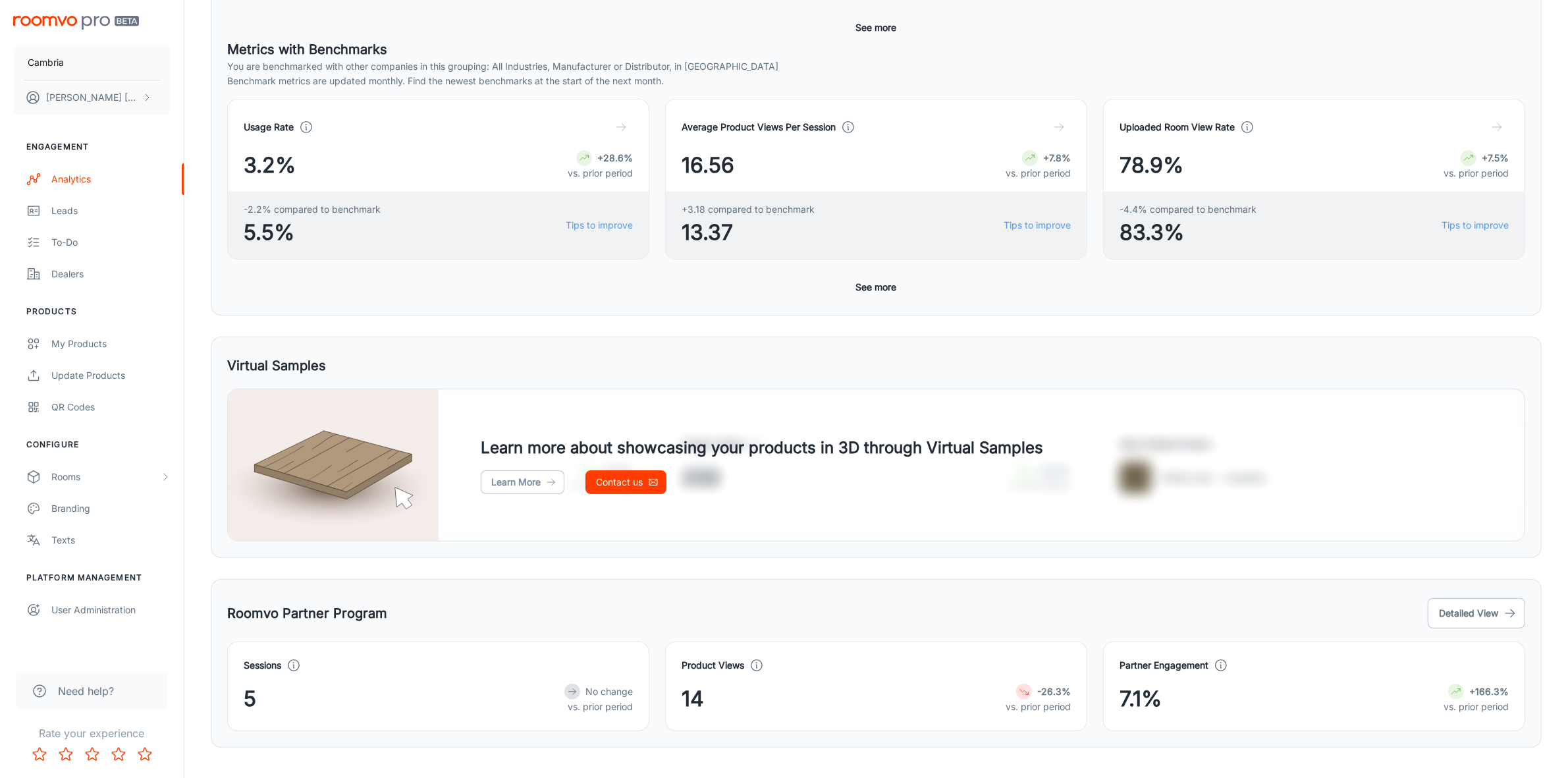
scroll to position [380, 0]
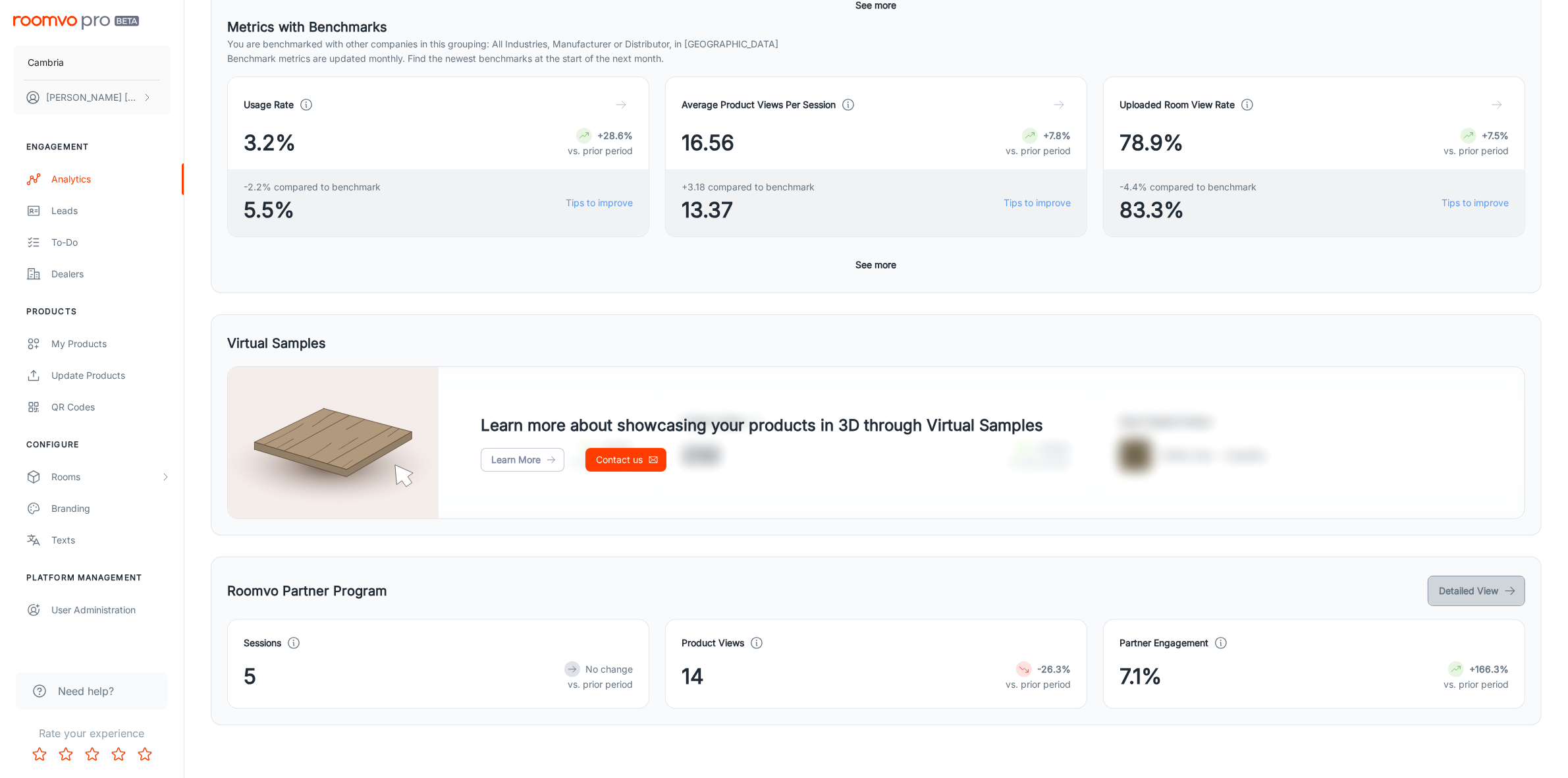
click at [1503, 592] on icon "button" at bounding box center [1510, 591] width 13 height 13
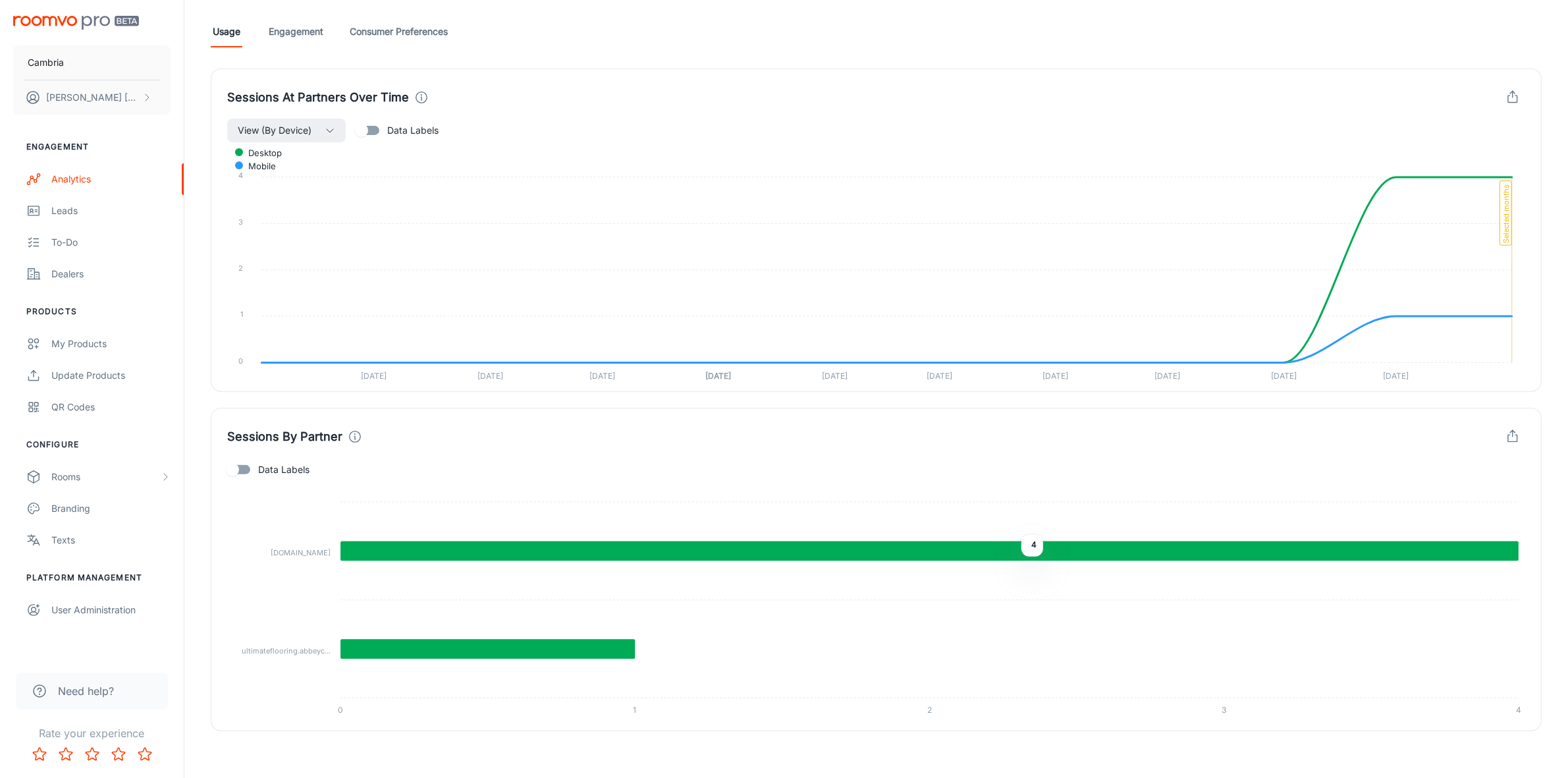
scroll to position [359, 0]
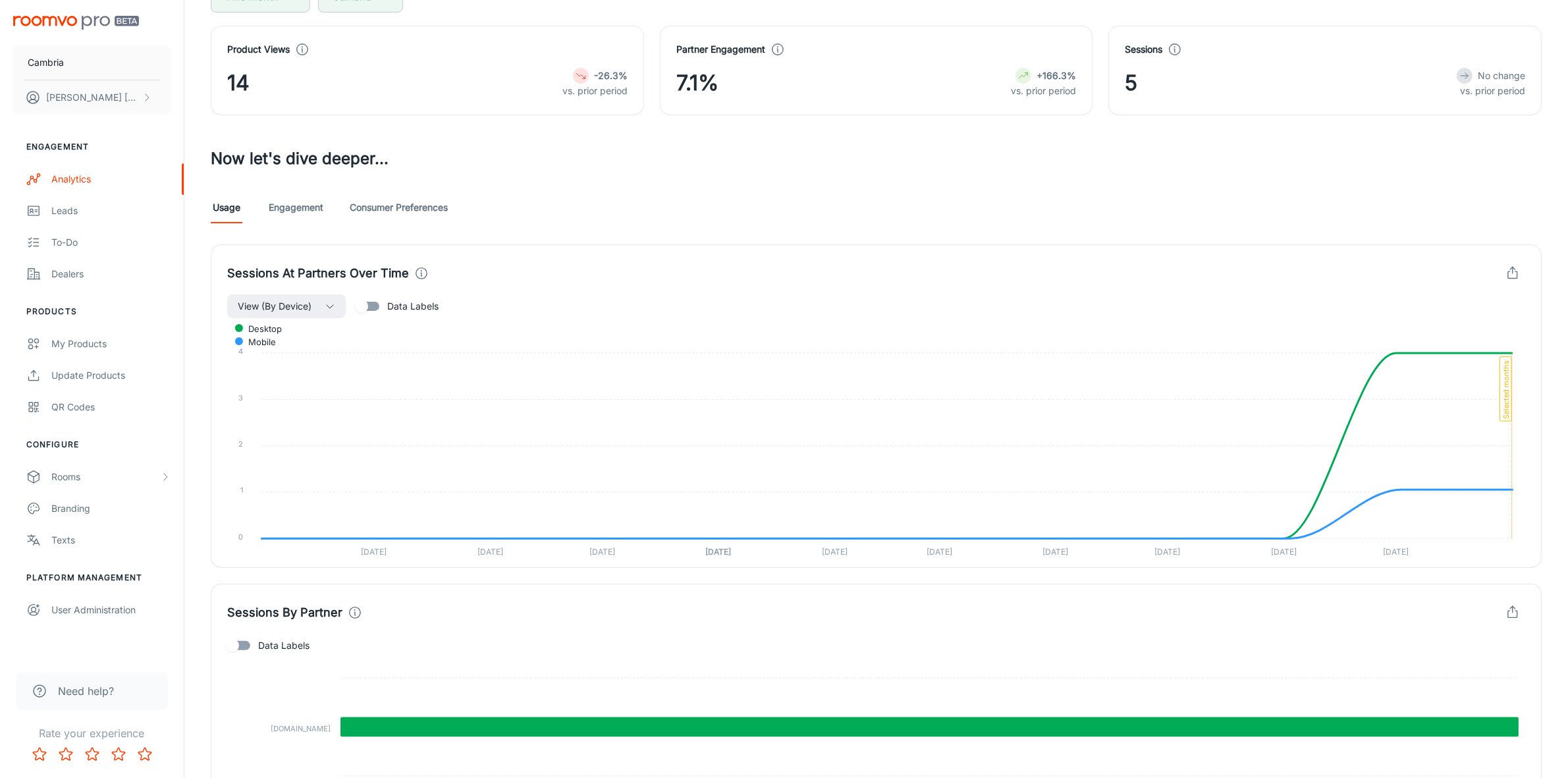
scroll to position [359, 0]
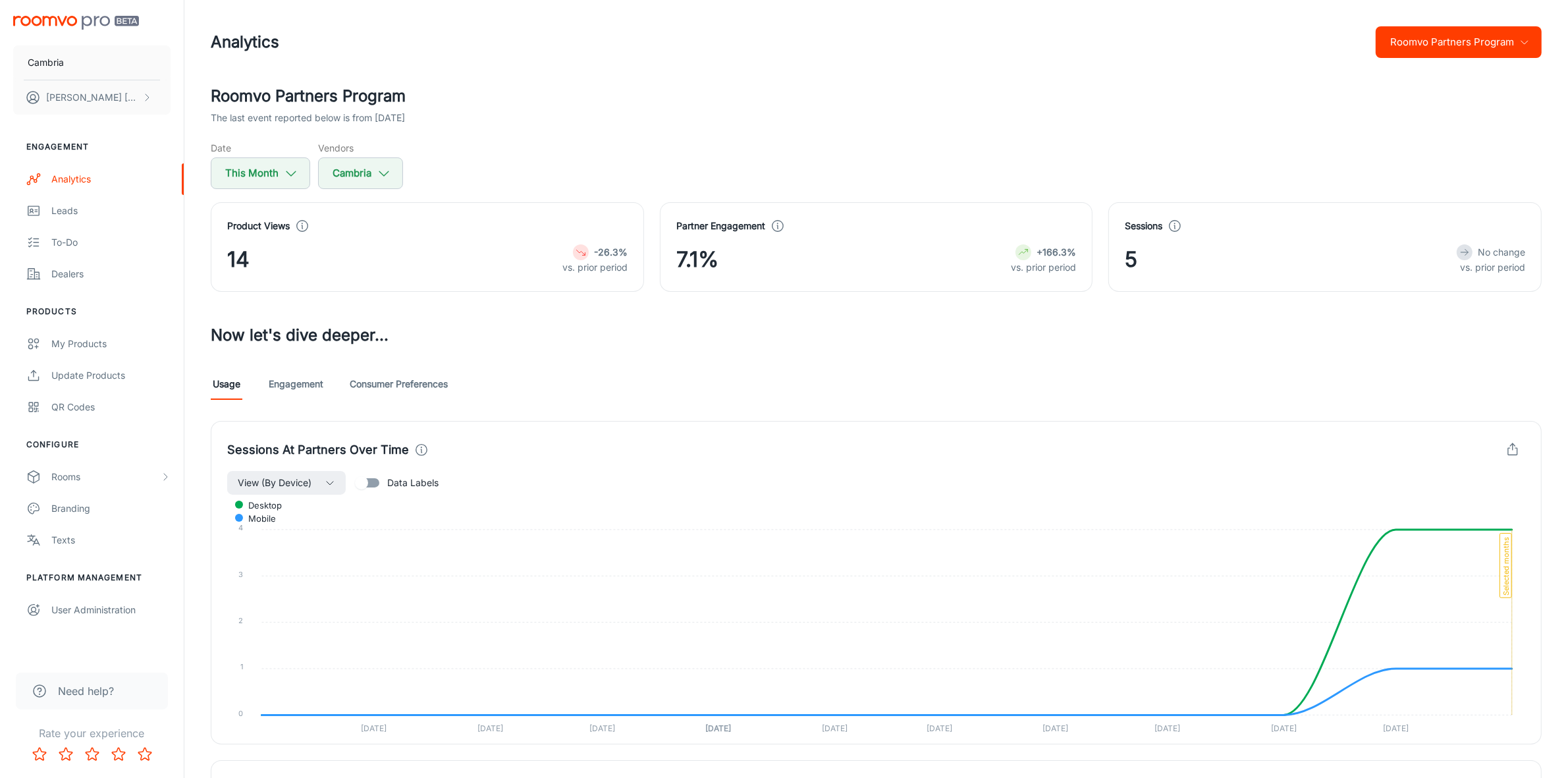
click at [1447, 53] on button "Roomvo Partners Program" at bounding box center [1459, 41] width 166 height 31
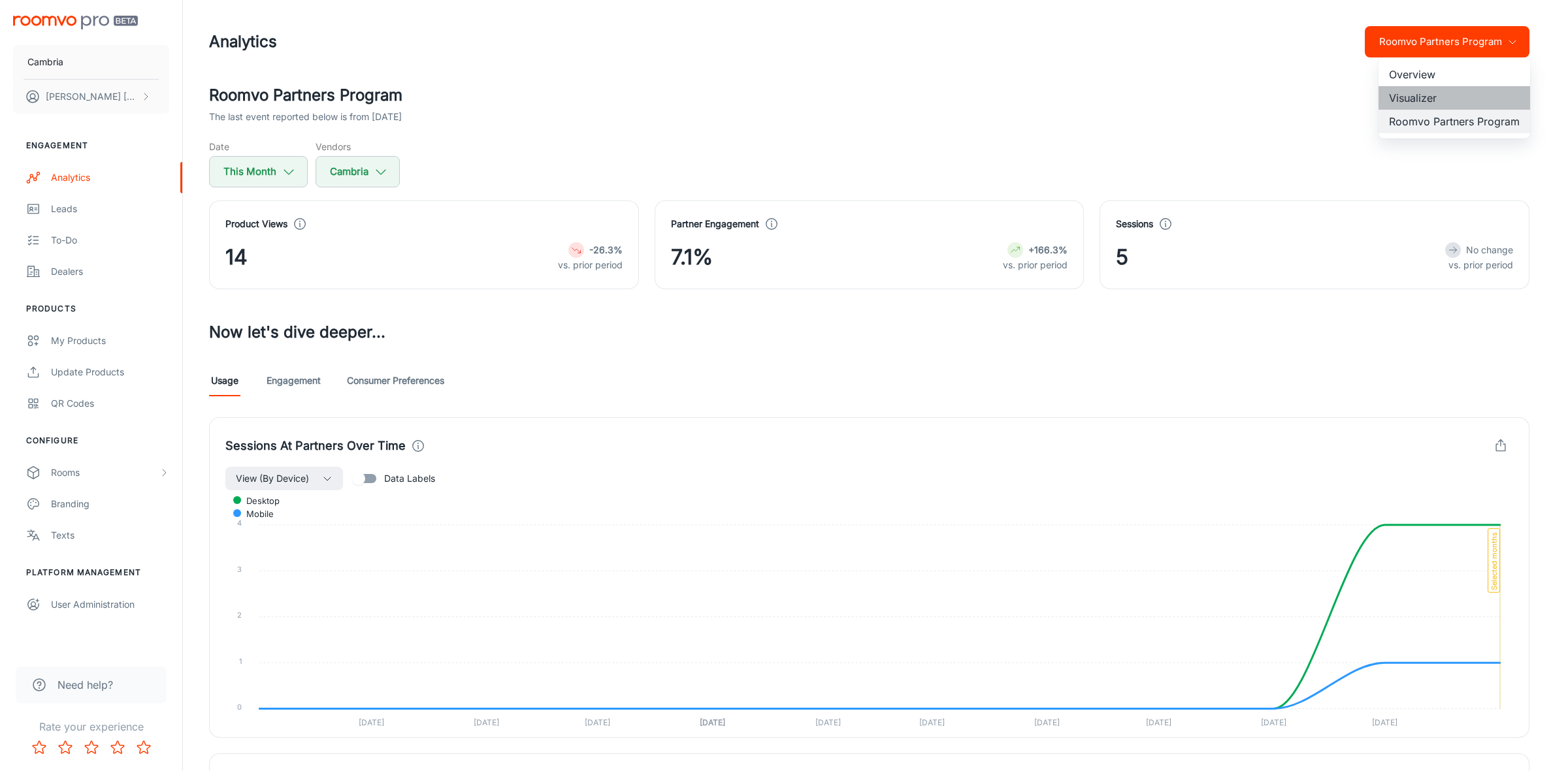
click at [1416, 102] on li "Visualizer" at bounding box center [1454, 98] width 152 height 24
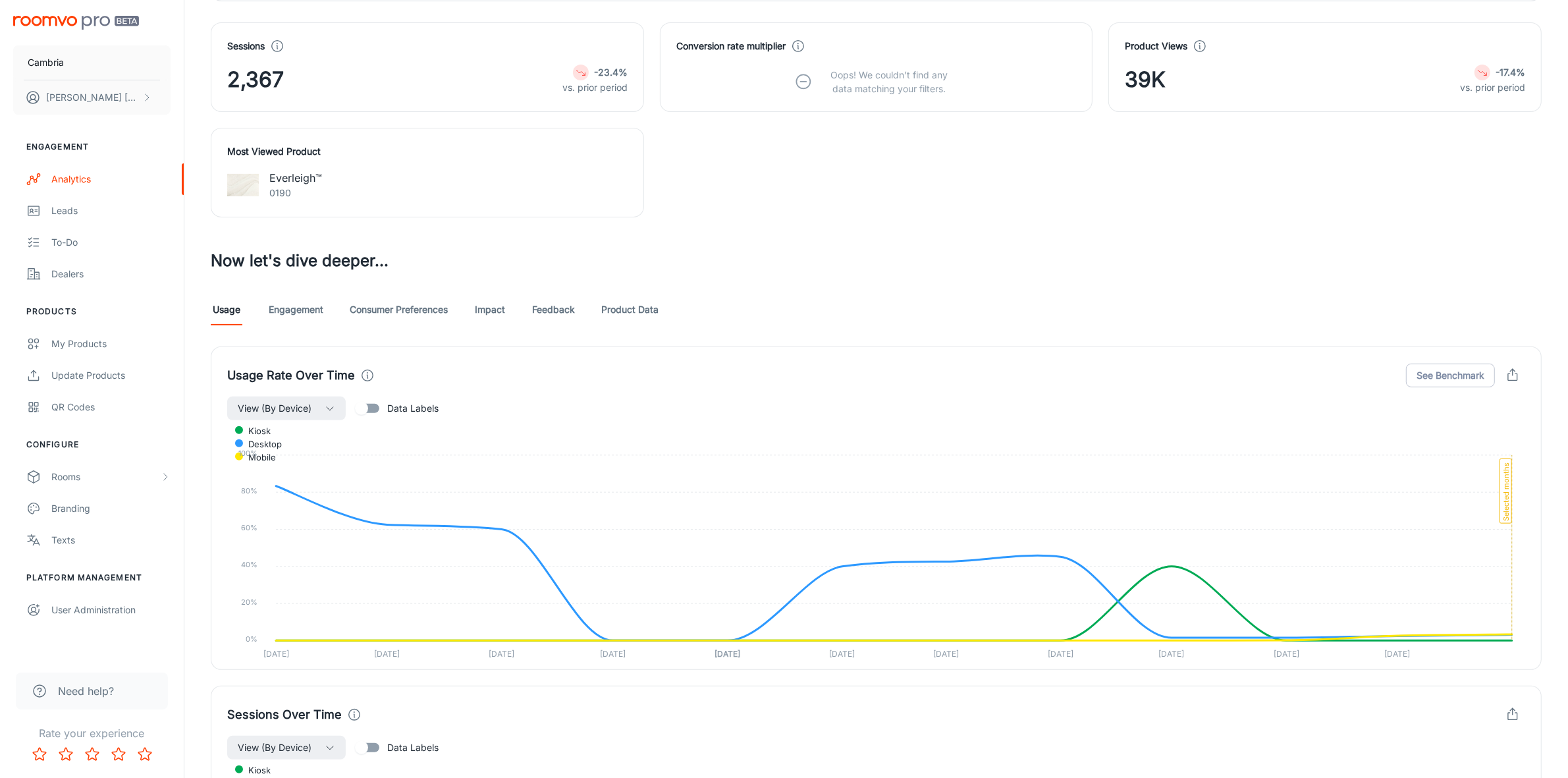
scroll to position [741, 0]
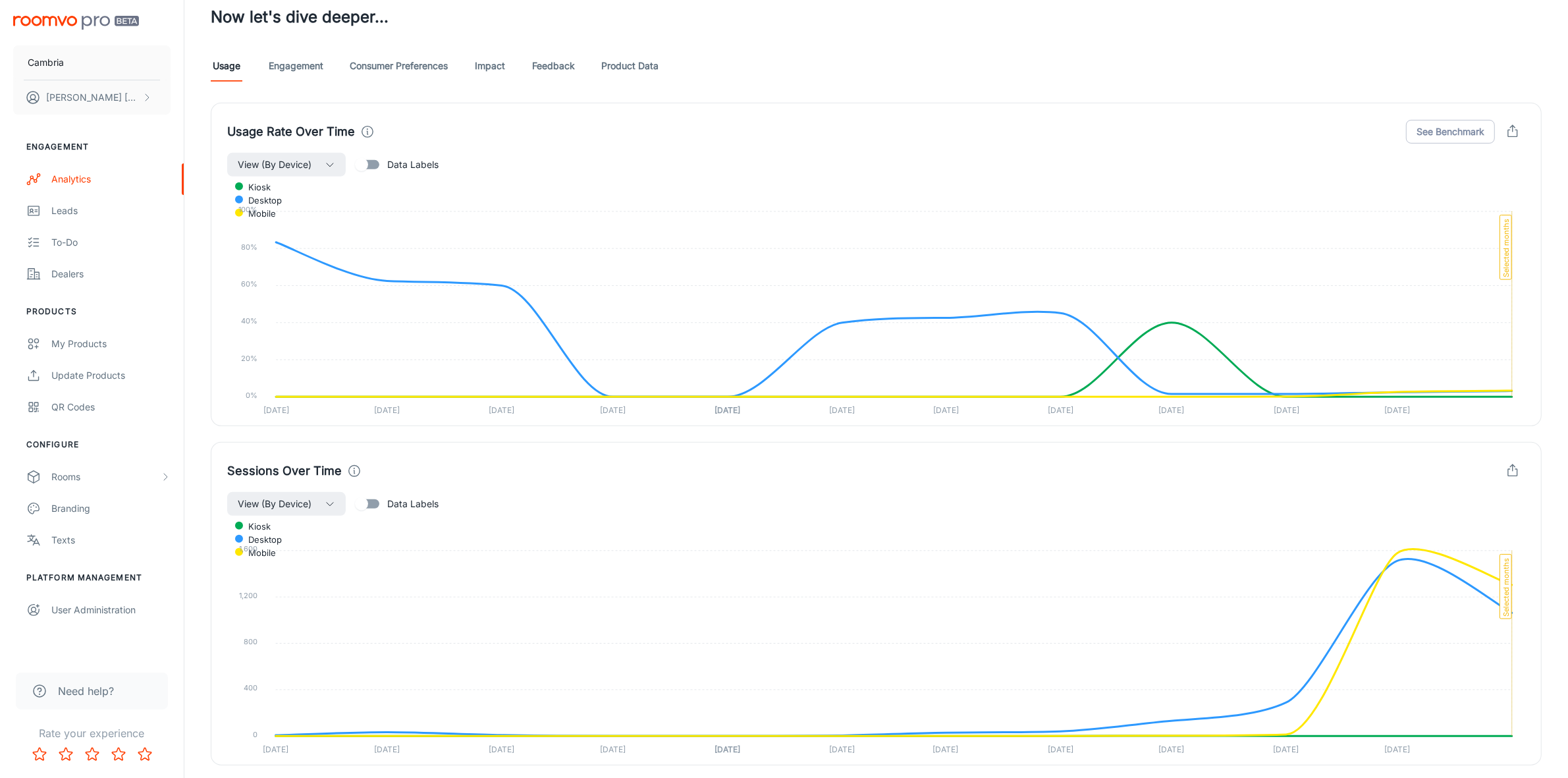
click at [535, 67] on link "Feedback" at bounding box center [554, 65] width 43 height 31
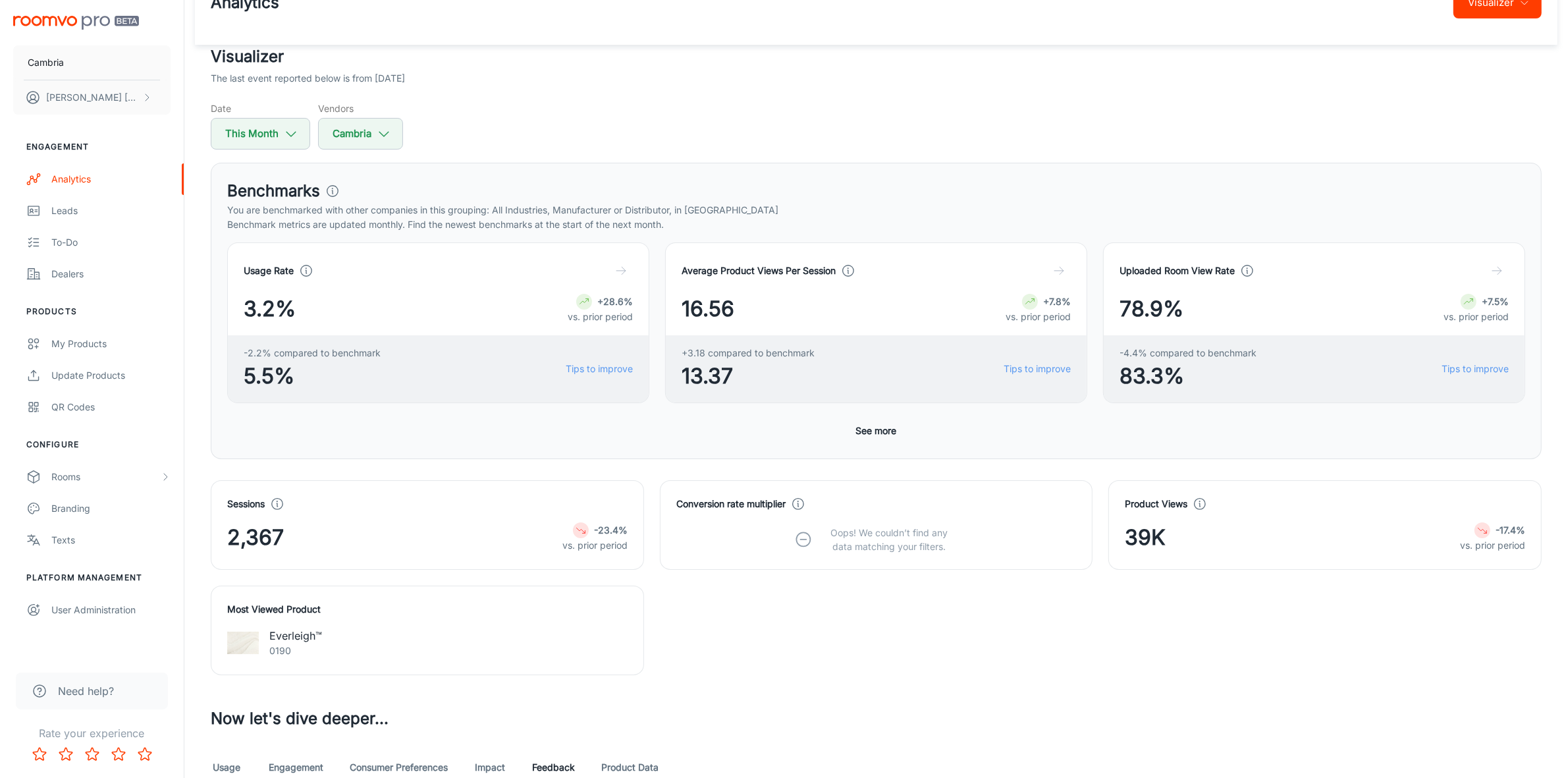
scroll to position [15, 0]
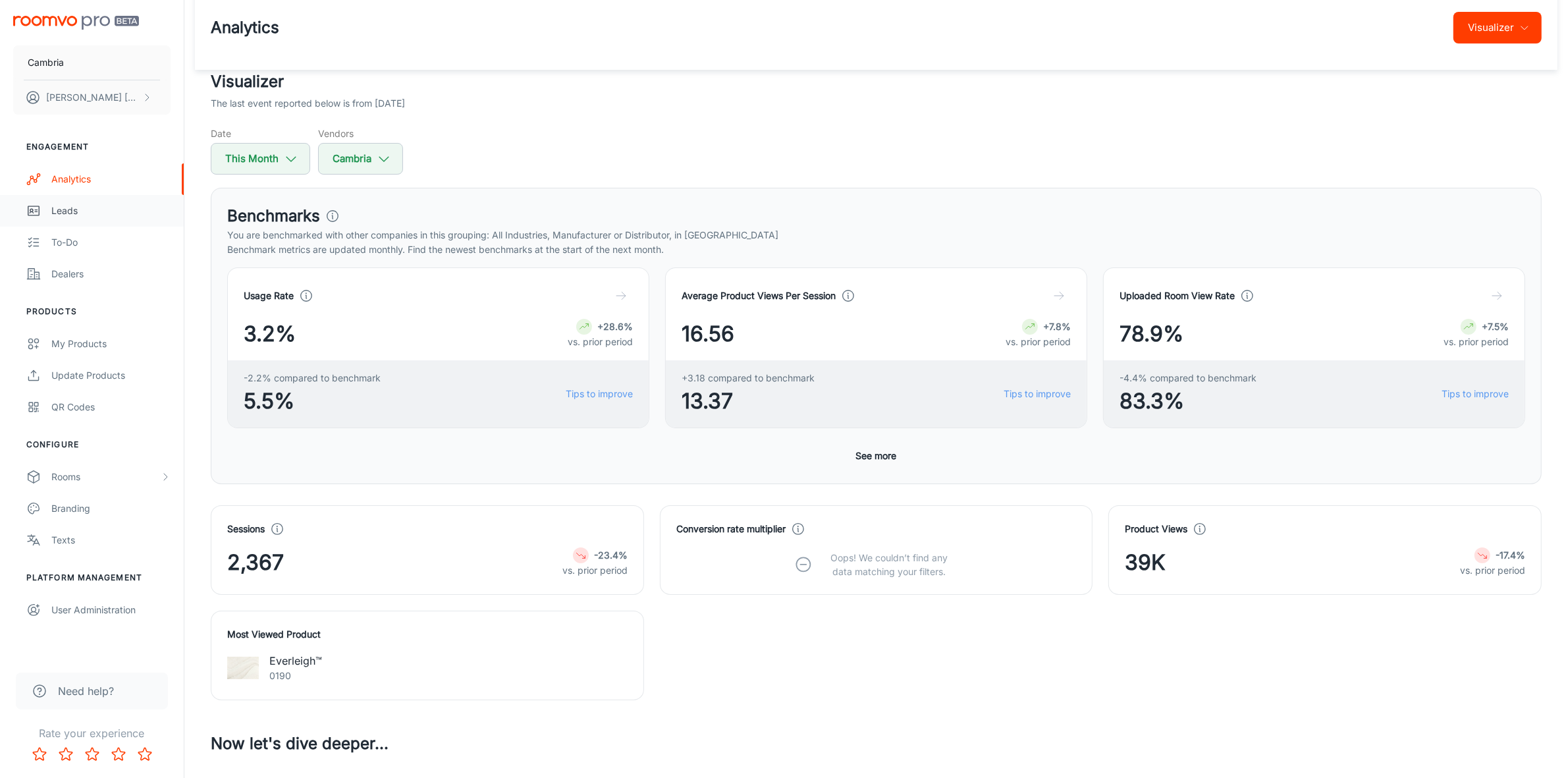
click at [67, 211] on div "Leads" at bounding box center [111, 211] width 119 height 15
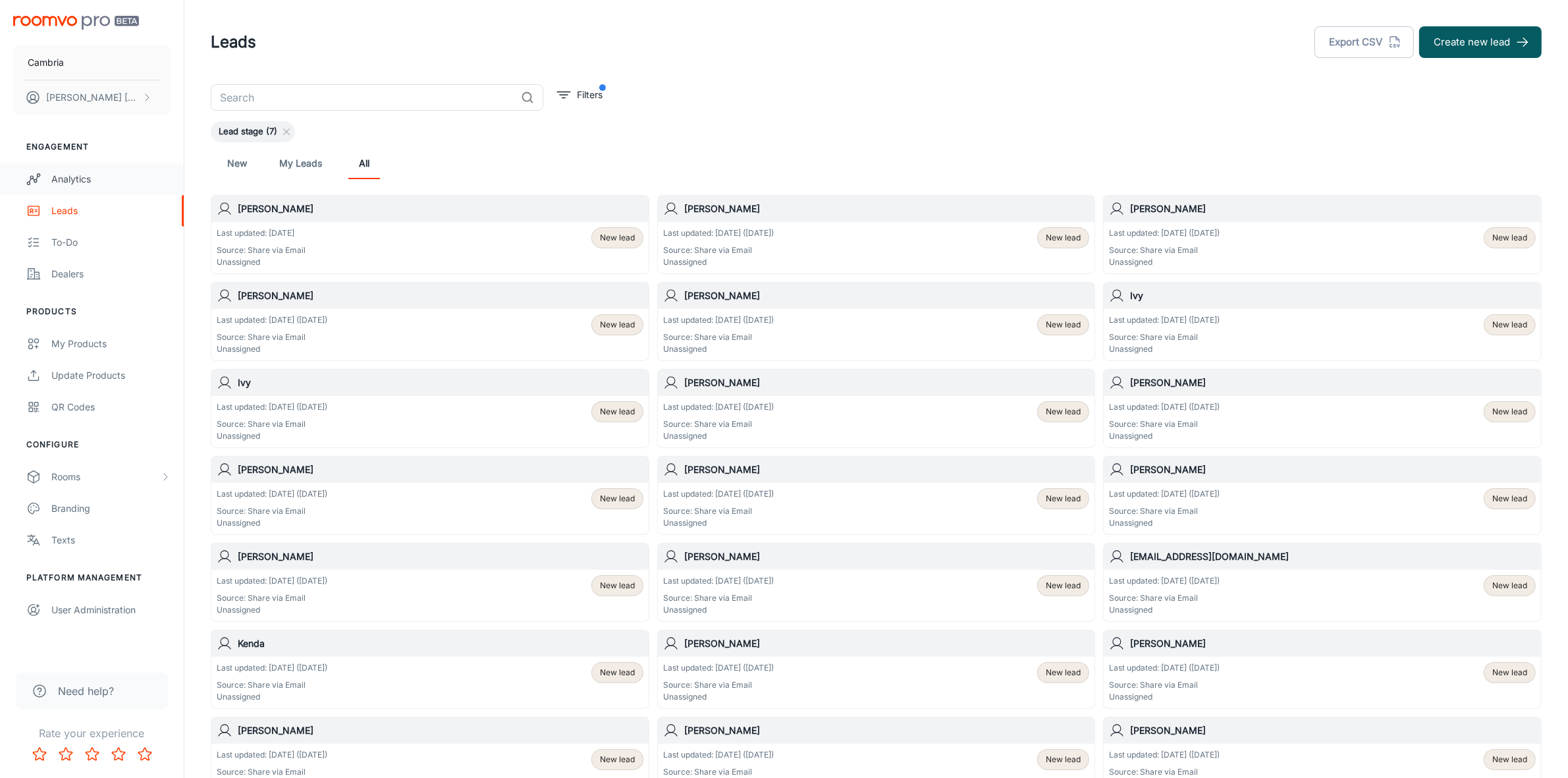
click at [74, 177] on div "Analytics" at bounding box center [111, 179] width 119 height 15
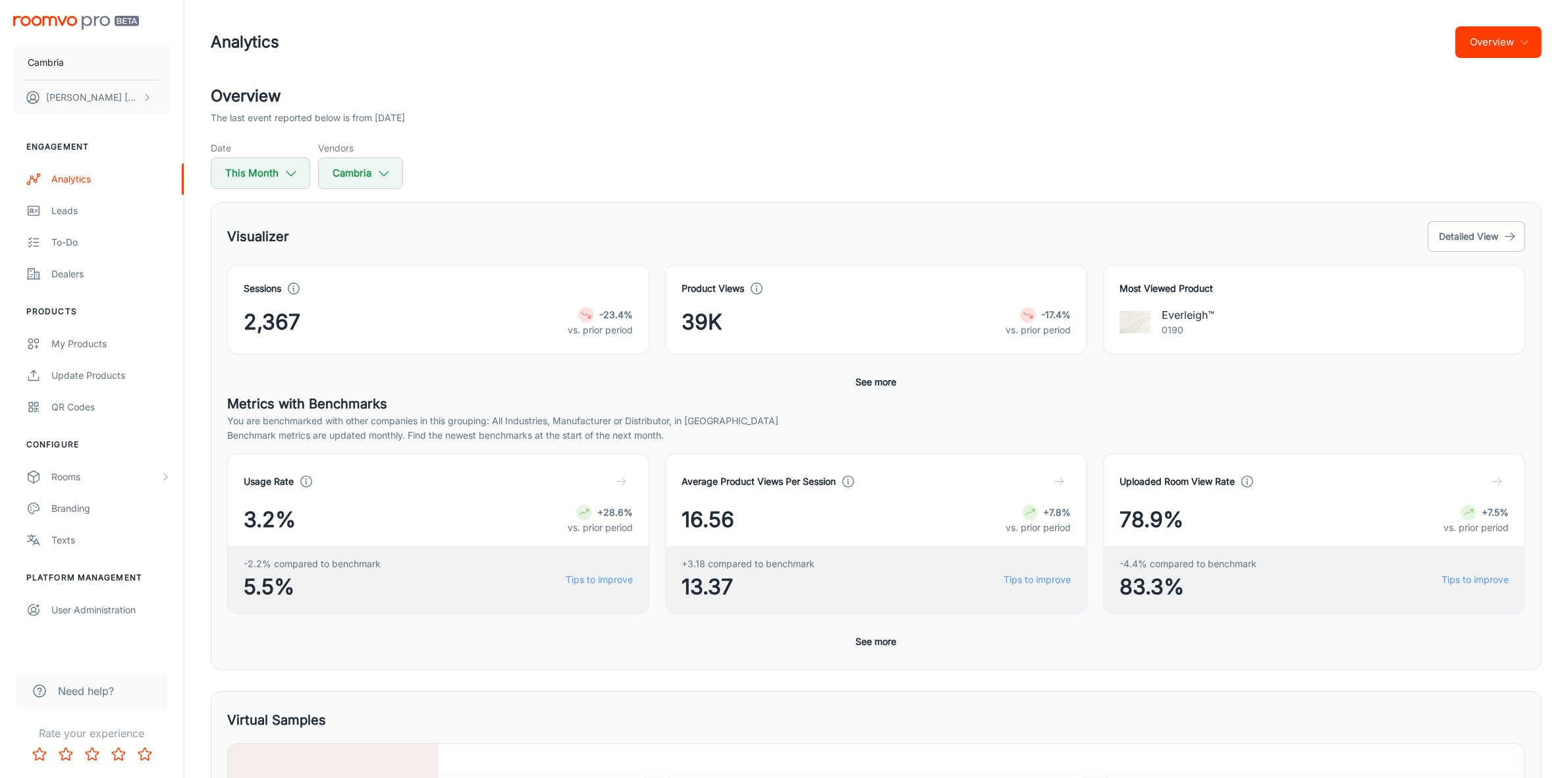
click at [1519, 33] on button "Overview" at bounding box center [1498, 41] width 86 height 31
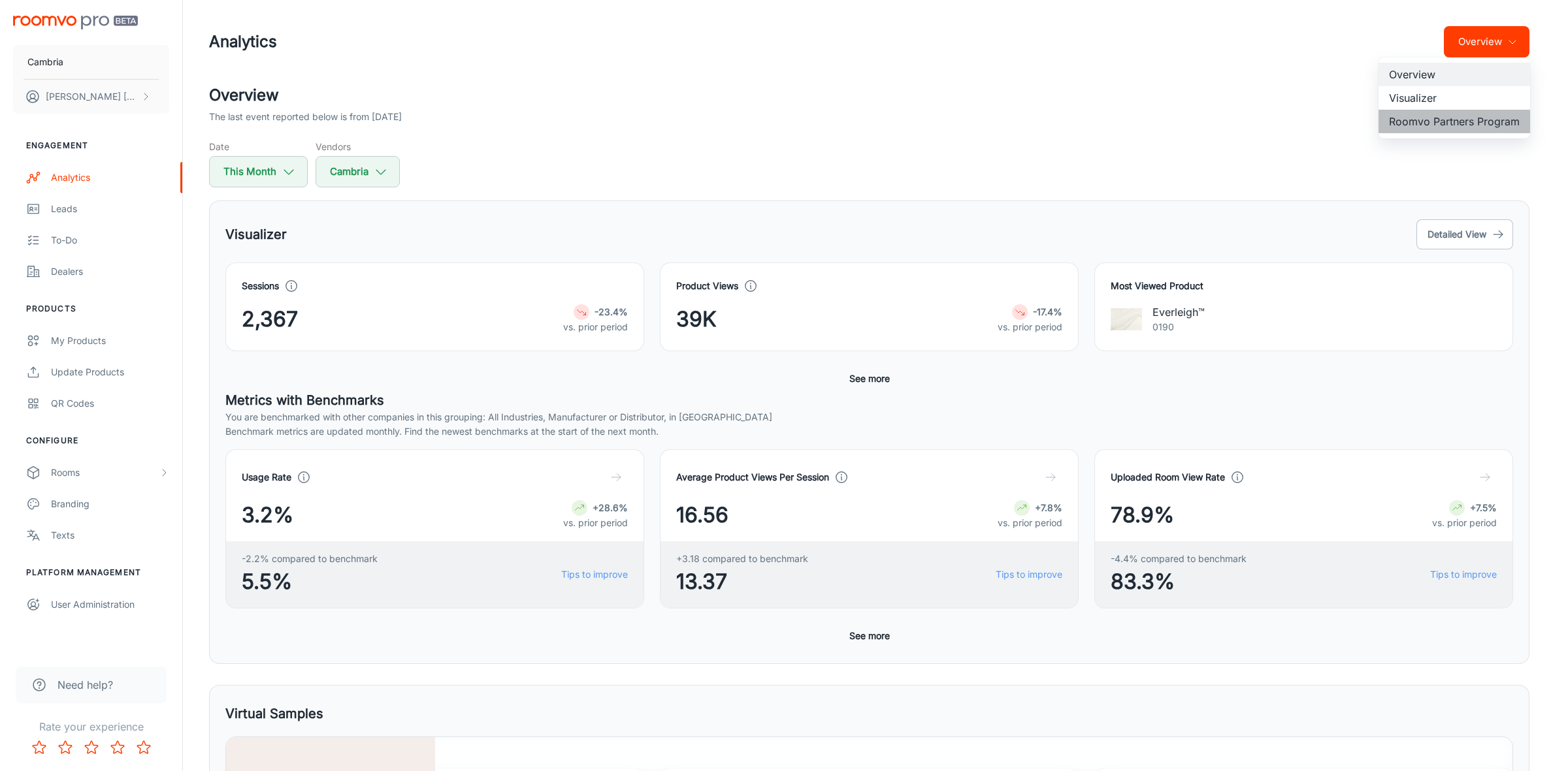
click at [1432, 128] on li "Roomvo Partners Program" at bounding box center [1454, 122] width 152 height 24
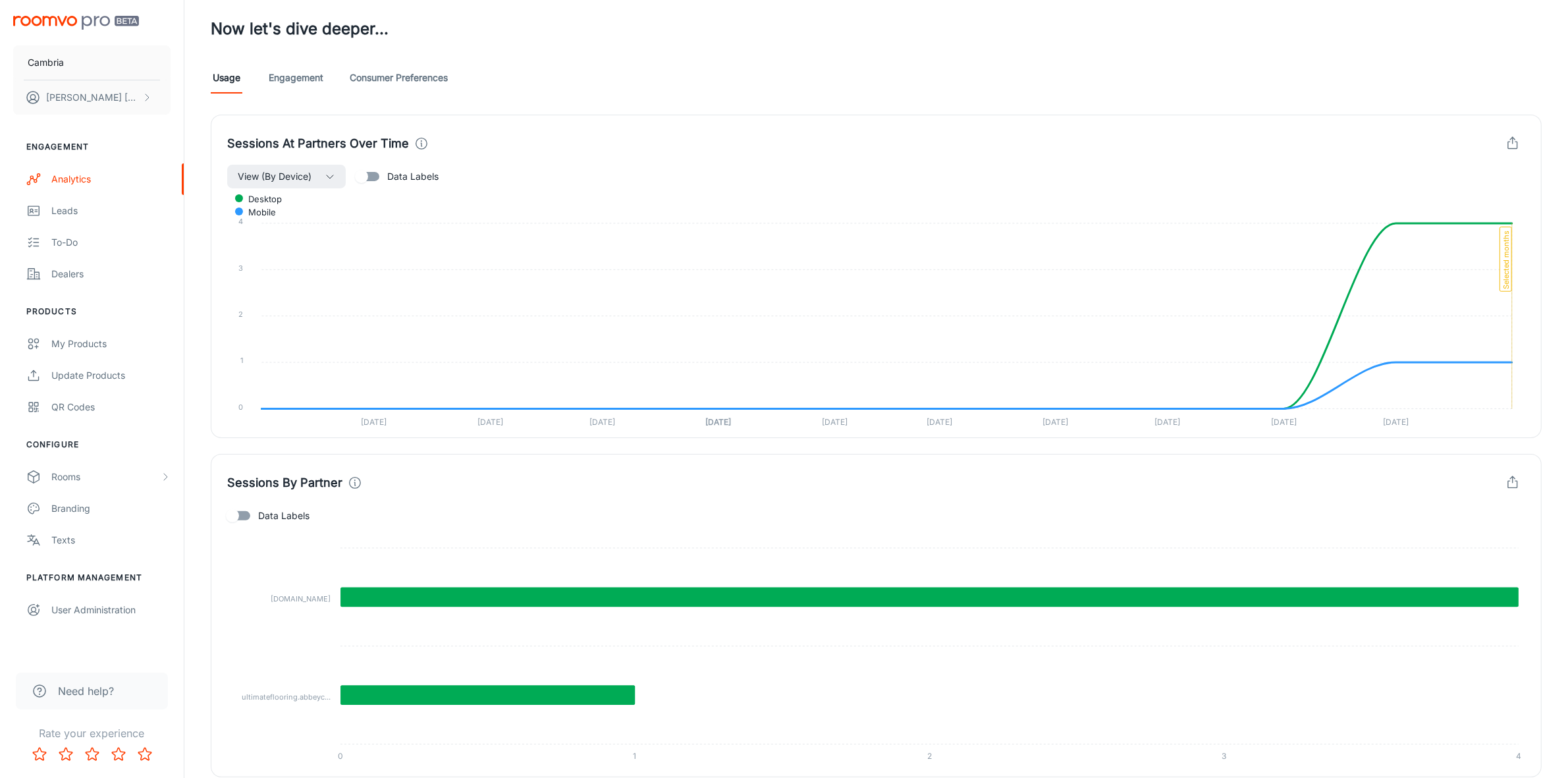
scroll to position [359, 0]
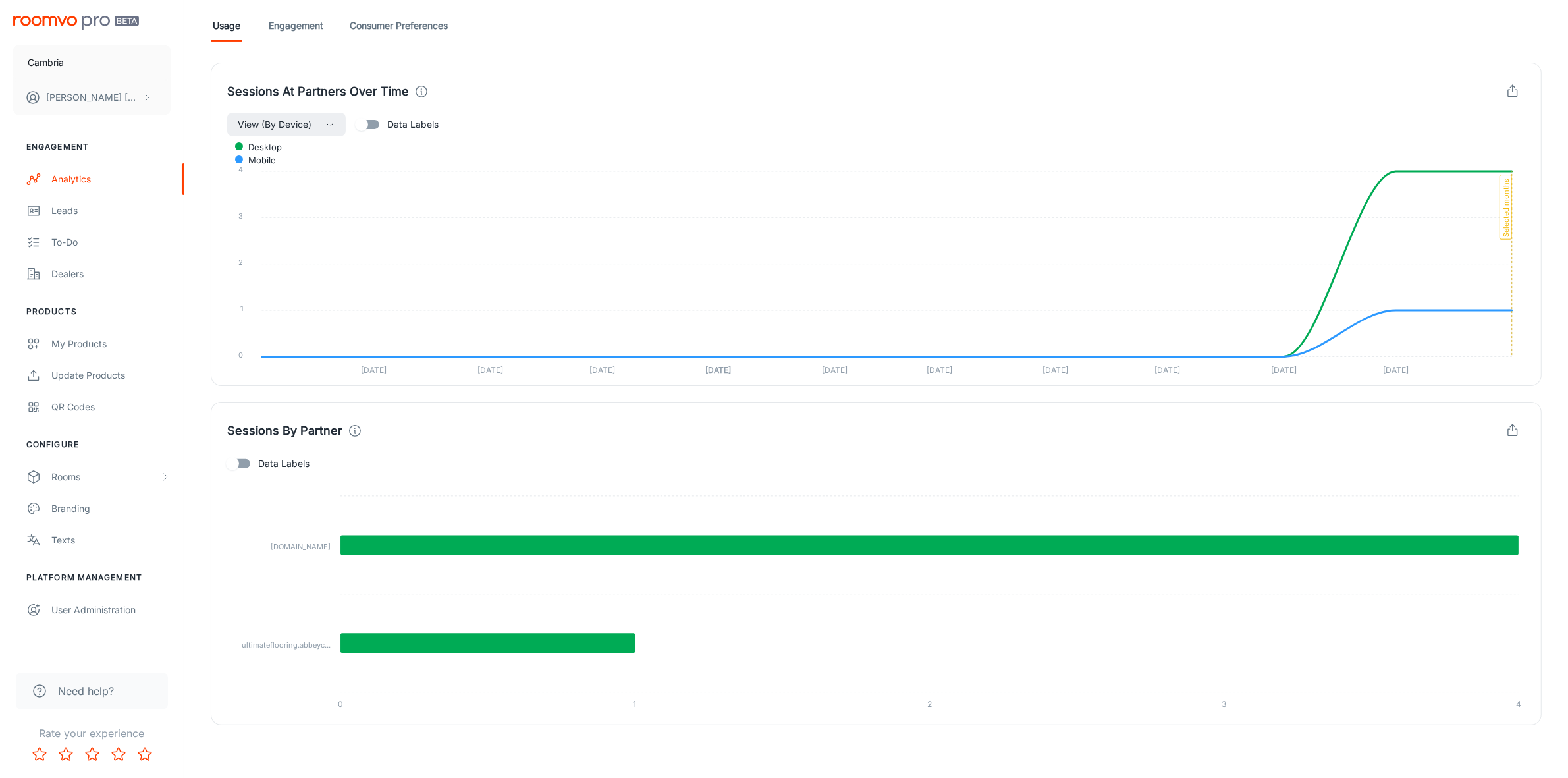
click at [306, 455] on label "Data Labels" at bounding box center [265, 464] width 89 height 25
click at [270, 455] on input "Data Labels" at bounding box center [232, 464] width 75 height 25
checkbox input "true"
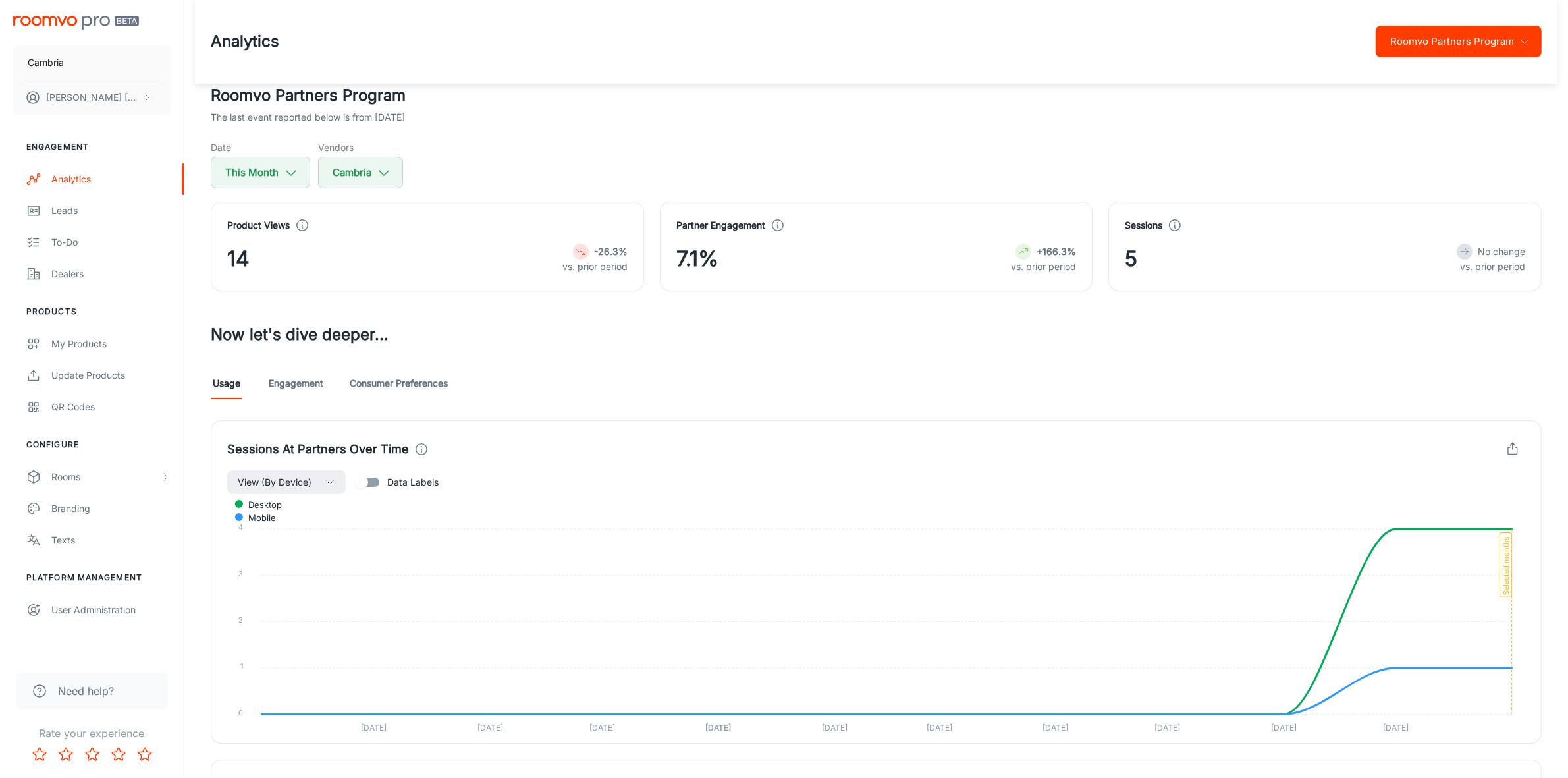
scroll to position [0, 0]
click at [290, 389] on link "Engagement" at bounding box center [296, 384] width 55 height 31
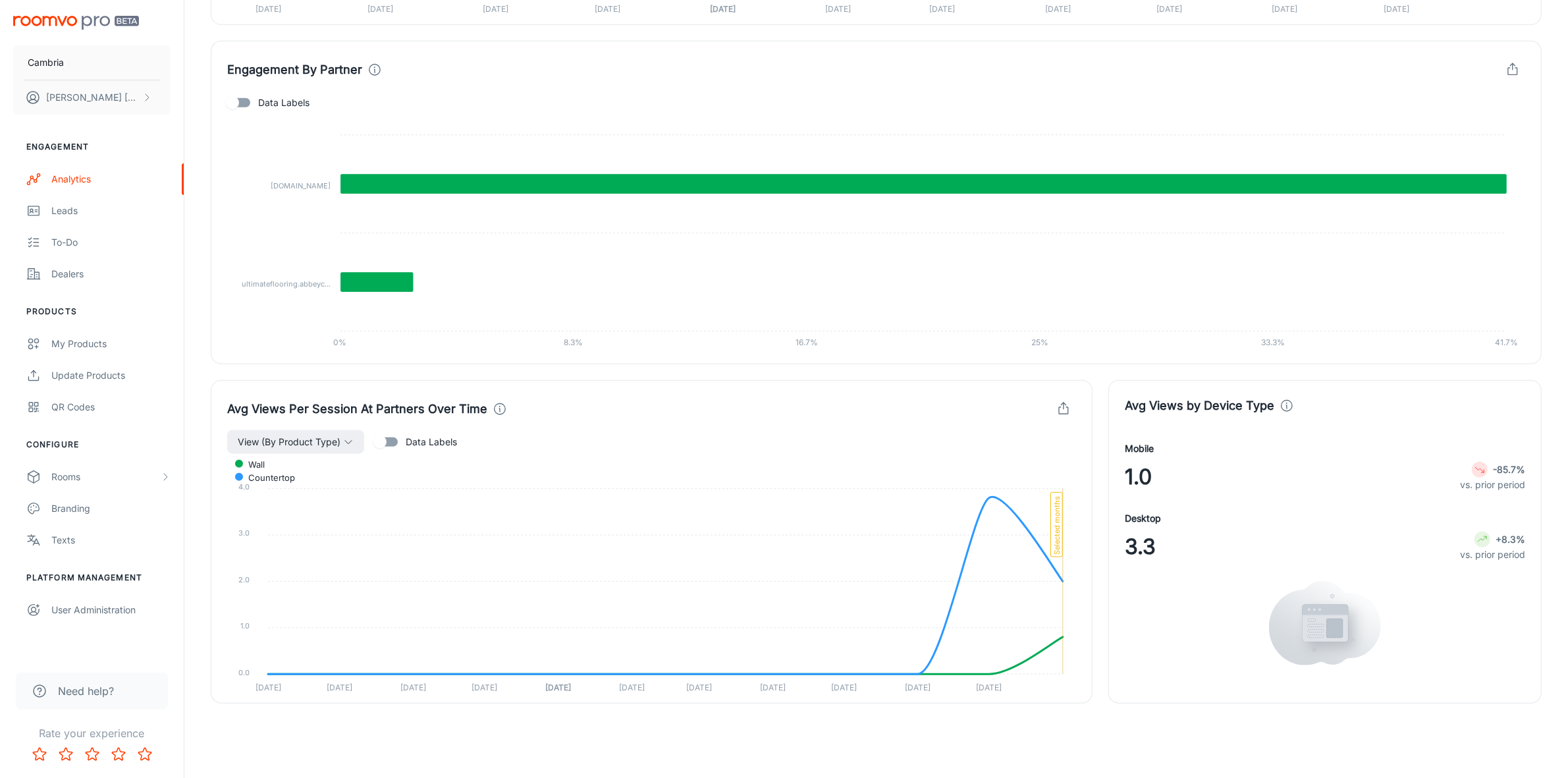
scroll to position [1409, 0]
